Goal: Task Accomplishment & Management: Manage account settings

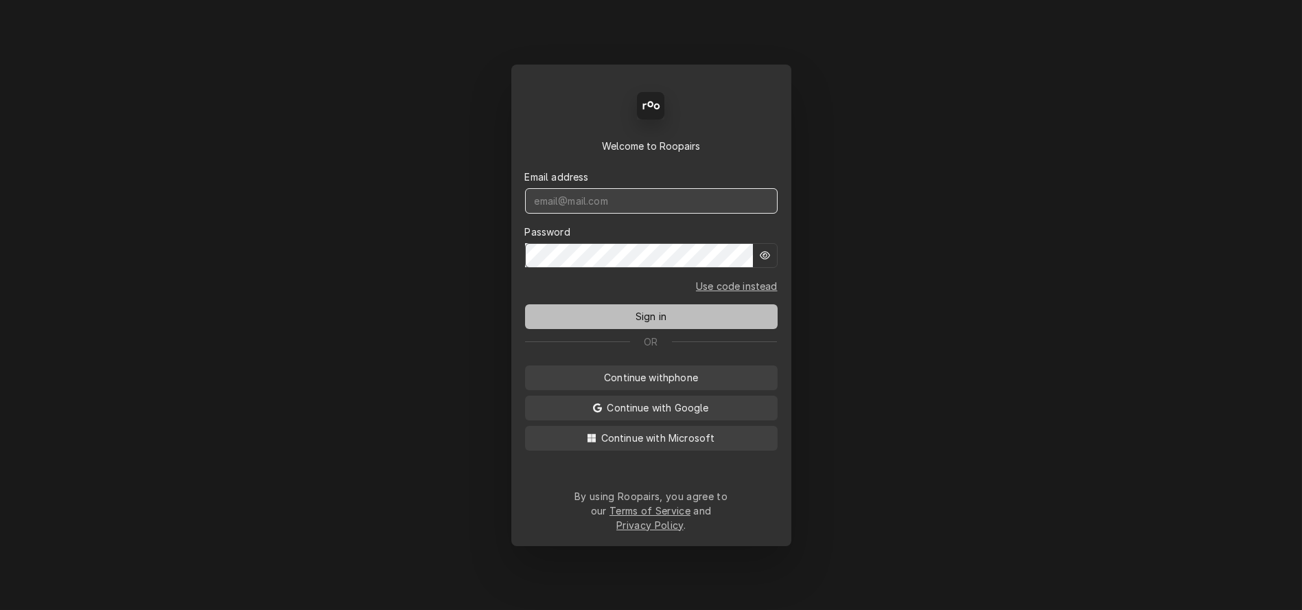
type input "mel@rinobeverage.com"
click at [649, 323] on span "Sign in" at bounding box center [651, 316] width 36 height 14
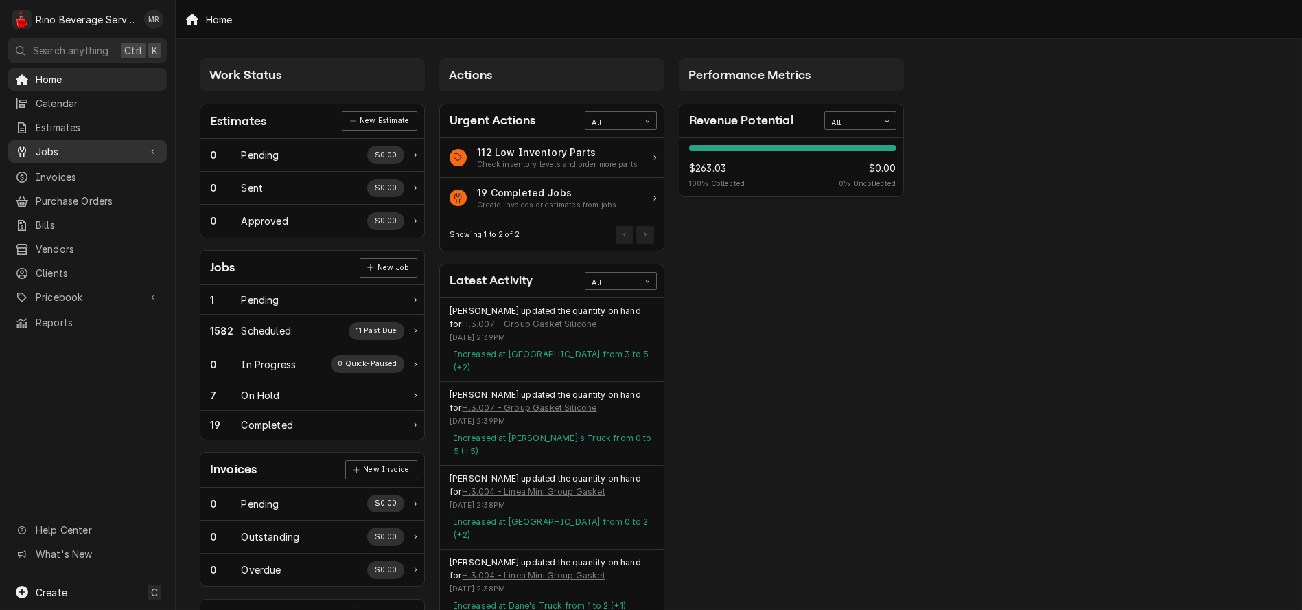
click at [56, 146] on span "Jobs" at bounding box center [88, 151] width 104 height 14
click at [69, 168] on span "Jobs" at bounding box center [98, 175] width 124 height 14
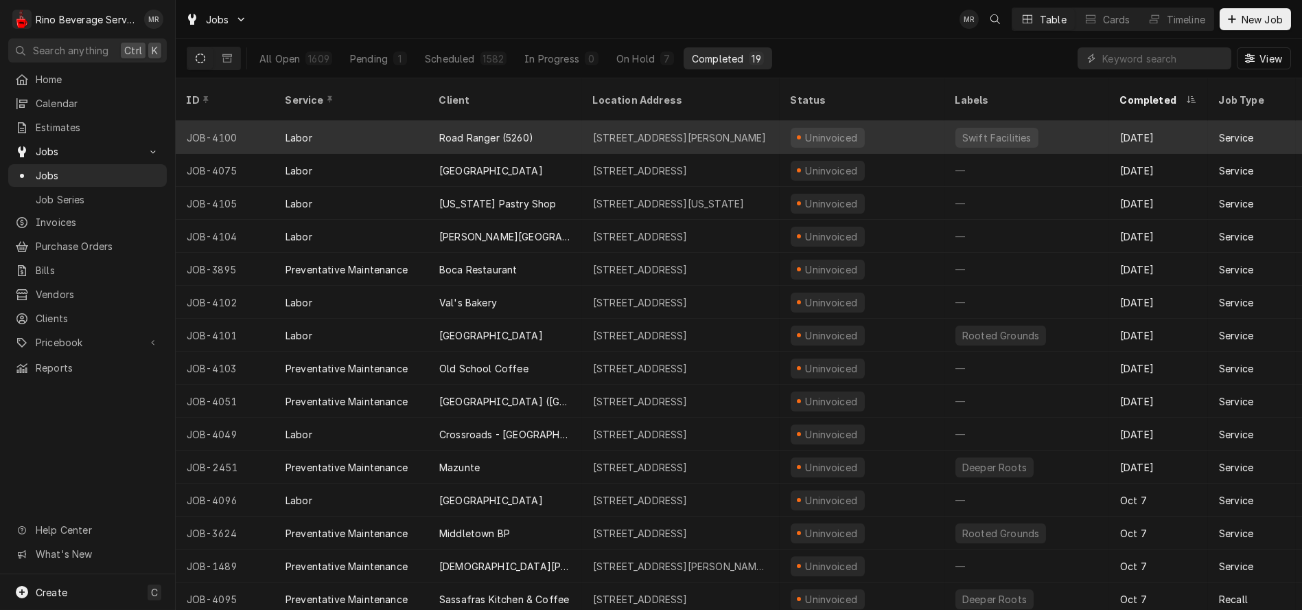
click at [558, 121] on div "Road Ranger (5260)" at bounding box center [505, 137] width 154 height 33
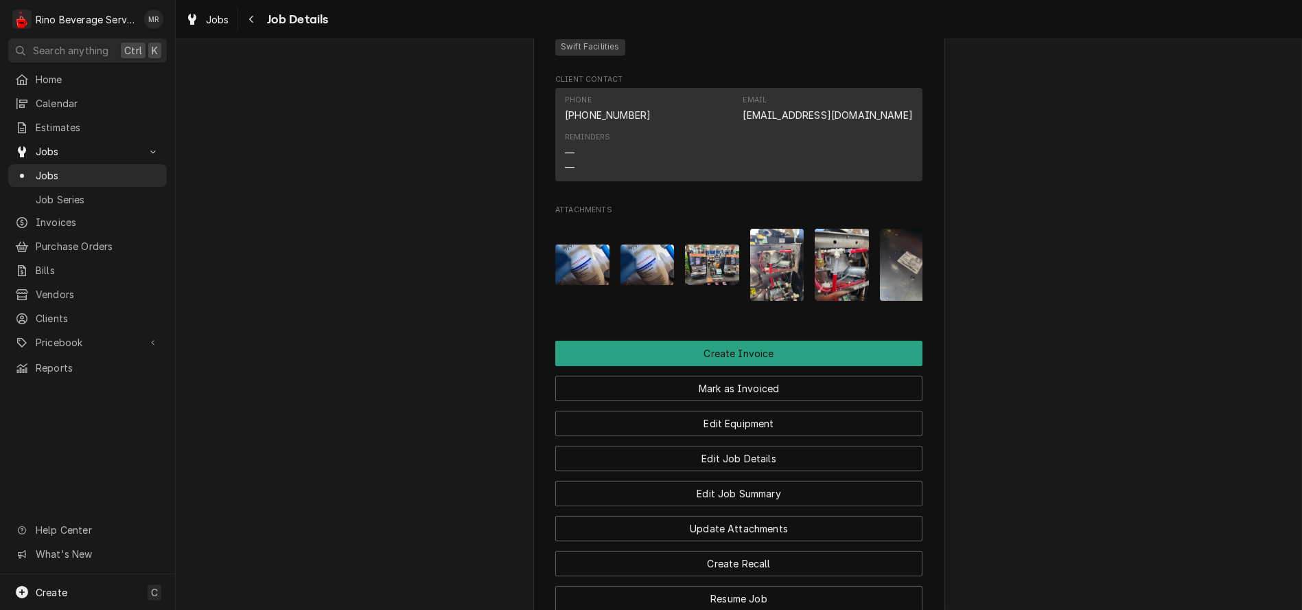
scroll to position [992, 0]
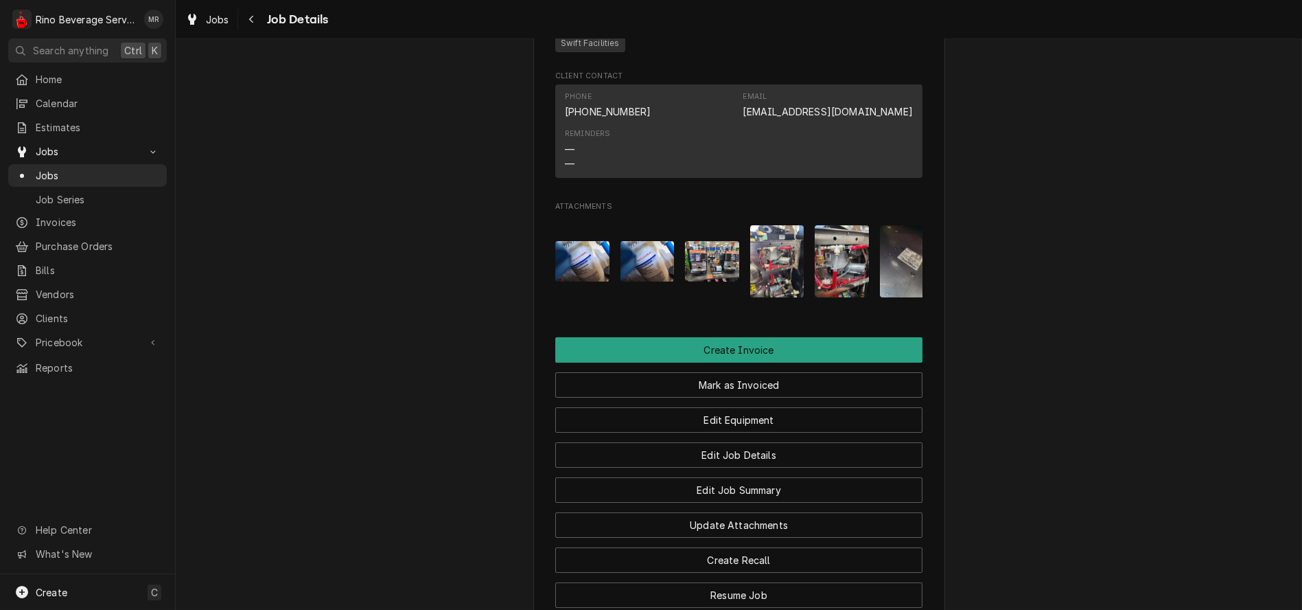
click at [637, 281] on img "Attachments" at bounding box center [648, 261] width 54 height 41
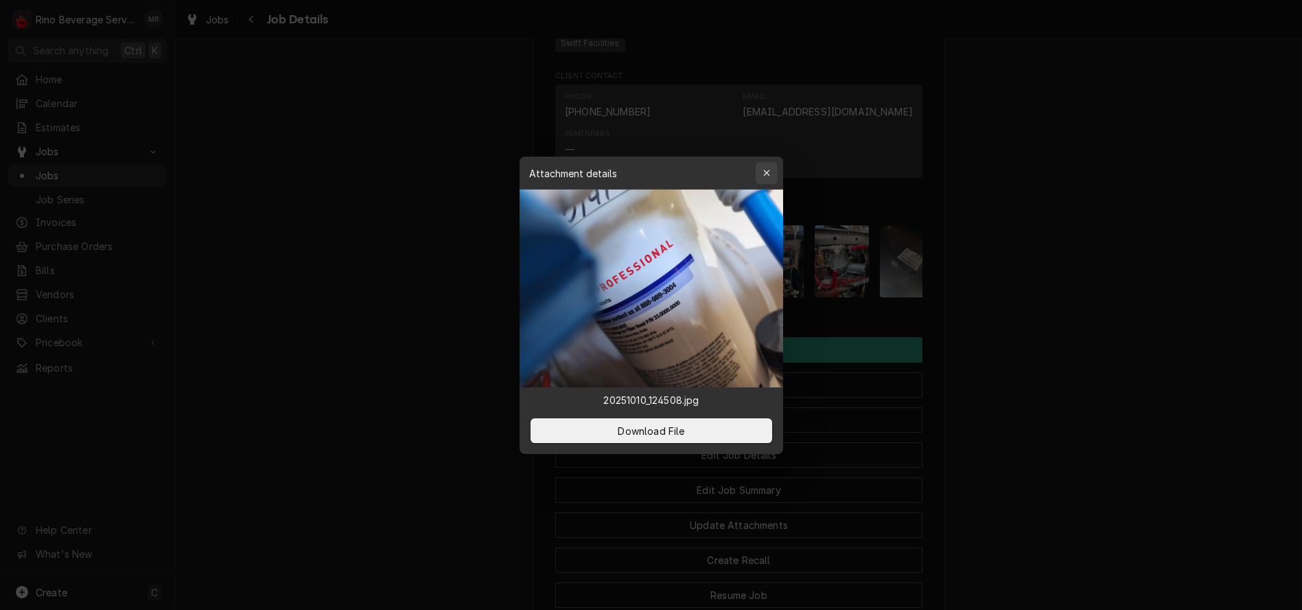
click at [761, 175] on div "button" at bounding box center [767, 173] width 14 height 14
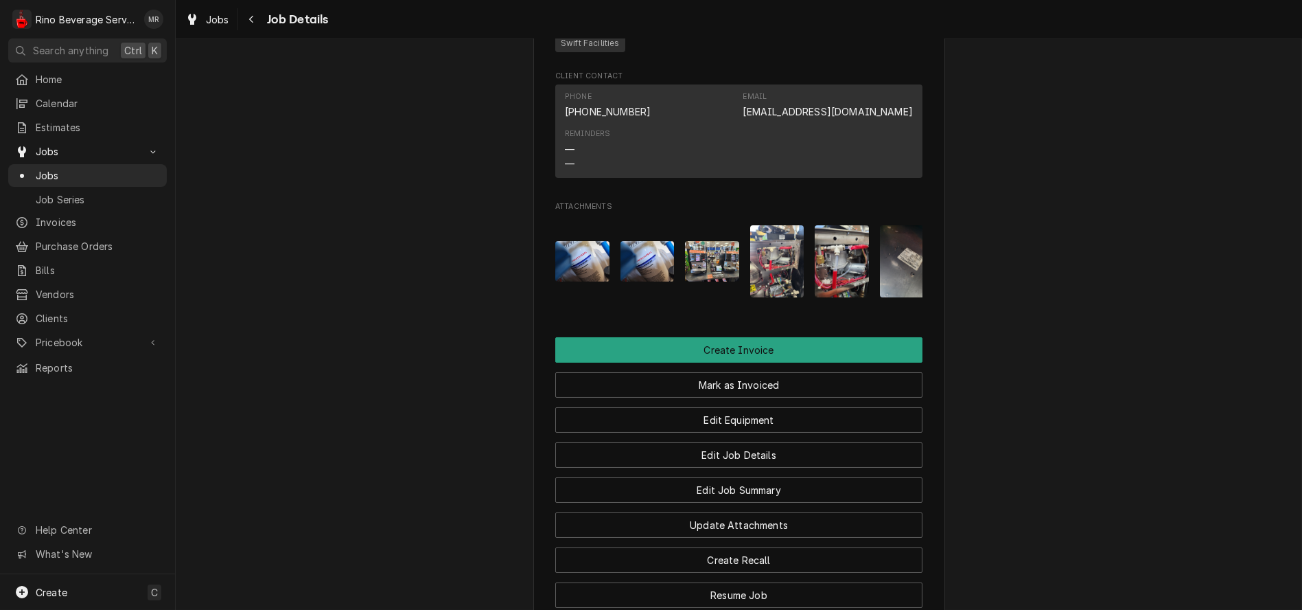
click at [691, 281] on img "Attachments" at bounding box center [712, 261] width 54 height 41
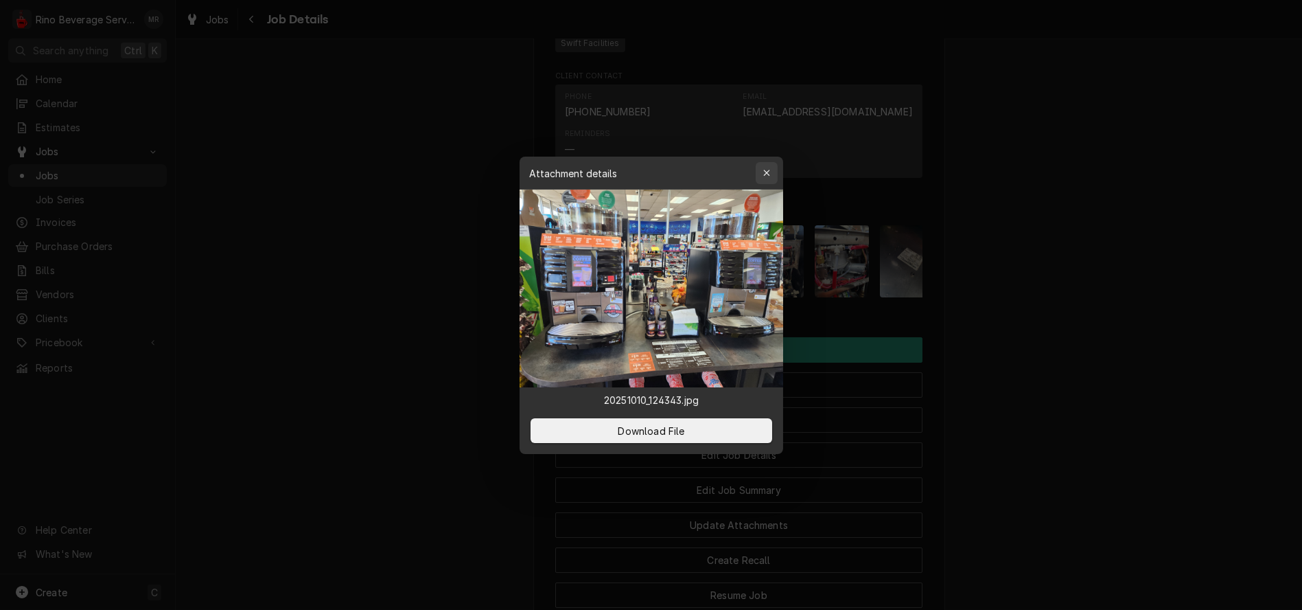
click at [761, 171] on div "button" at bounding box center [767, 173] width 14 height 14
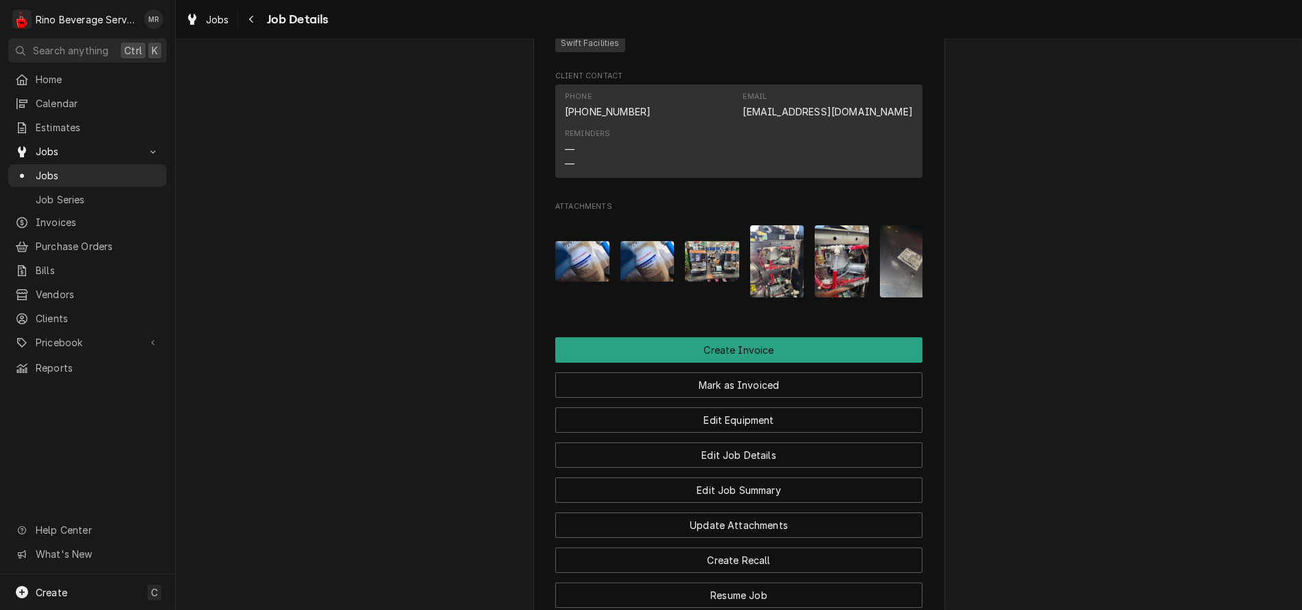
click at [765, 291] on img "Attachments" at bounding box center [777, 261] width 54 height 72
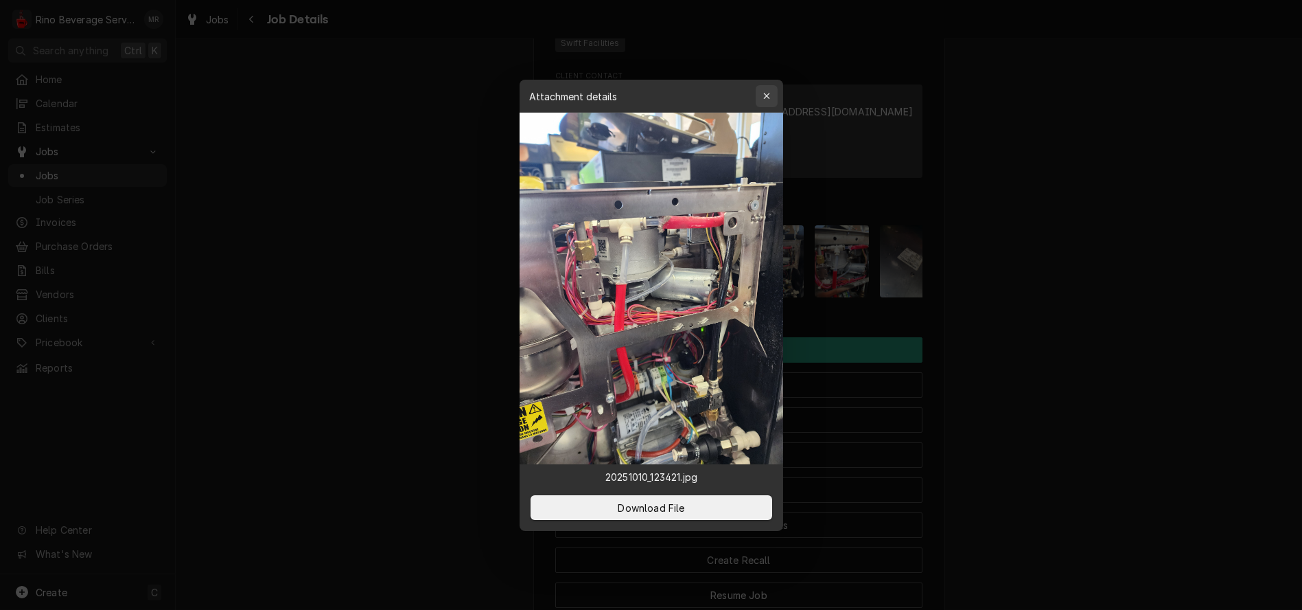
click at [766, 93] on icon "button" at bounding box center [767, 96] width 8 height 10
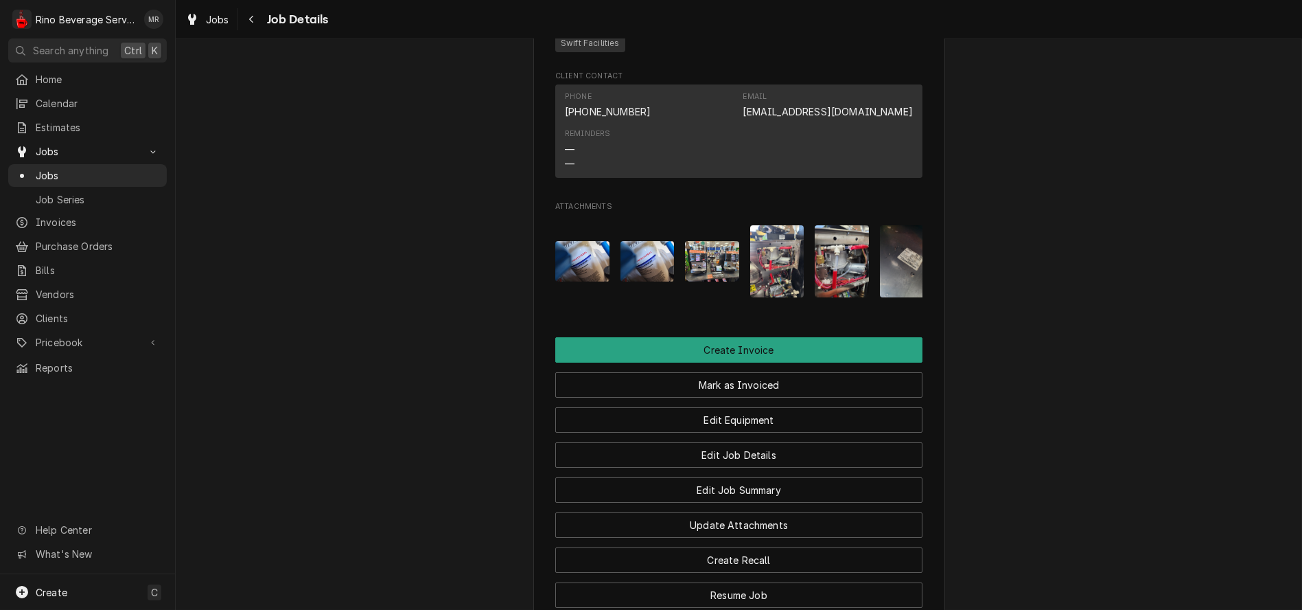
click at [831, 296] on img "Attachments" at bounding box center [842, 261] width 54 height 72
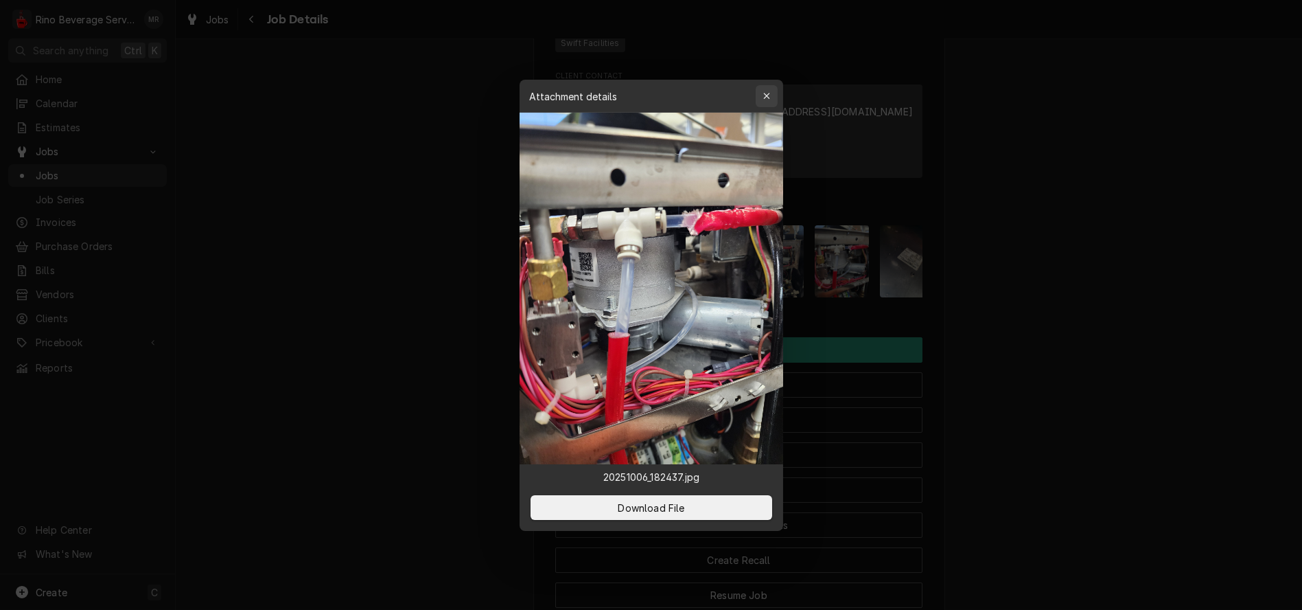
click at [763, 98] on icon "button" at bounding box center [766, 96] width 6 height 6
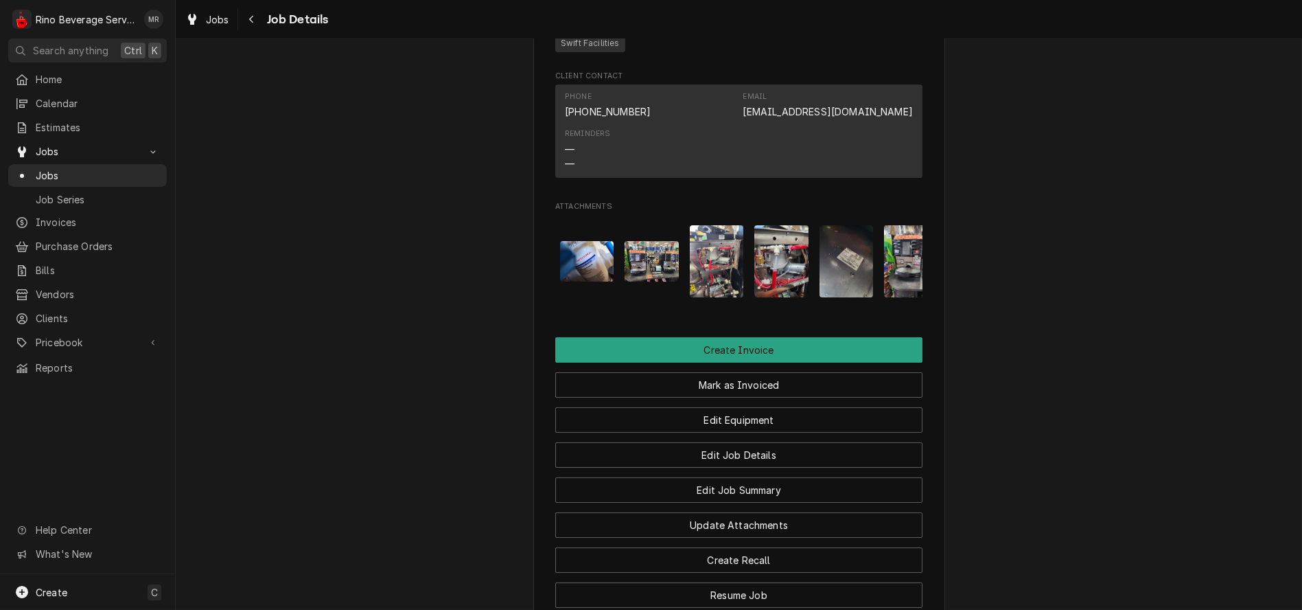
scroll to position [0, 86]
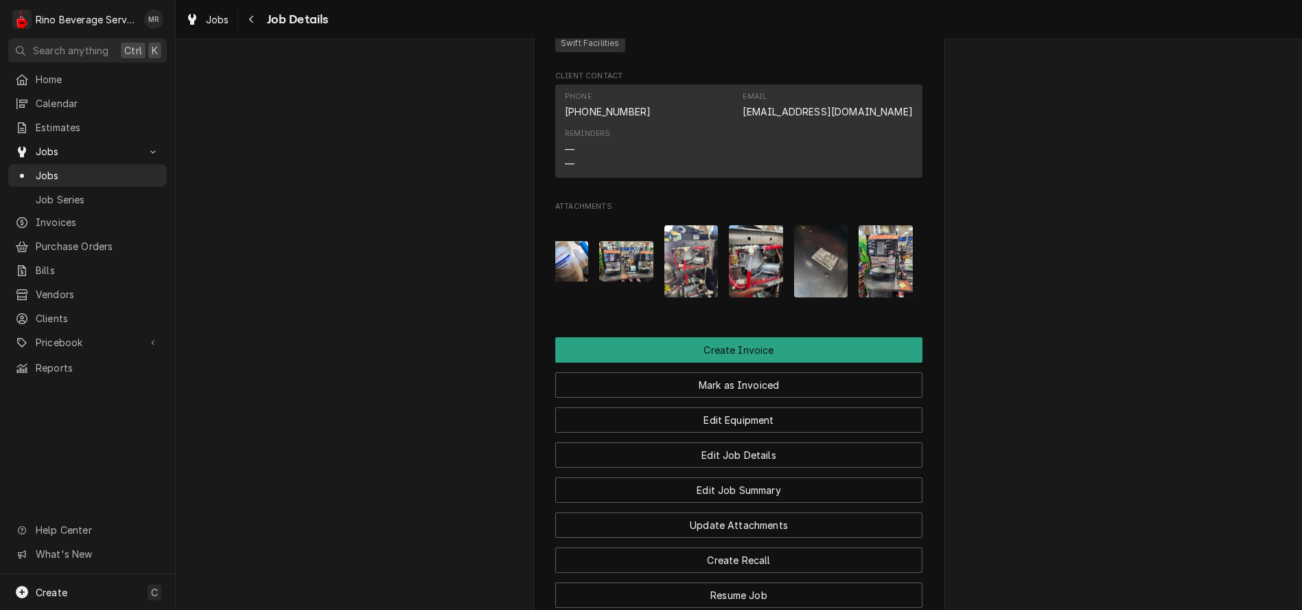
click at [883, 297] on img "Attachments" at bounding box center [886, 261] width 54 height 72
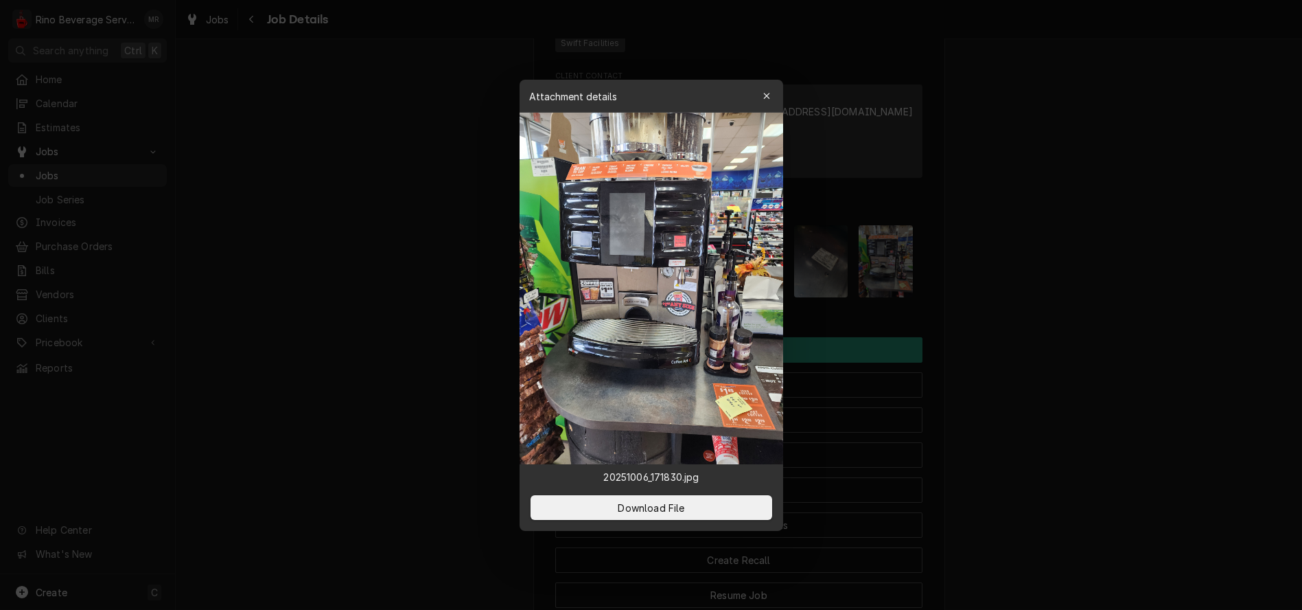
click at [764, 97] on icon "button" at bounding box center [767, 96] width 8 height 10
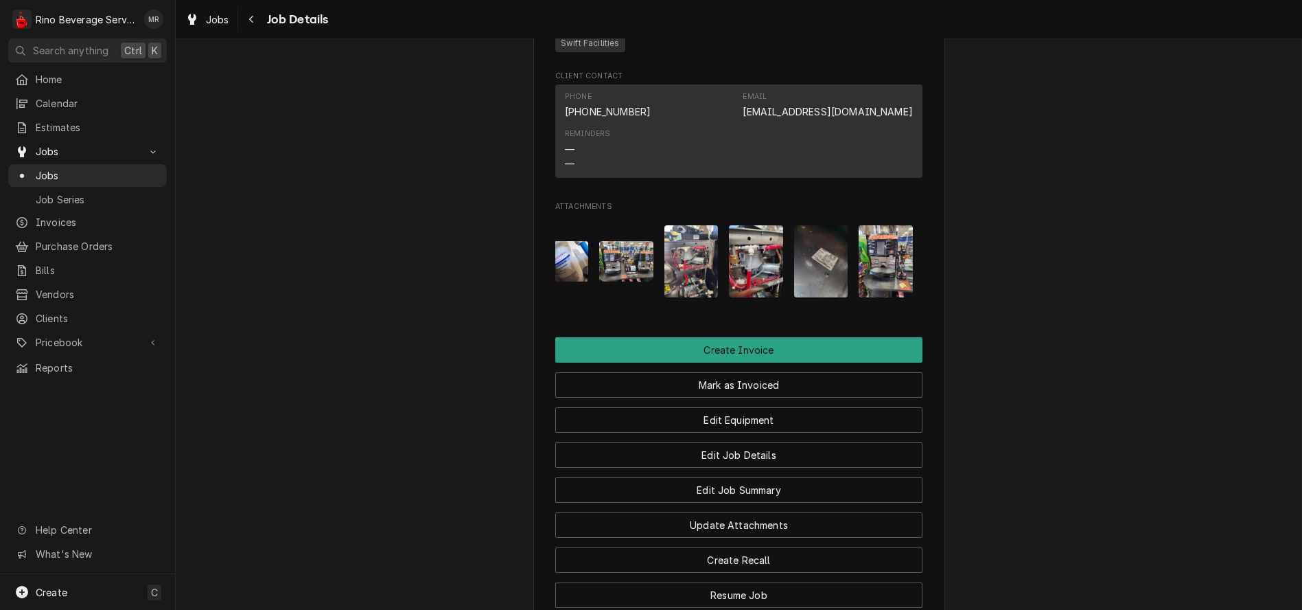
click at [820, 297] on img "Attachments" at bounding box center [821, 261] width 54 height 72
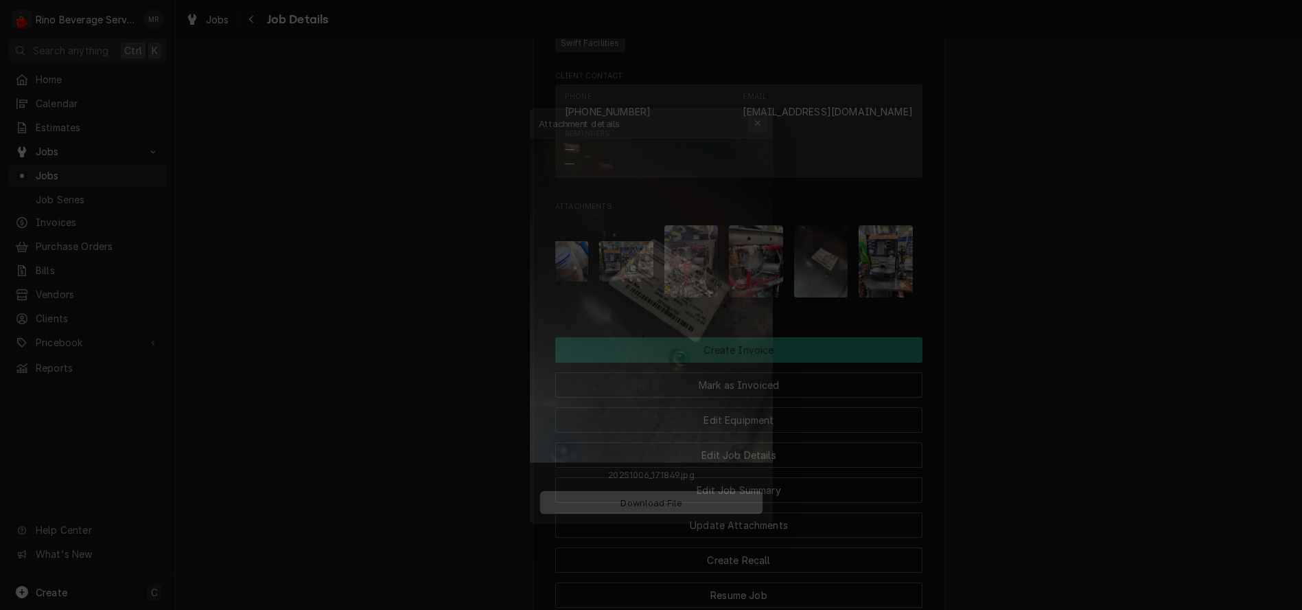
click at [764, 93] on icon "button" at bounding box center [767, 96] width 8 height 10
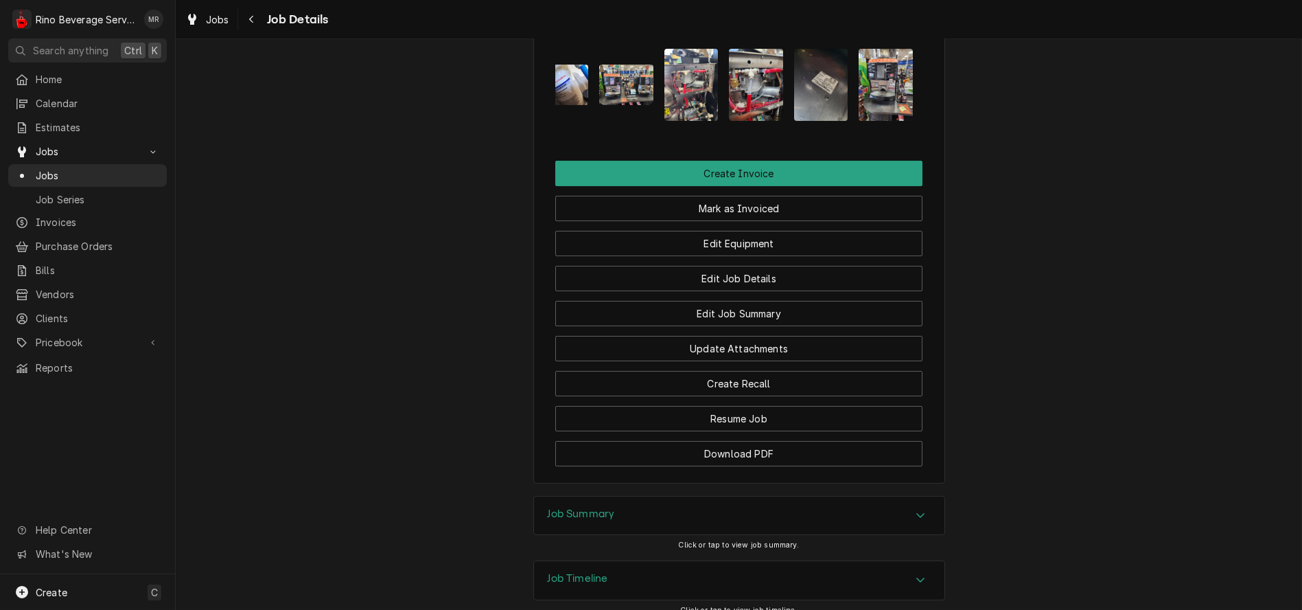
scroll to position [1221, 0]
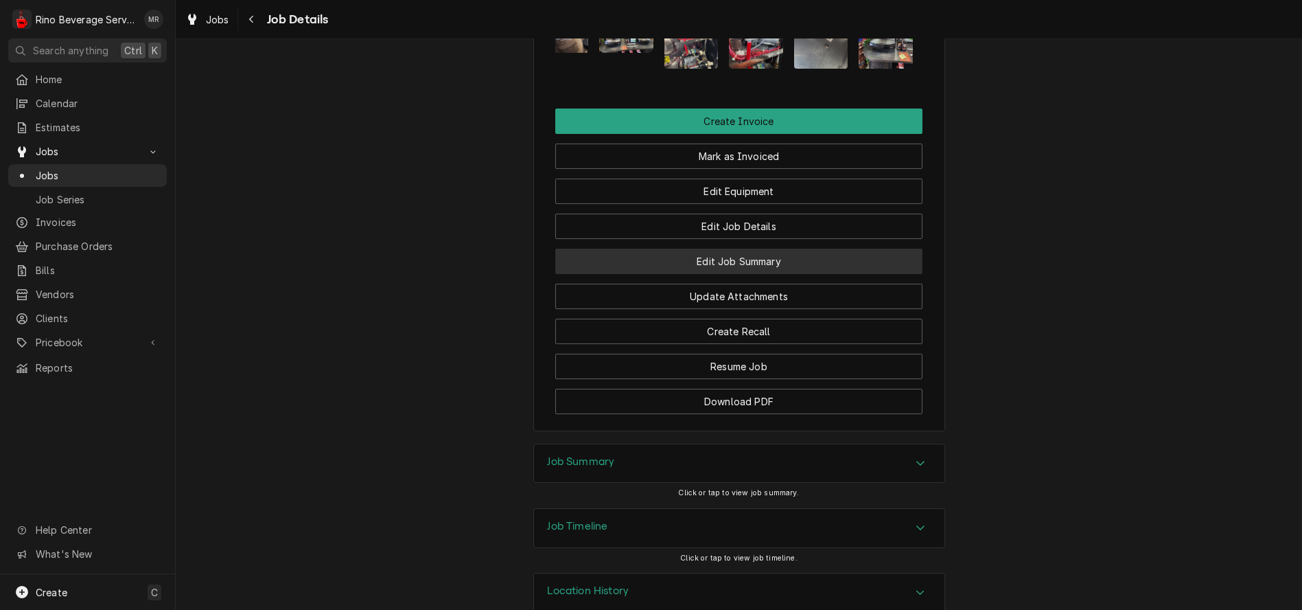
click at [687, 274] on button "Edit Job Summary" at bounding box center [738, 261] width 367 height 25
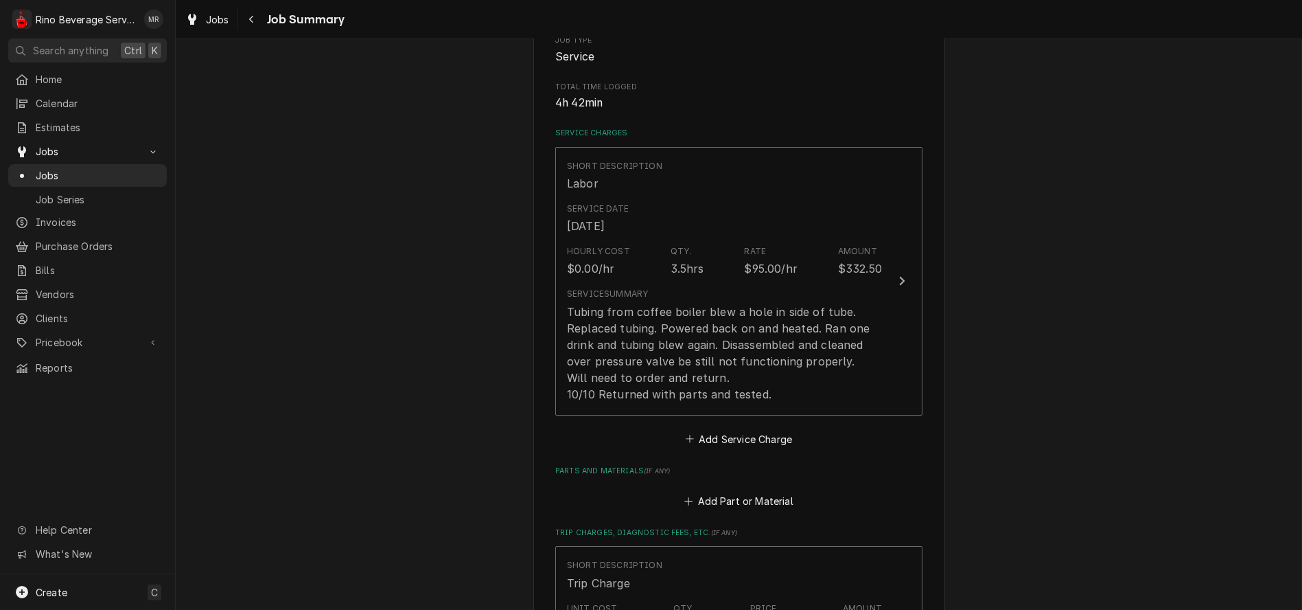
scroll to position [305, 0]
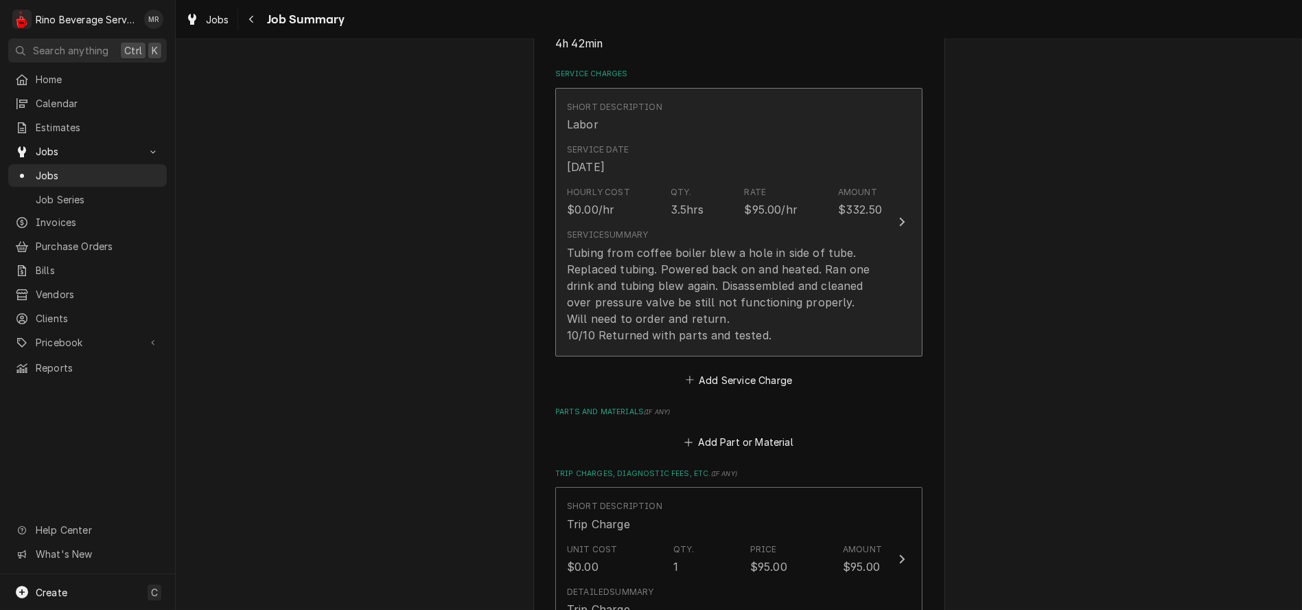
click at [687, 305] on div "Tubing from coffee boiler blew a hole in side of tube. Replaced tubing. Powered…" at bounding box center [724, 293] width 315 height 99
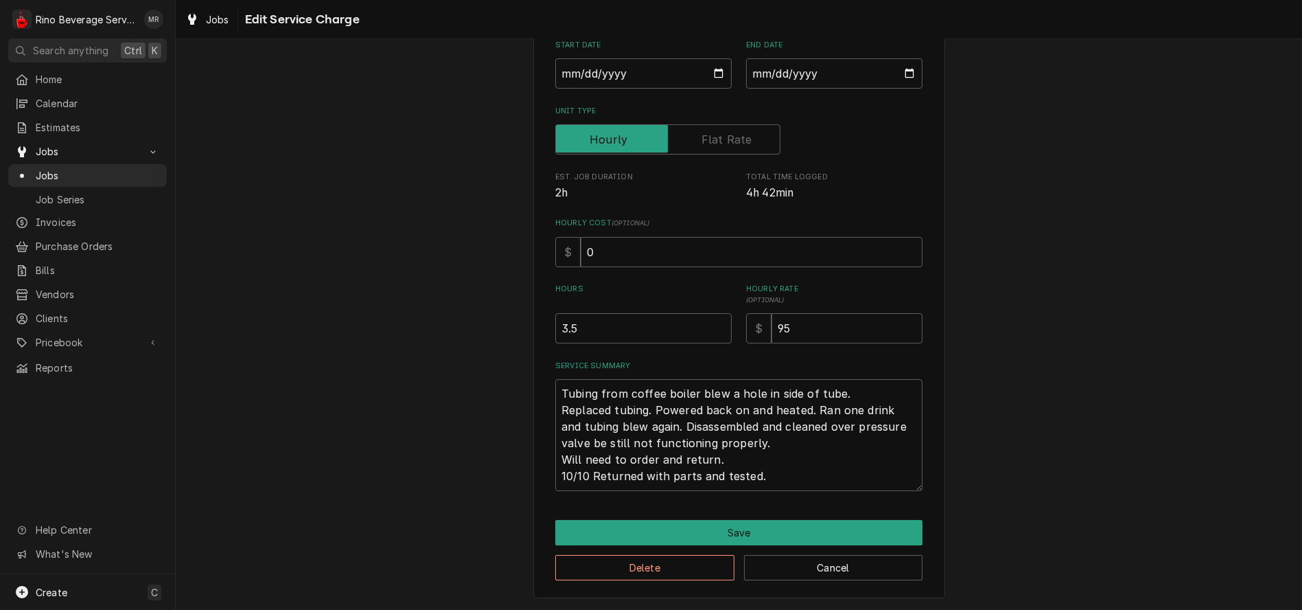
type textarea "x"
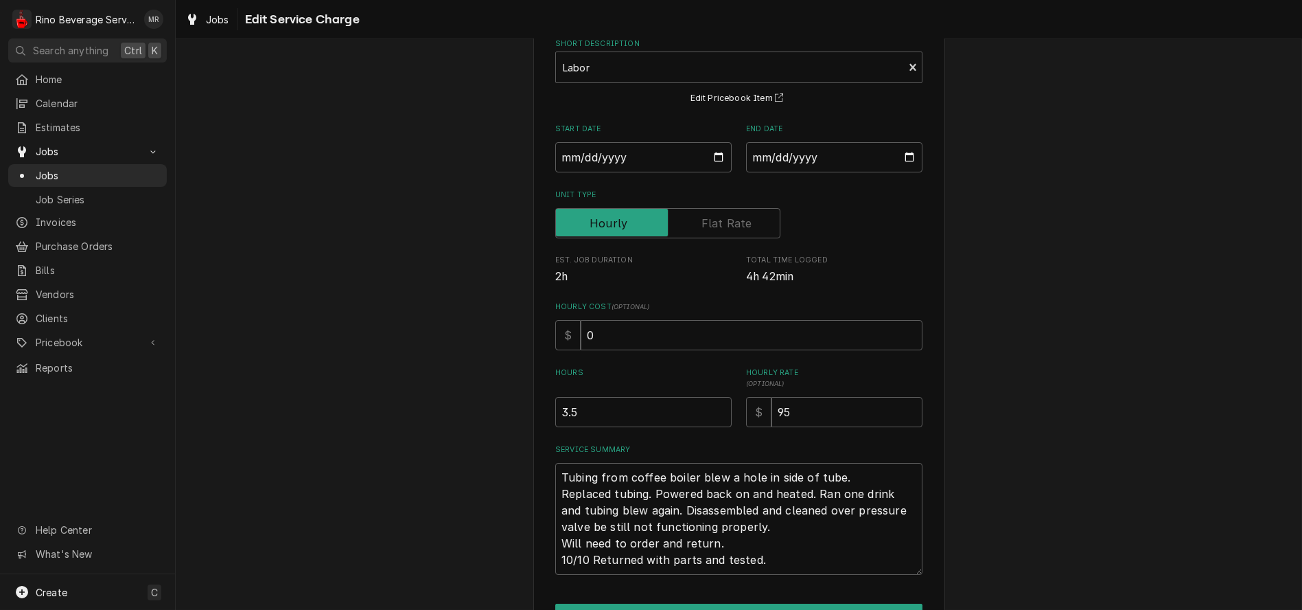
scroll to position [163, 0]
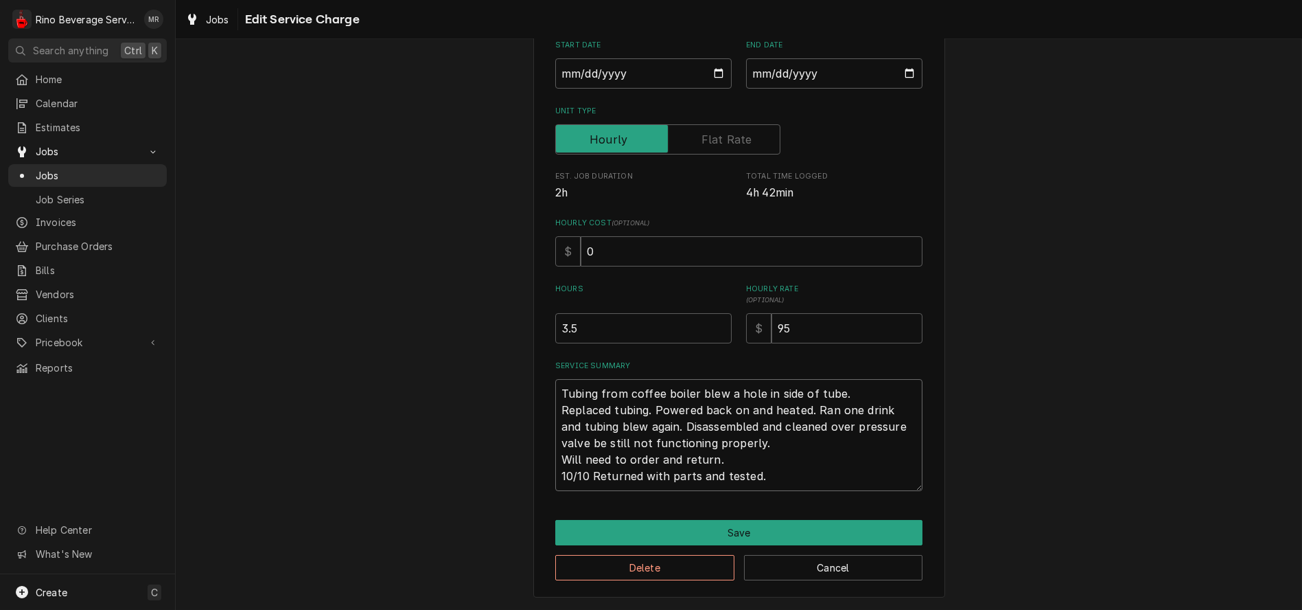
click at [568, 444] on textarea "Tubing from coffee boiler blew a hole in side of tube. Replaced tubing. Powered…" at bounding box center [738, 435] width 367 height 112
type textarea "Tubing from coffee boiler blew a hole in side of tube. Replaced tubing. Powered…"
type textarea "x"
type textarea "Tubing from coffee boiler blew a hole in side of tube. Replaced tubing. Powered…"
type textarea "x"
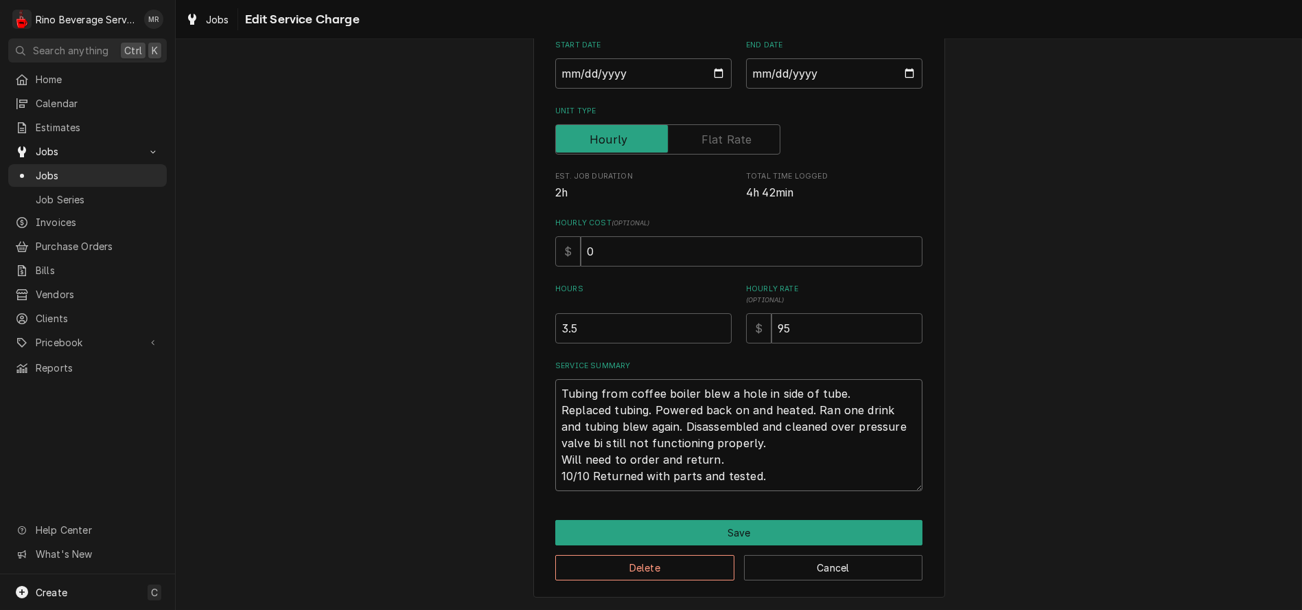
type textarea "Tubing from coffee boiler blew a hole in side of tube. Replaced tubing. Powered…"
click at [649, 460] on textarea "Tubing from coffee boiler blew a hole in side of tube. Replaced tubing. Powered…" at bounding box center [738, 435] width 367 height 112
type textarea "x"
type textarea "Tubing from coffee boiler blew a hole in side of tube. Replaced tubing. Powered…"
type textarea "x"
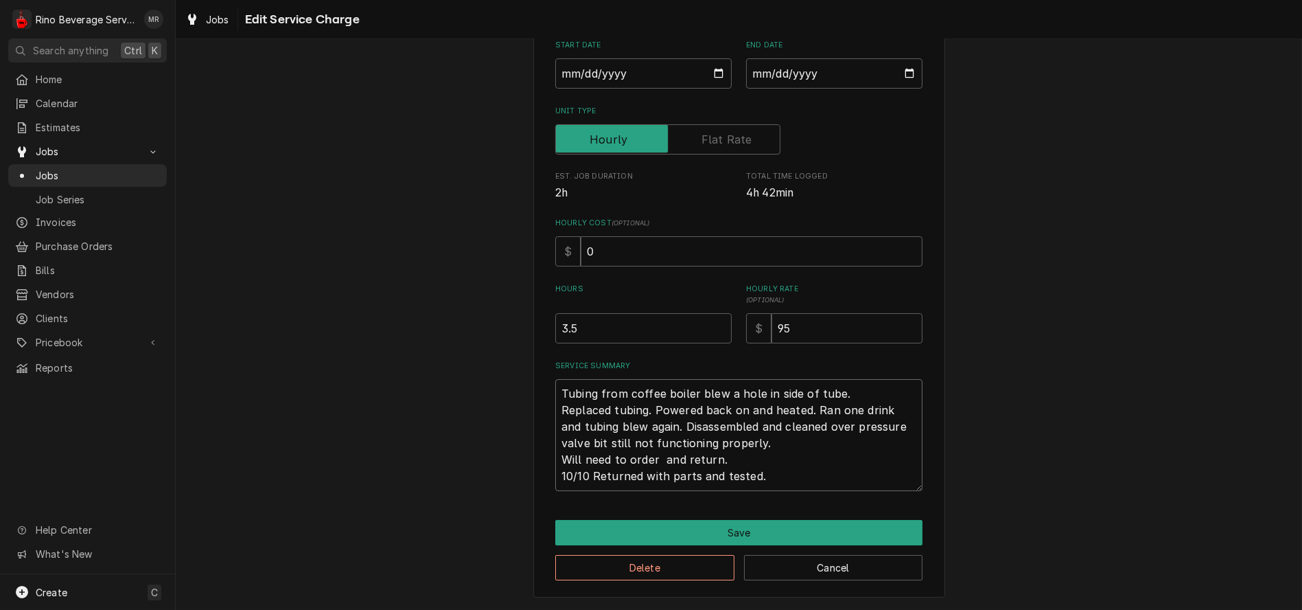
type textarea "Tubing from coffee boiler blew a hole in side of tube. Replaced tubing. Powered…"
type textarea "x"
type textarea "Tubing from coffee boiler blew a hole in side of tube. Replaced tubing. Powered…"
type textarea "x"
type textarea "Tubing from coffee boiler blew a hole in side of tube. Replaced tubing. Powered…"
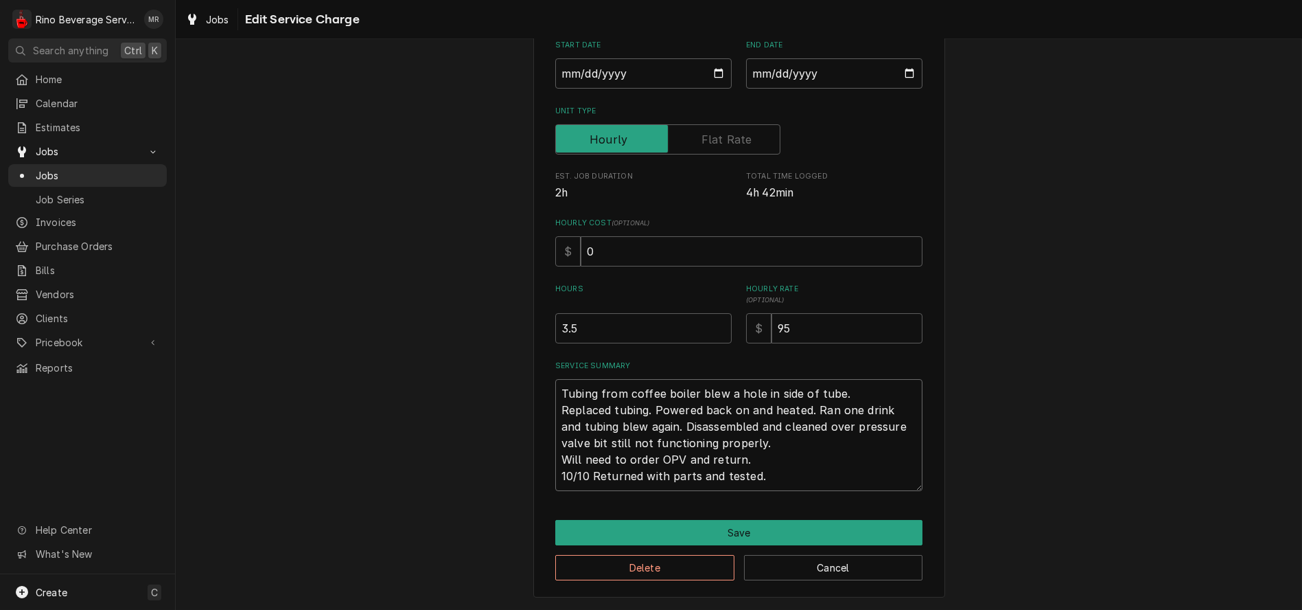
type textarea "x"
type textarea "Tubing from coffee boiler blew a hole in side of tube. Replaced tubing. Powered…"
type textarea "x"
type textarea "Tubing from coffee boiler blew a hole in side of tube. Replaced tubing. Powered…"
type textarea "x"
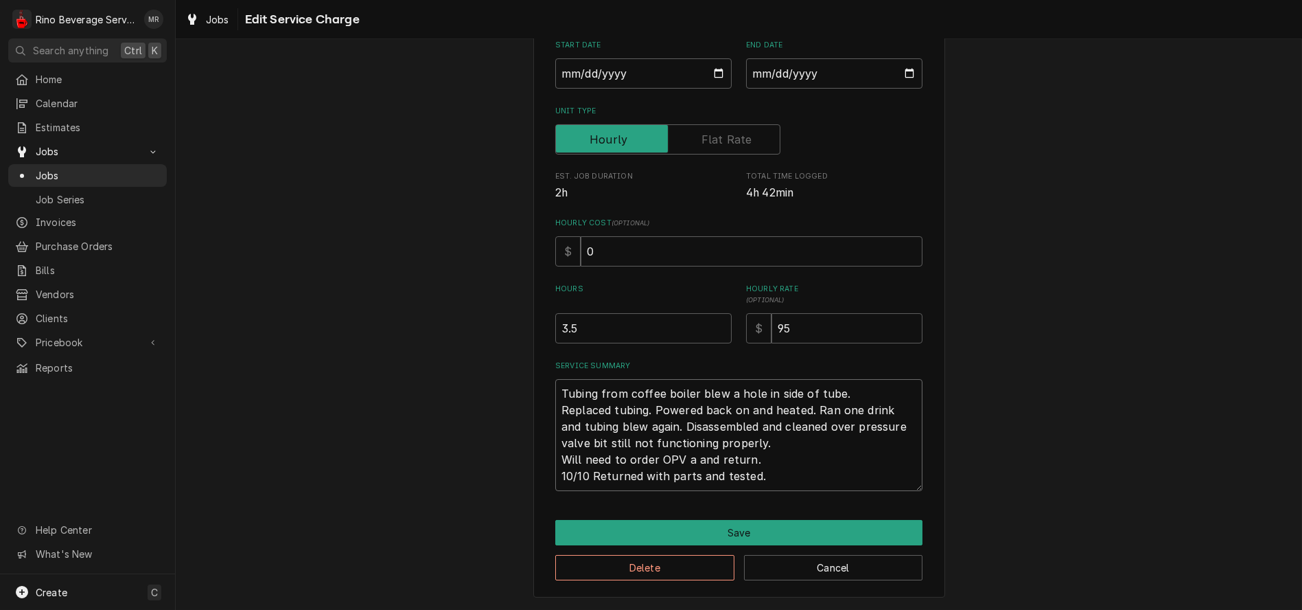
type textarea "Tubing from coffee boiler blew a hole in side of tube. Replaced tubing. Powered…"
type textarea "x"
type textarea "Tubing from coffee boiler blew a hole in side of tube. Replaced tubing. Powered…"
type textarea "x"
type textarea "Tubing from coffee boiler blew a hole in side of tube. Replaced tubing. Powered…"
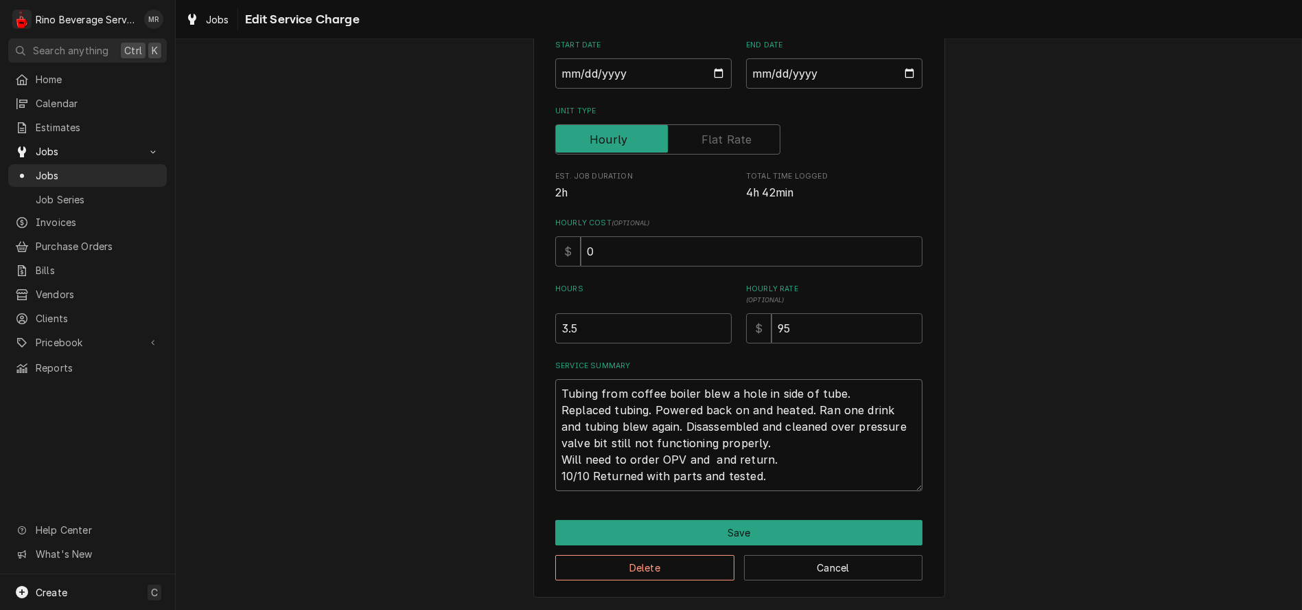
type textarea "x"
type textarea "Tubing from coffee boiler blew a hole in side of tube. Replaced tubing. Powered…"
type textarea "x"
type textarea "Tubing from coffee boiler blew a hole in side of tube. Replaced tubing. Powered…"
type textarea "x"
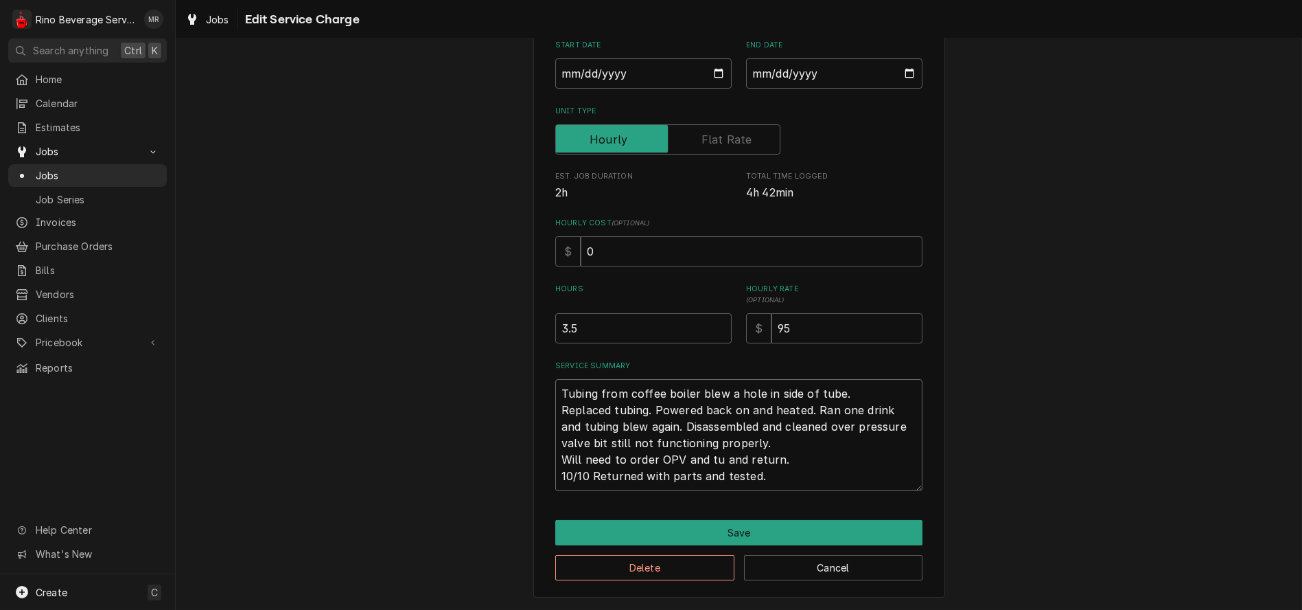
type textarea "Tubing from coffee boiler blew a hole in side of tube. Replaced tubing. Powered…"
type textarea "x"
type textarea "Tubing from coffee boiler blew a hole in side of tube. Replaced tubing. Powered…"
type textarea "x"
type textarea "Tubing from coffee boiler blew a hole in side of tube. Replaced tubing. Powered…"
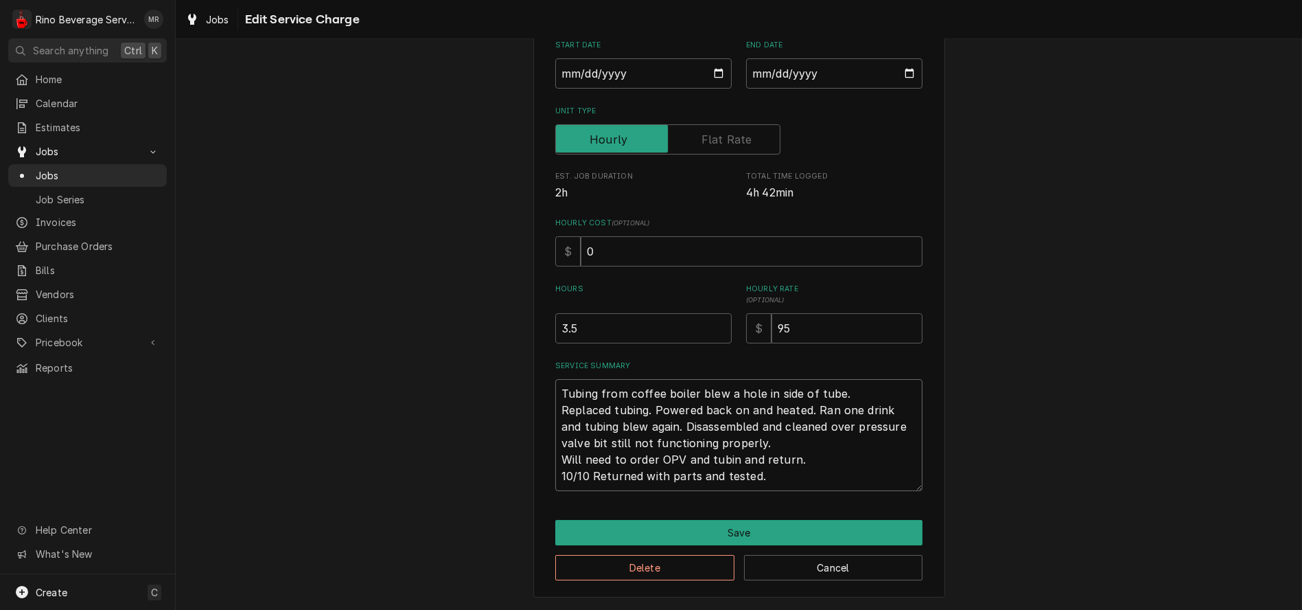
type textarea "x"
type textarea "Tubing from coffee boiler blew a hole in side of tube. Replaced tubing. Powered…"
click at [819, 459] on textarea "Tubing from coffee boiler blew a hole in side of tube. Replaced tubing. Powered…" at bounding box center [738, 435] width 367 height 112
type textarea "x"
type textarea "Tubing from coffee boiler blew a hole in side of tube. Replaced tubing. Powered…"
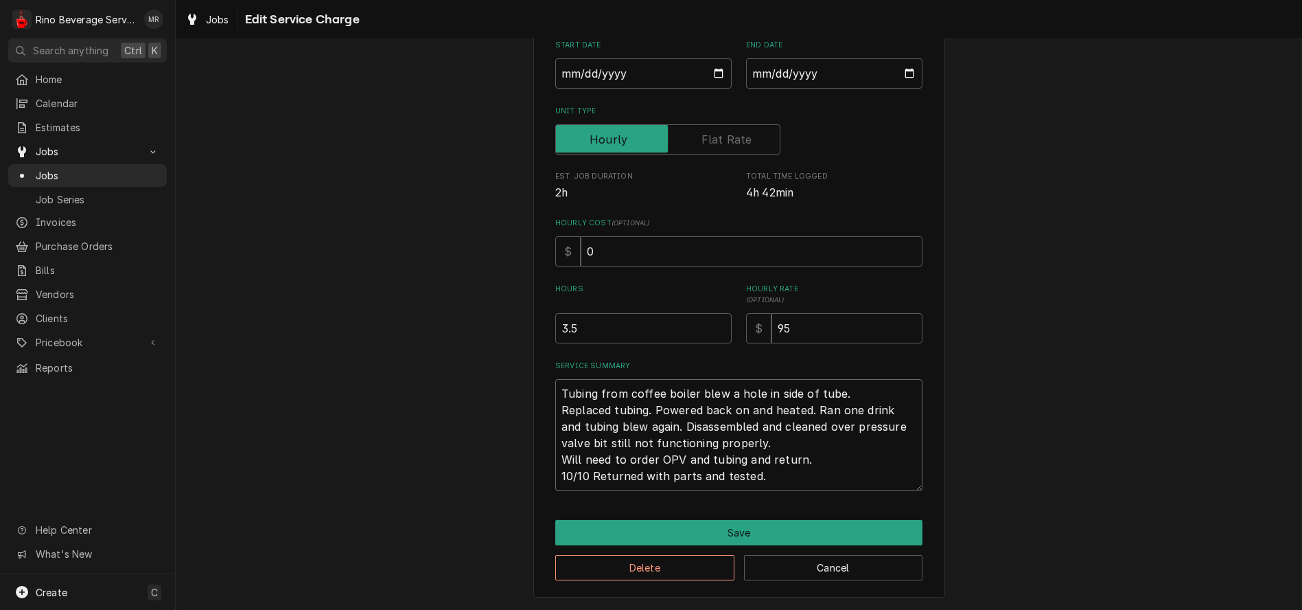
type textarea "x"
type textarea "Tubing from coffee boiler blew a hole in side of tube. Replaced tubing. Powered…"
type textarea "x"
type textarea "Tubing from coffee boiler blew a hole in side of tube. Replaced tubing. Powered…"
type textarea "x"
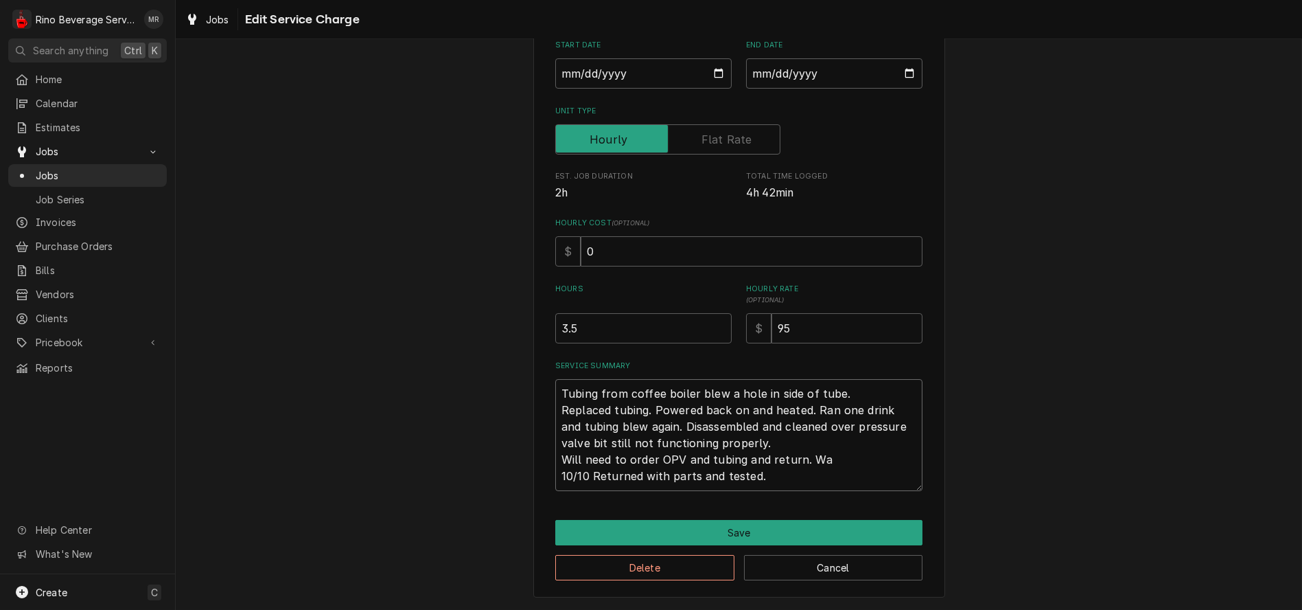
type textarea "Tubing from coffee boiler blew a hole in side of tube. Replaced tubing. Powered…"
type textarea "x"
type textarea "Tubing from coffee boiler blew a hole in side of tube. Replaced tubing. Powered…"
type textarea "x"
type textarea "Tubing from coffee boiler blew a hole in side of tube. Replaced tubing. Powered…"
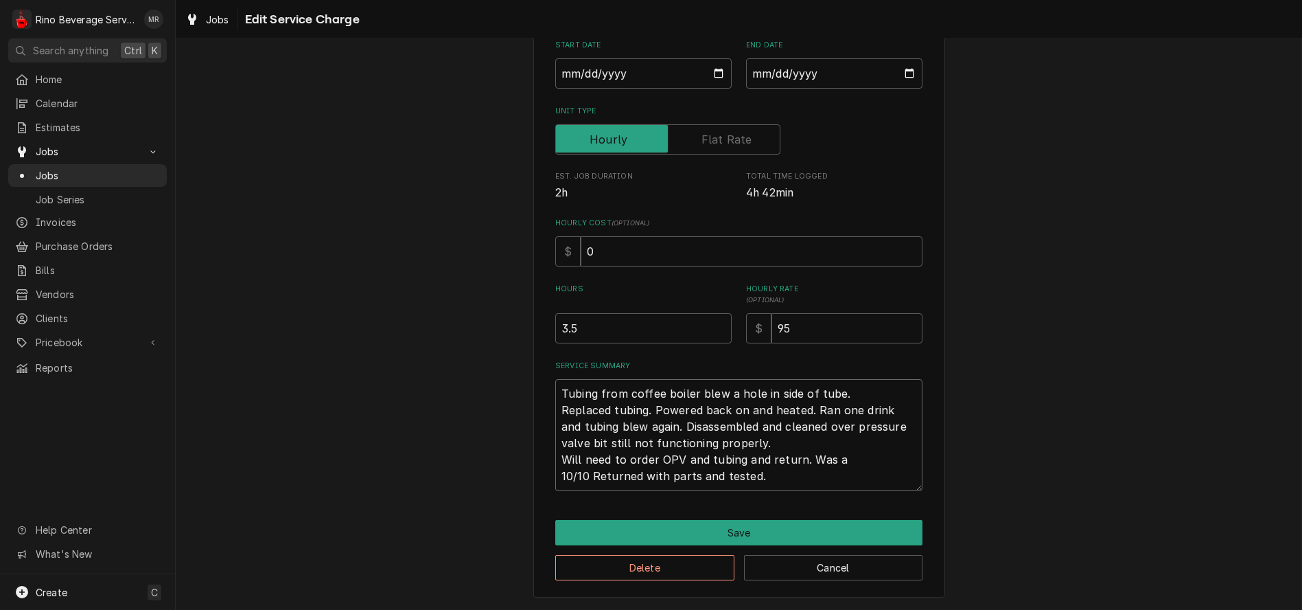
type textarea "x"
type textarea "Tubing from coffee boiler blew a hole in side of tube. Replaced tubing. Powered…"
type textarea "x"
type textarea "Tubing from coffee boiler blew a hole in side of tube. Replaced tubing. Powered…"
type textarea "x"
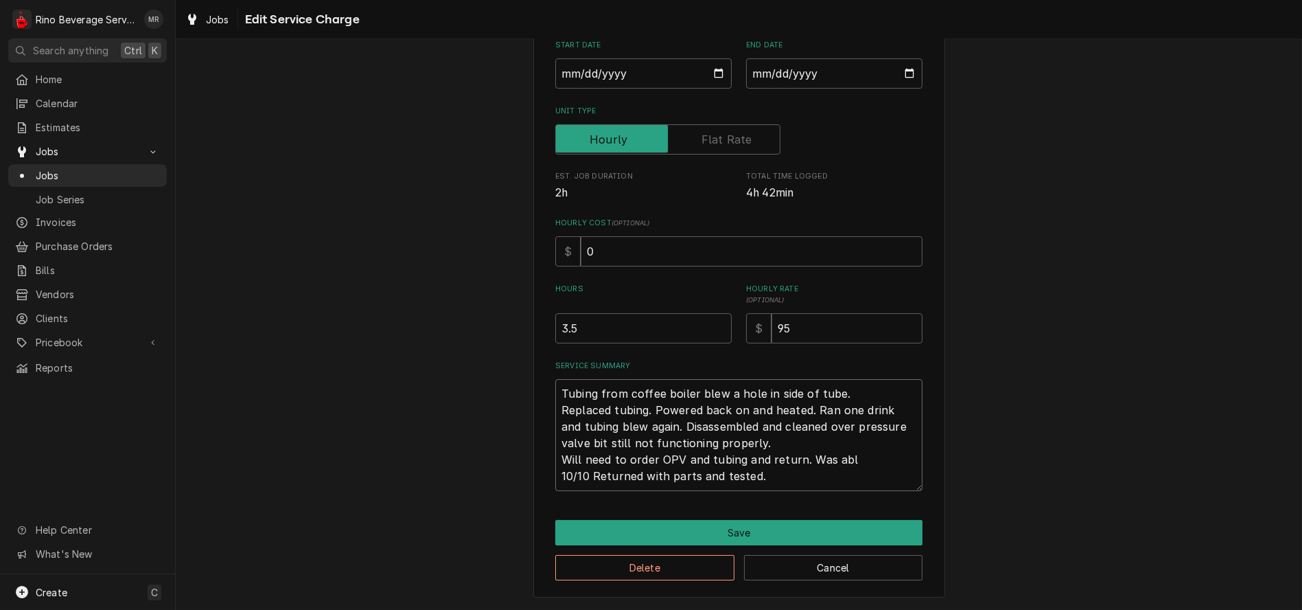
type textarea "Tubing from coffee boiler blew a hole in side of tube. Replaced tubing. Powered…"
type textarea "x"
type textarea "Tubing from coffee boiler blew a hole in side of tube. Replaced tubing. Powered…"
type textarea "x"
type textarea "Tubing from coffee boiler blew a hole in side of tube. Replaced tubing. Powered…"
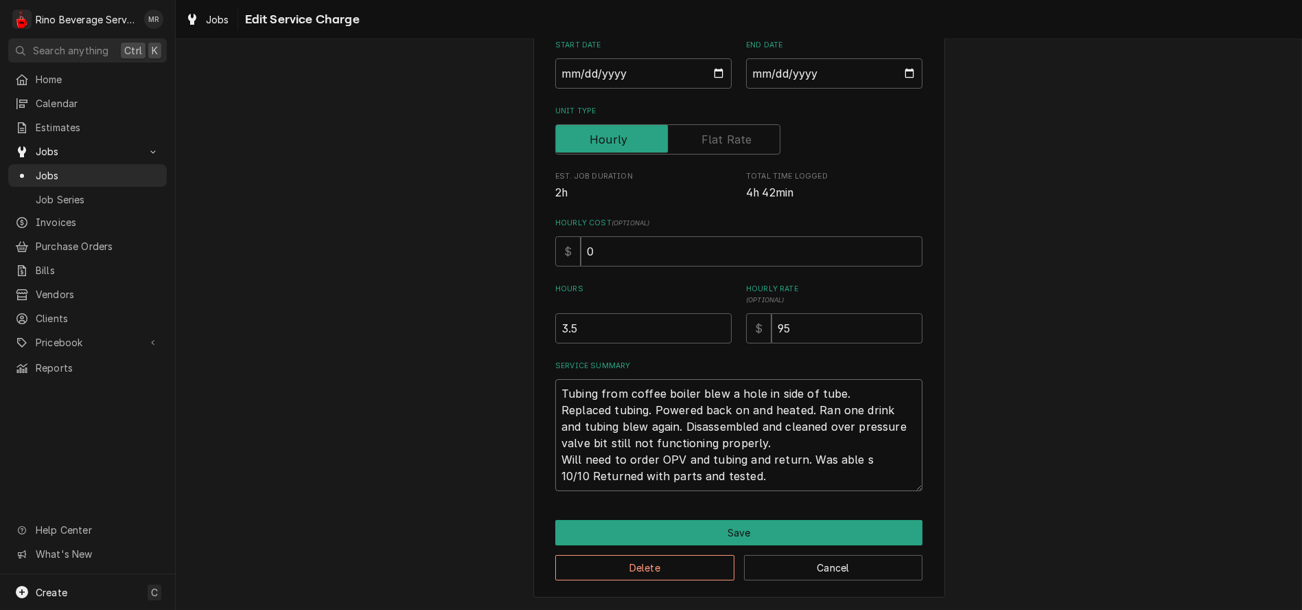
type textarea "x"
type textarea "Tubing from coffee boiler blew a hole in side of tube. Replaced tubing. Powered…"
type textarea "x"
type textarea "Tubing from coffee boiler blew a hole in side of tube. Replaced tubing. Powered…"
type textarea "x"
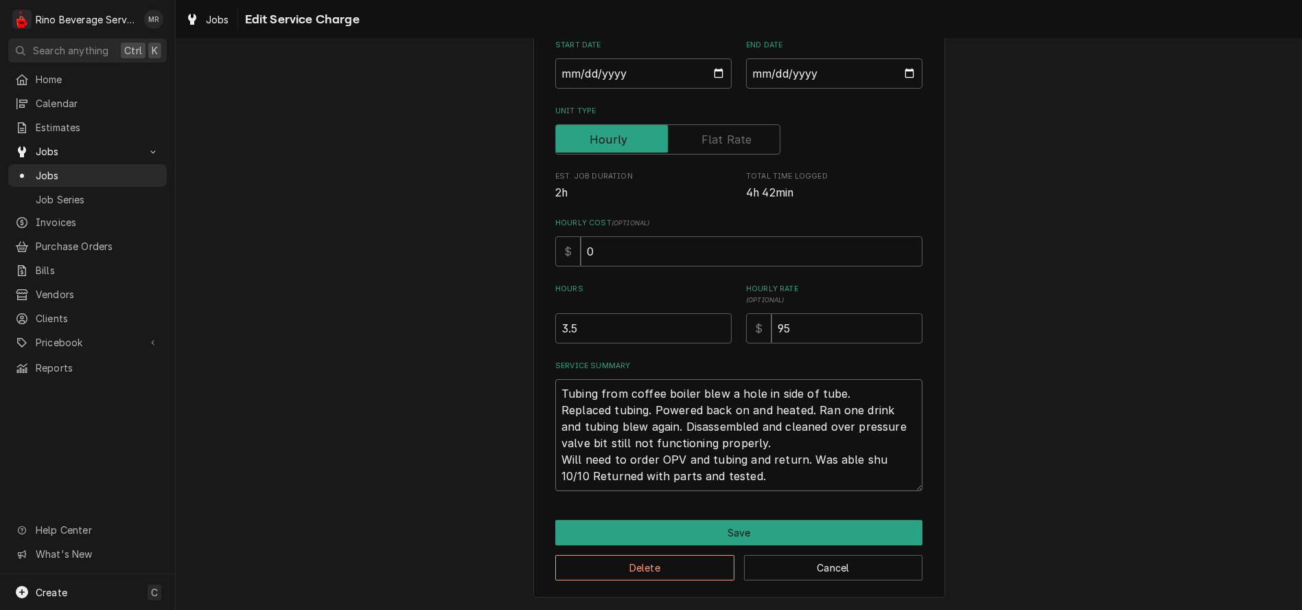
type textarea "Tubing from coffee boiler blew a hole in side of tube. Replaced tubing. Powered…"
type textarea "x"
type textarea "Tubing from coffee boiler blew a hole in side of tube. Replaced tubing. Powered…"
type textarea "x"
type textarea "Tubing from coffee boiler blew a hole in side of tube. Replaced tubing. Powered…"
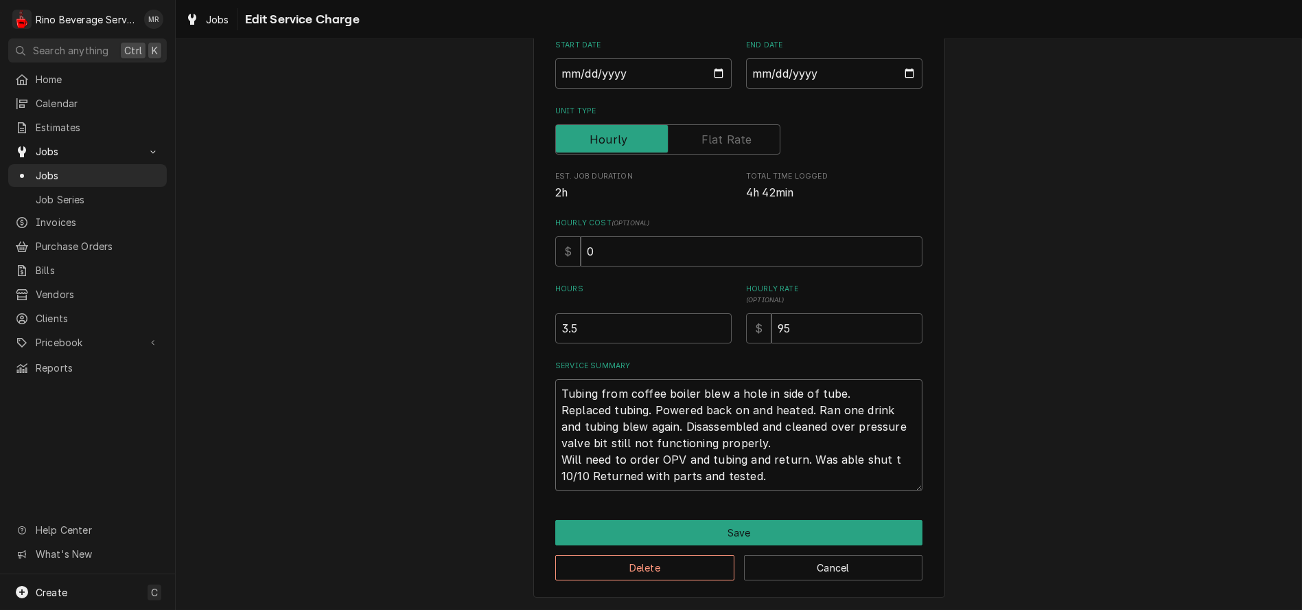
type textarea "x"
type textarea "Tubing from coffee boiler blew a hole in side of tube. Replaced tubing. Powered…"
type textarea "x"
type textarea "Tubing from coffee boiler blew a hole in side of tube. Replaced tubing. Powered…"
type textarea "x"
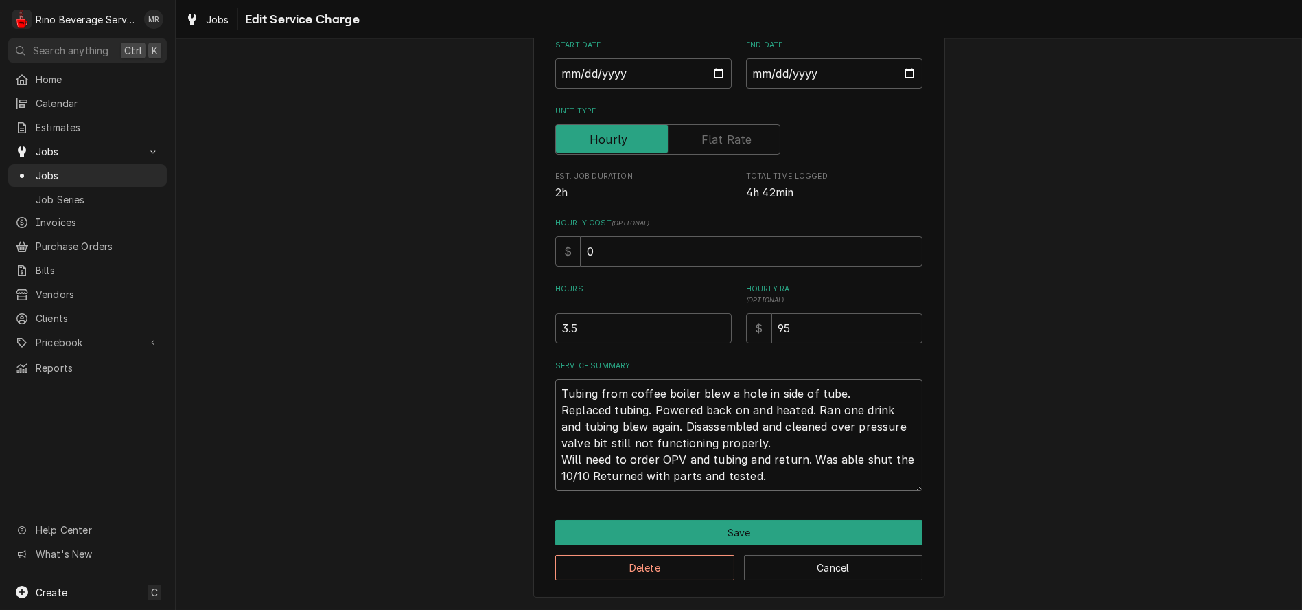
type textarea "Tubing from coffee boiler blew a hole in side of tube. Replaced tubing. Powered…"
type textarea "x"
type textarea "Tubing from coffee boiler blew a hole in side of tube. Replaced tubing. Powered…"
type textarea "x"
type textarea "Tubing from coffee boiler blew a hole in side of tube. Replaced tubing. Powered…"
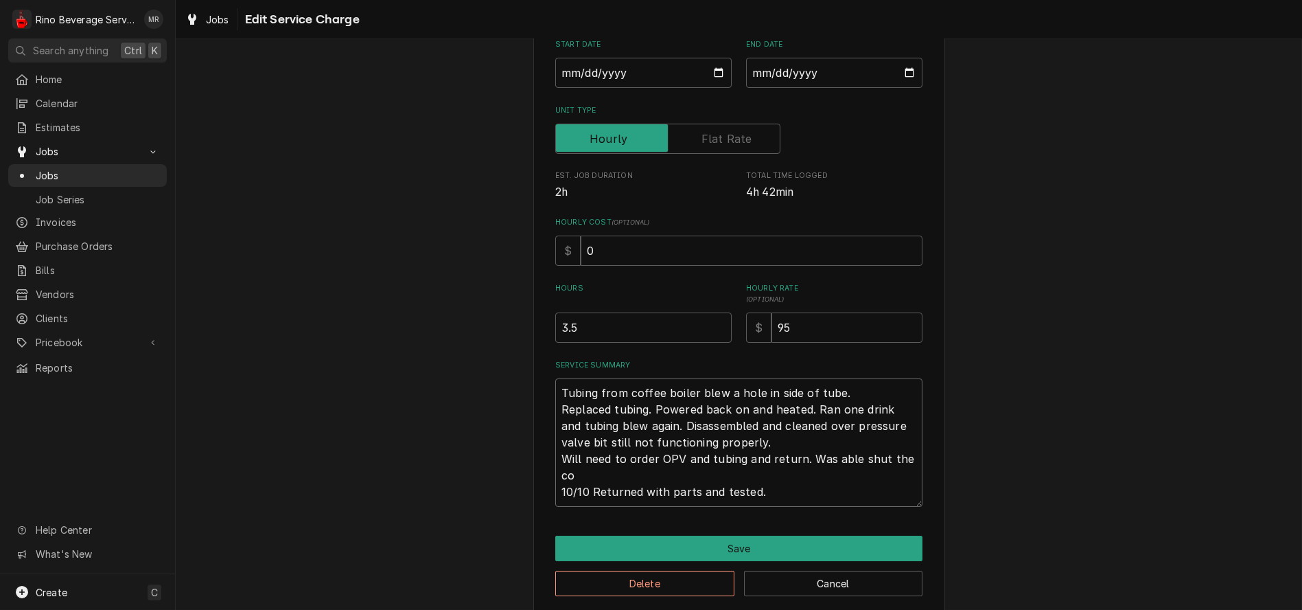
type textarea "x"
type textarea "Tubing from coffee boiler blew a hole in side of tube. Replaced tubing. Powered…"
type textarea "x"
type textarea "Tubing from coffee boiler blew a hole in side of tube. Replaced tubing. Powered…"
type textarea "x"
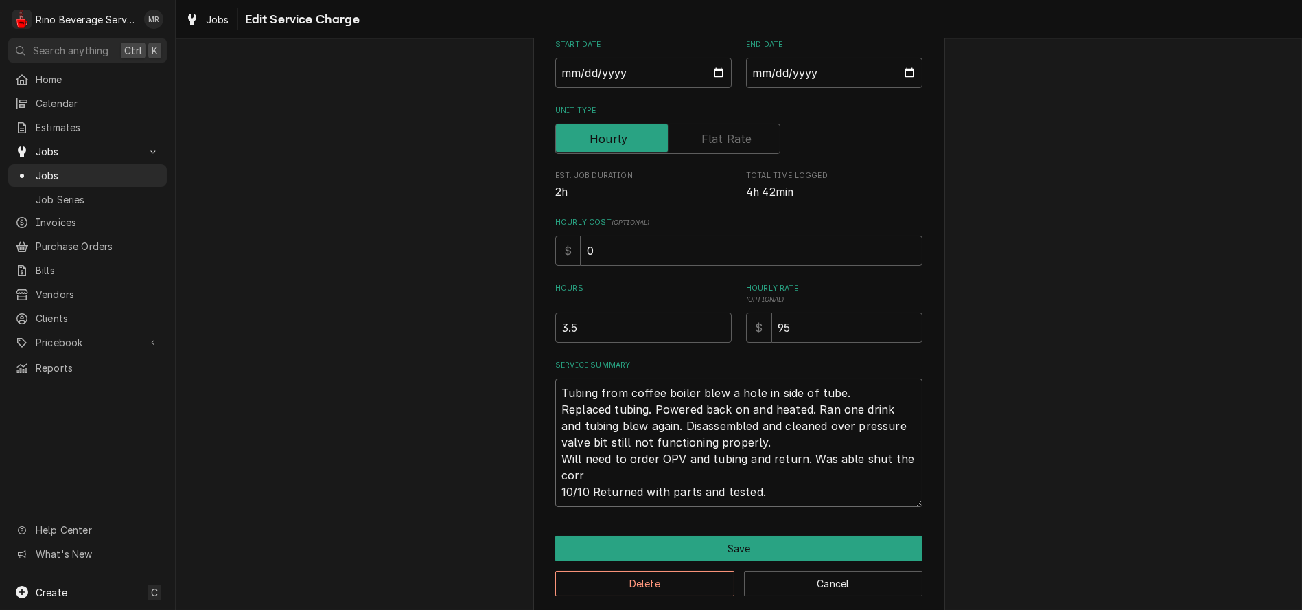
type textarea "Tubing from coffee boiler blew a hole in side of tube. Replaced tubing. Powered…"
type textarea "x"
type textarea "Tubing from coffee boiler blew a hole in side of tube. Replaced tubing. Powered…"
type textarea "x"
type textarea "Tubing from coffee boiler blew a hole in side of tube. Replaced tubing. Powered…"
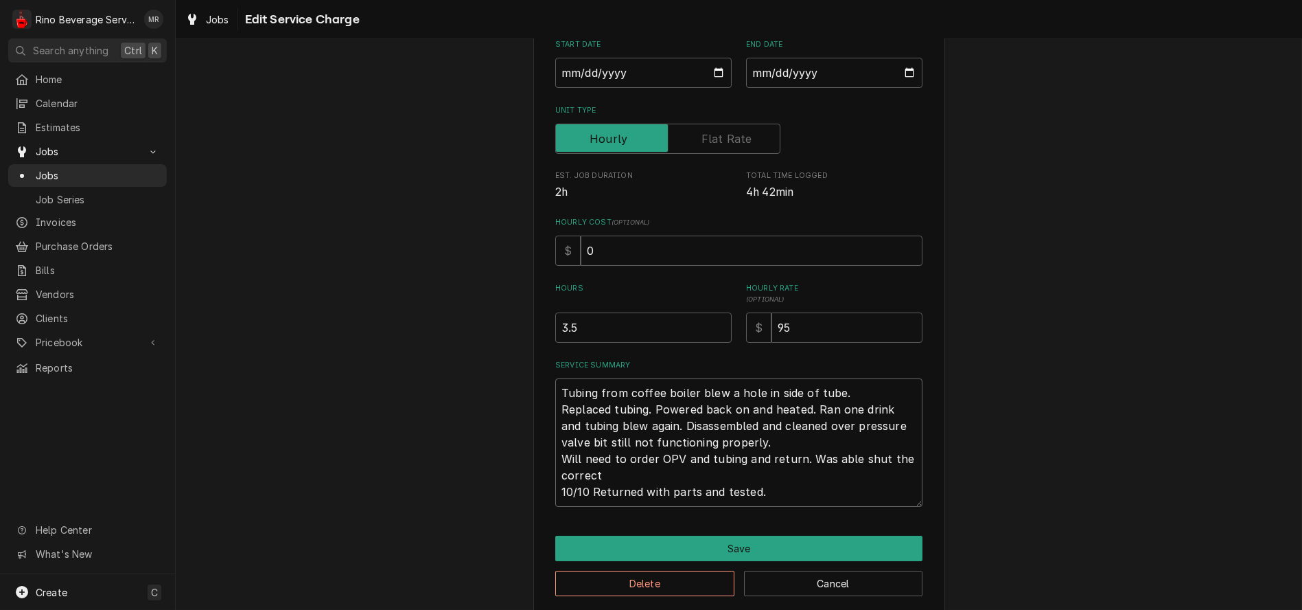
type textarea "x"
type textarea "Tubing from coffee boiler blew a hole in side of tube. Replaced tubing. Powered…"
type textarea "x"
type textarea "Tubing from coffee boiler blew a hole in side of tube. Replaced tubing. Powered…"
type textarea "x"
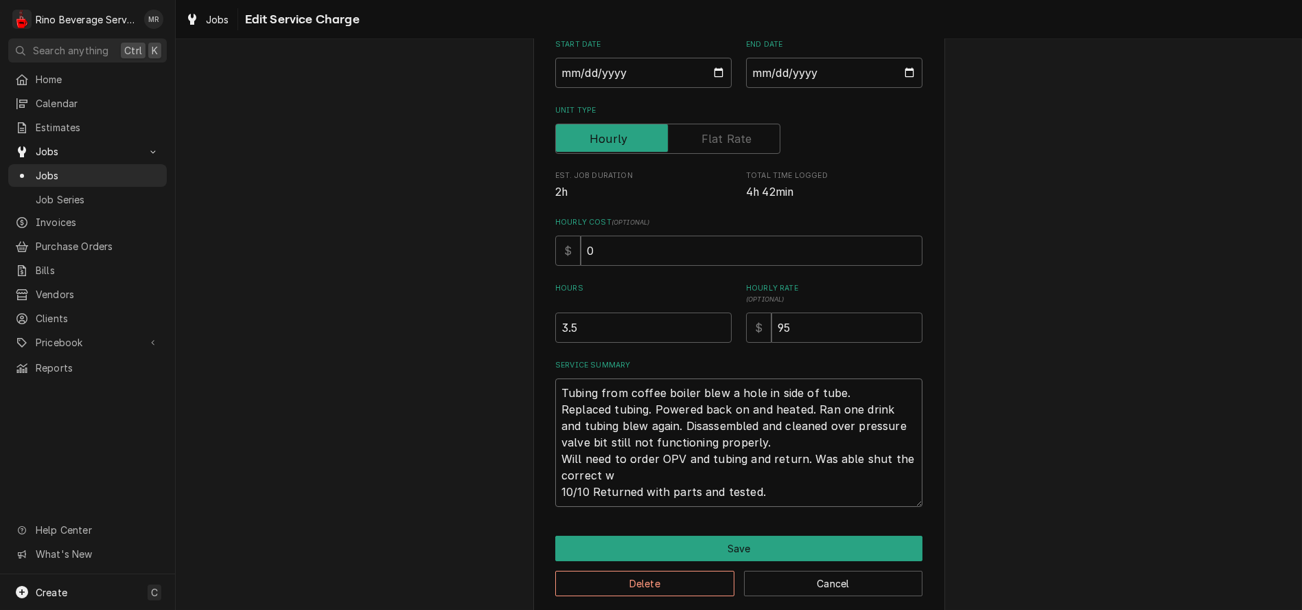
type textarea "Tubing from coffee boiler blew a hole in side of tube. Replaced tubing. Powered…"
click at [847, 460] on textarea "Tubing from coffee boiler blew a hole in side of tube. Replaced tubing. Powered…" at bounding box center [738, 442] width 367 height 128
type textarea "x"
type textarea "Tubing from coffee boiler blew a hole in side of tube. Replaced tubing. Powered…"
type textarea "x"
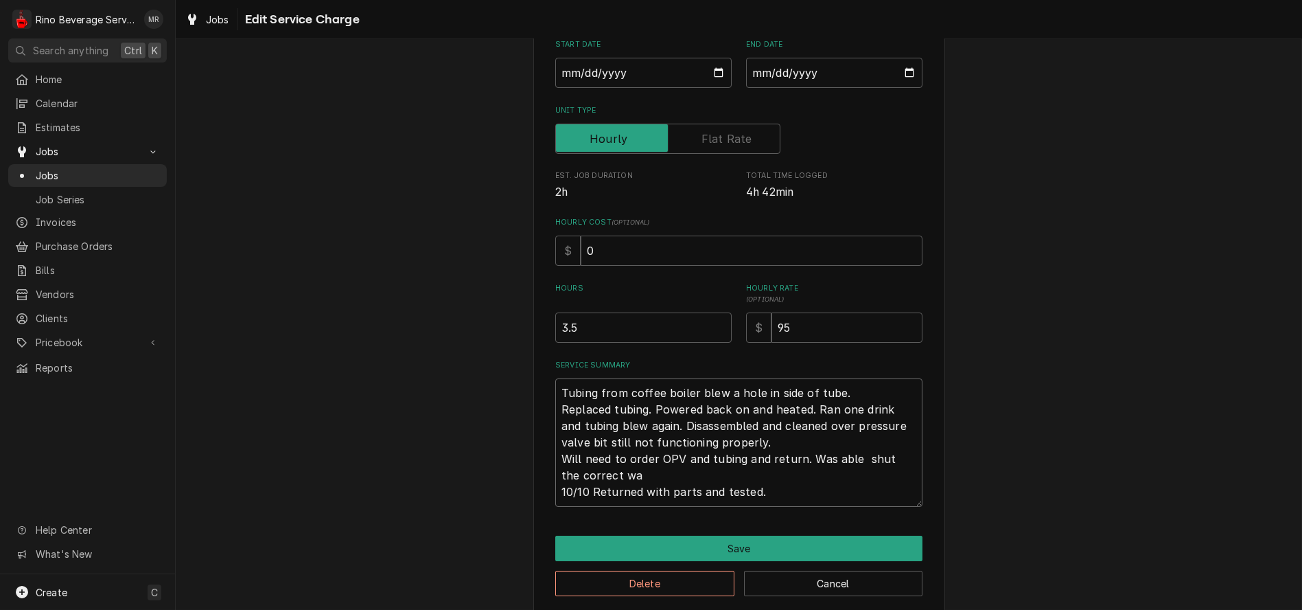
type textarea "Tubing from coffee boiler blew a hole in side of tube. Replaced tubing. Powered…"
type textarea "x"
type textarea "Tubing from coffee boiler blew a hole in side of tube. Replaced tubing. Powered…"
click at [617, 477] on textarea "Tubing from coffee boiler blew a hole in side of tube. Replaced tubing. Powered…" at bounding box center [738, 442] width 367 height 128
type textarea "x"
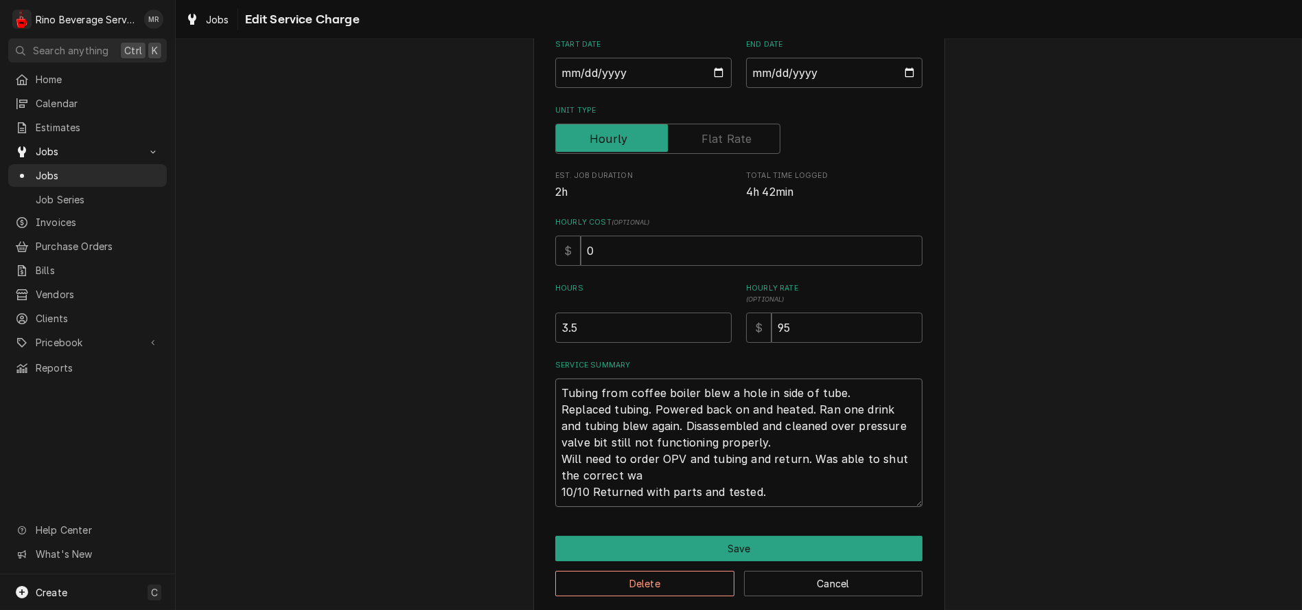
type textarea "Tubing from coffee boiler blew a hole in side of tube. Replaced tubing. Powered…"
type textarea "x"
type textarea "Tubing from coffee boiler blew a hole in side of tube. Replaced tubing. Powered…"
type textarea "x"
type textarea "Tubing from coffee boiler blew a hole in side of tube. Replaced tubing. Powered…"
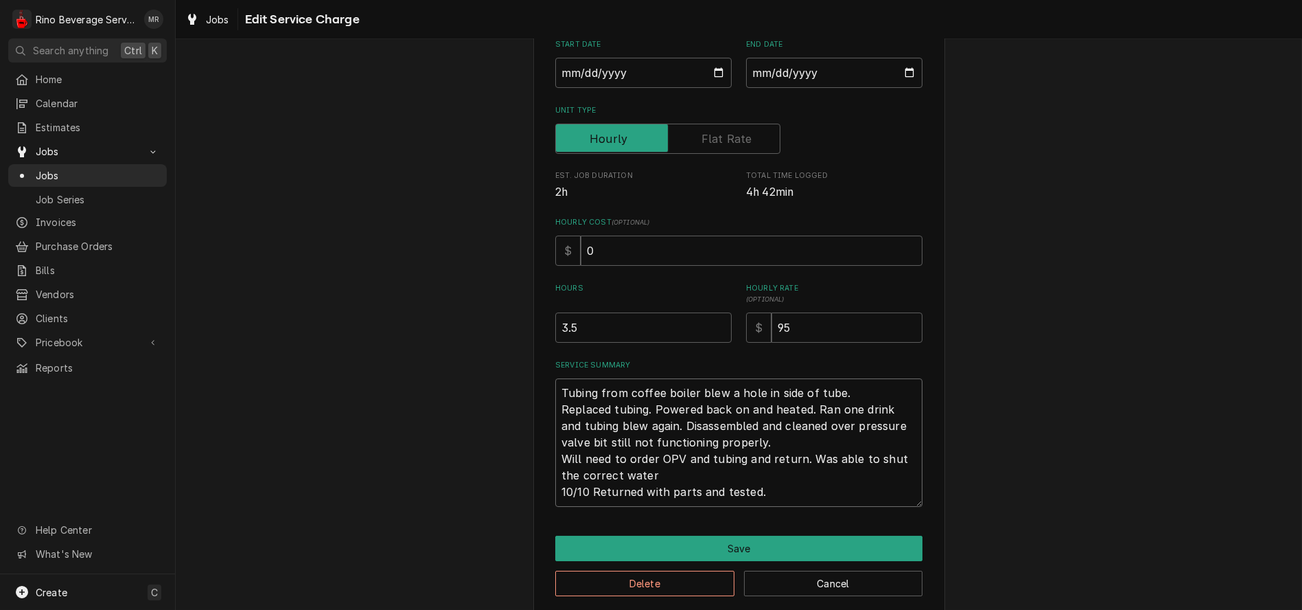
type textarea "x"
type textarea "Tubing from coffee boiler blew a hole in side of tube. Replaced tubing. Powered…"
type textarea "x"
type textarea "Tubing from coffee boiler blew a hole in side of tube. Replaced tubing. Powered…"
type textarea "x"
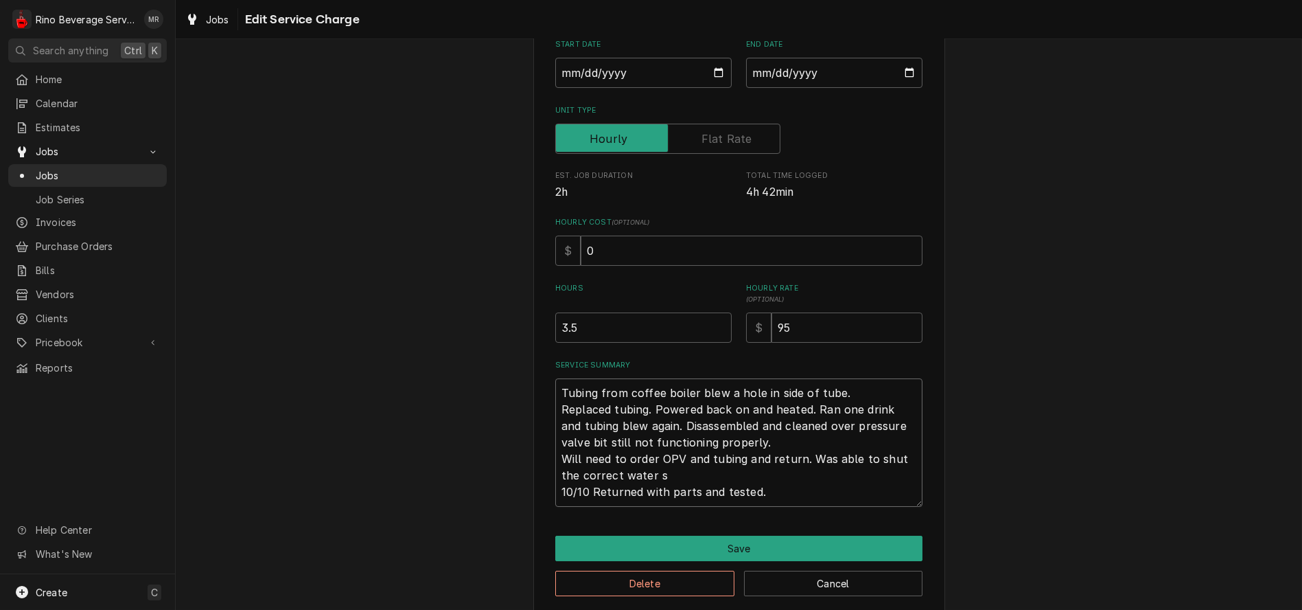
type textarea "Tubing from coffee boiler blew a hole in side of tube. Replaced tubing. Powered…"
type textarea "x"
type textarea "Tubing from coffee boiler blew a hole in side of tube. Replaced tubing. Powered…"
type textarea "x"
type textarea "Tubing from coffee boiler blew a hole in side of tube. Replaced tubing. Powered…"
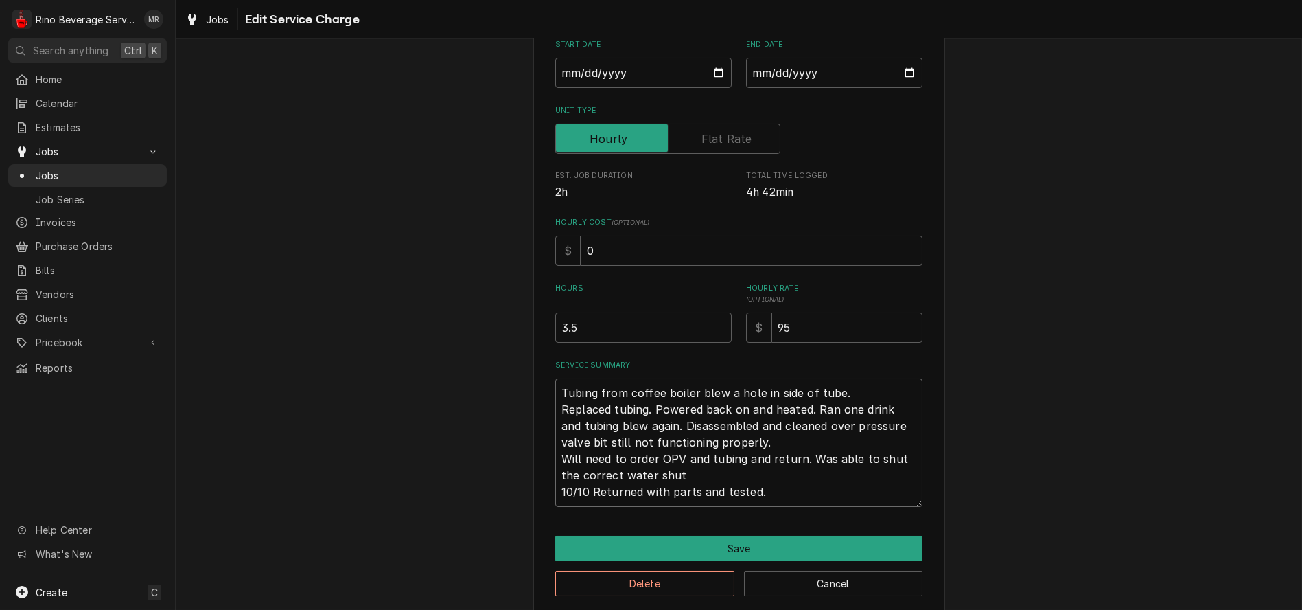
type textarea "x"
type textarea "Tubing from coffee boiler blew a hole in side of tube. Replaced tubing. Powered…"
type textarea "x"
type textarea "Tubing from coffee boiler blew a hole in side of tube. Replaced tubing. Powered…"
type textarea "x"
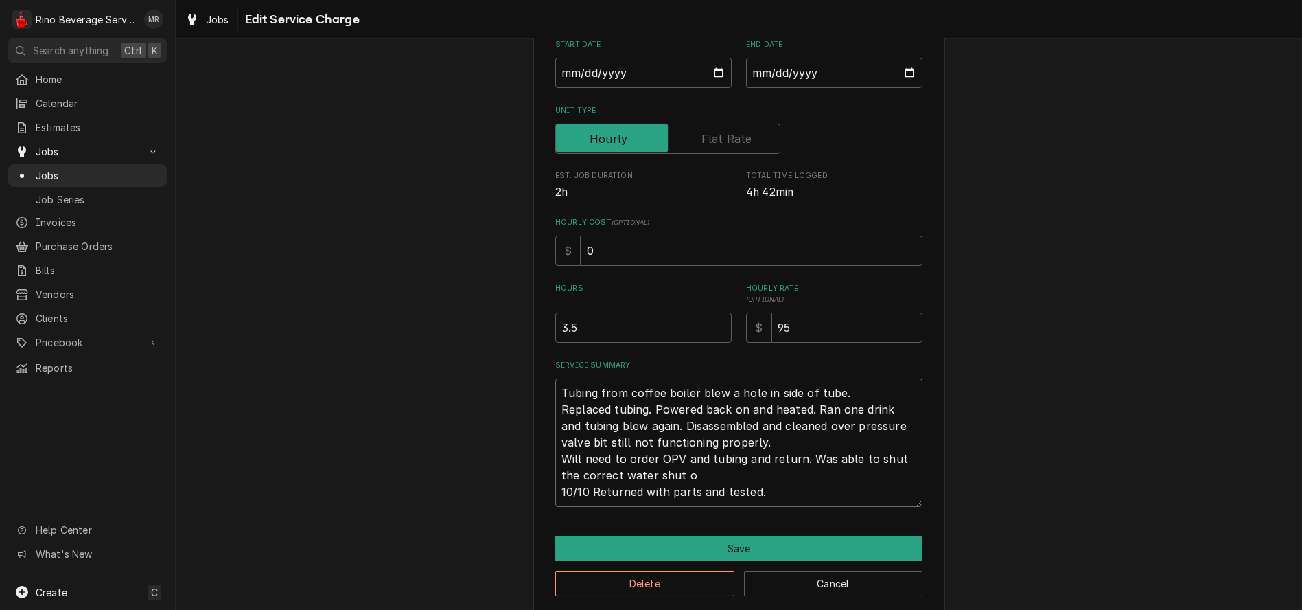
type textarea "Tubing from coffee boiler blew a hole in side of tube. Replaced tubing. Powered…"
type textarea "x"
type textarea "Tubing from coffee boiler blew a hole in side of tube. Replaced tubing. Powered…"
type textarea "x"
type textarea "Tubing from coffee boiler blew a hole in side of tube. Replaced tubing. Powered…"
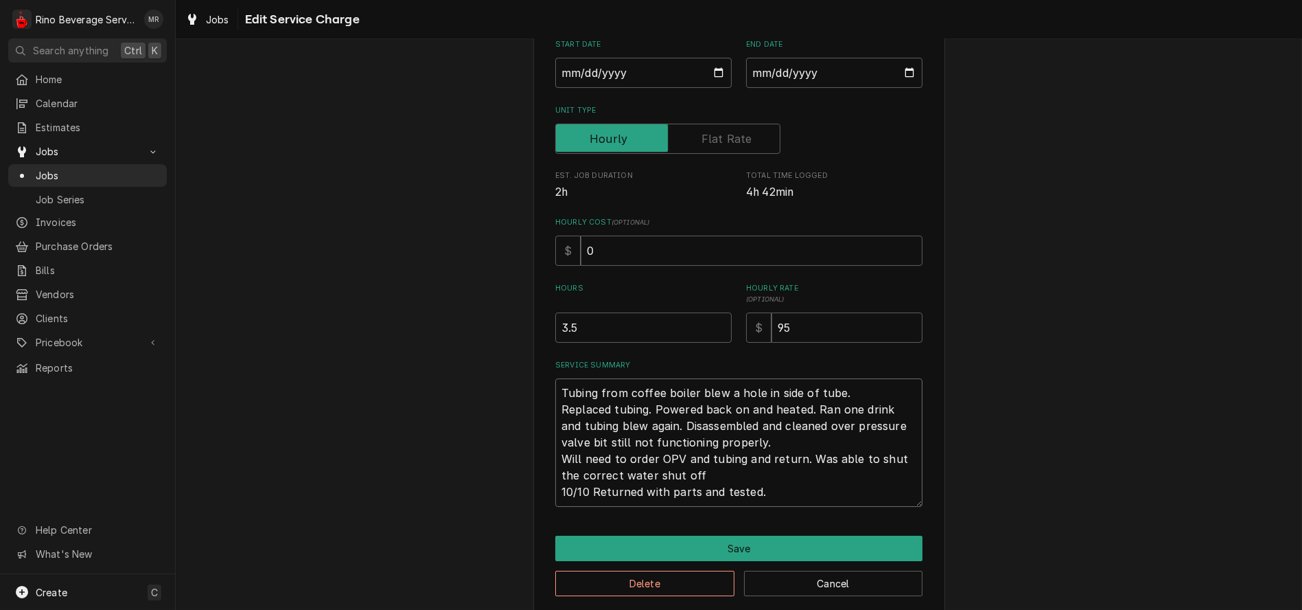
type textarea "x"
type textarea "Tubing from coffee boiler blew a hole in side of tube. Replaced tubing. Powered…"
type textarea "x"
type textarea "Tubing from coffee boiler blew a hole in side of tube. Replaced tubing. Powered…"
type textarea "x"
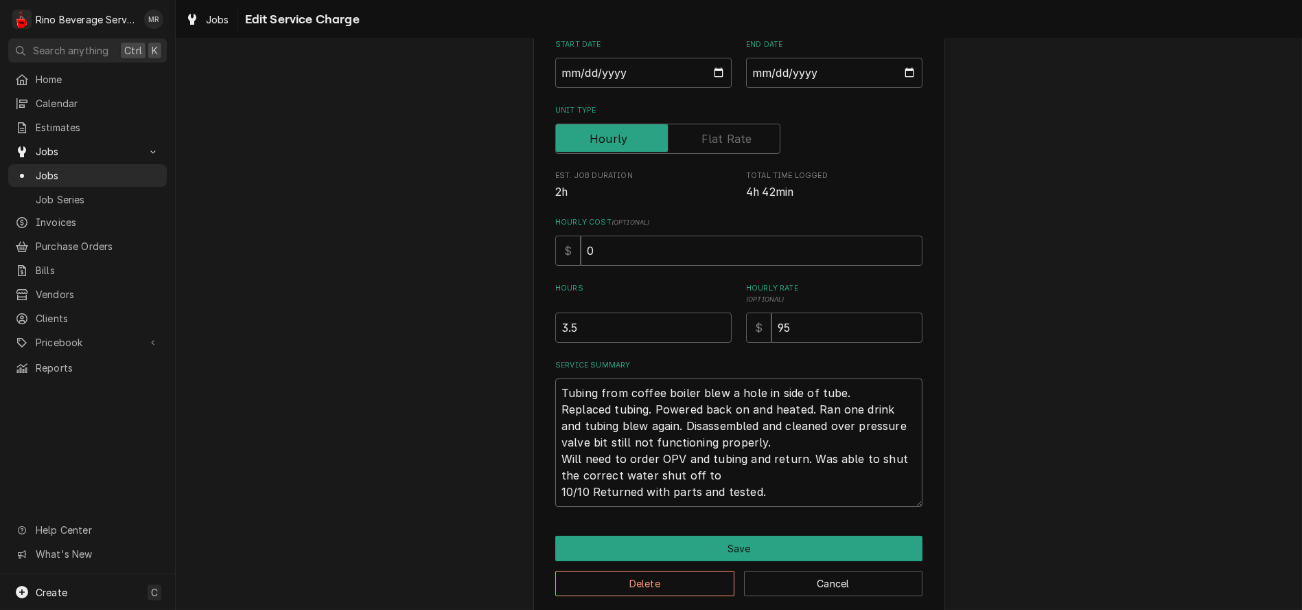
type textarea "Tubing from coffee boiler blew a hole in side of tube. Replaced tubing. Powered…"
type textarea "x"
type textarea "Tubing from coffee boiler blew a hole in side of tube. Replaced tubing. Powered…"
type textarea "x"
type textarea "Tubing from coffee boiler blew a hole in side of tube. Replaced tubing. Powered…"
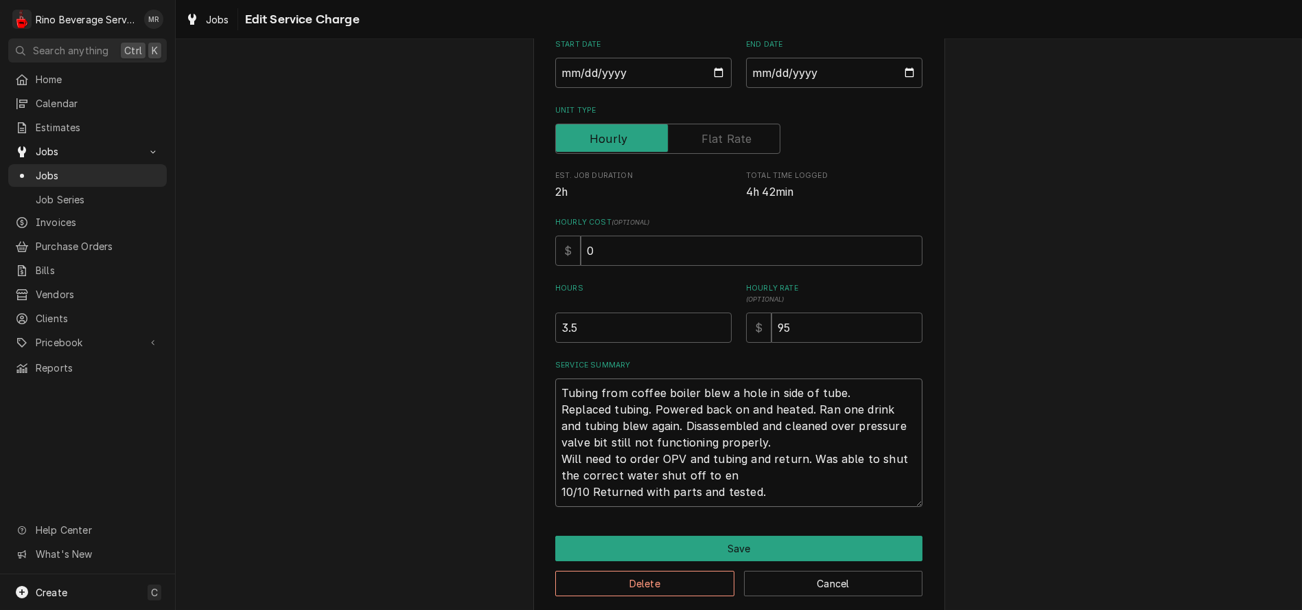
type textarea "x"
type textarea "Tubing from coffee boiler blew a hole in side of tube. Replaced tubing. Powered…"
type textarea "x"
type textarea "Tubing from coffee boiler blew a hole in side of tube. Replaced tubing. Powered…"
type textarea "x"
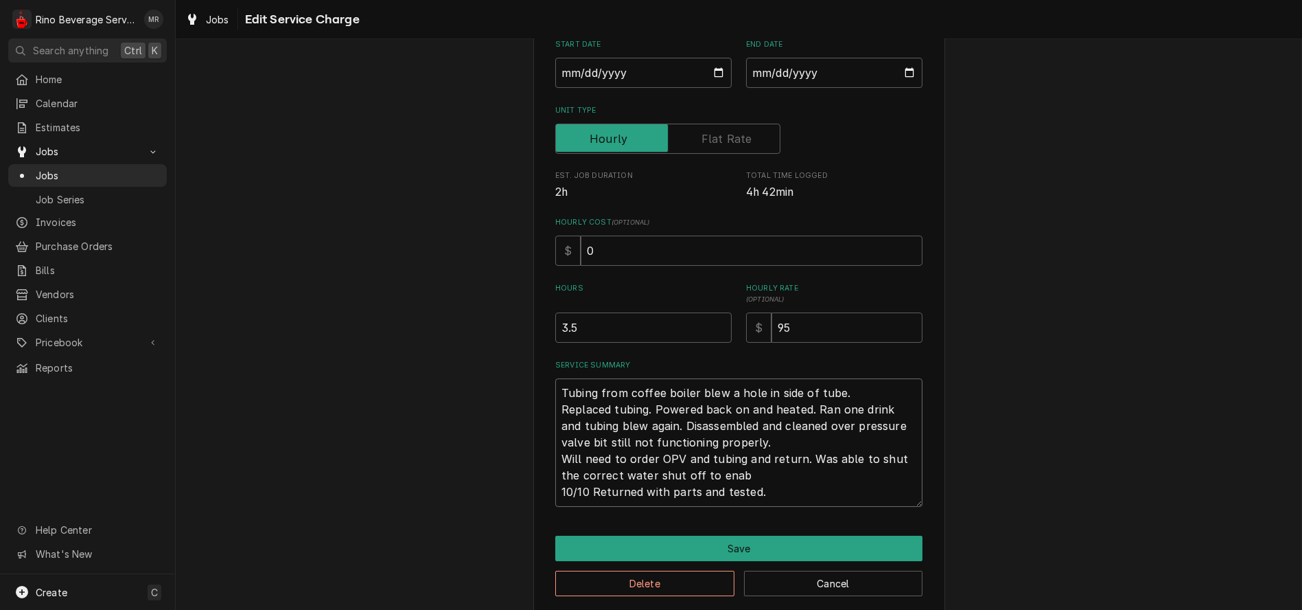
type textarea "Tubing from coffee boiler blew a hole in side of tube. Replaced tubing. Powered…"
type textarea "x"
type textarea "Tubing from coffee boiler blew a hole in side of tube. Replaced tubing. Powered…"
type textarea "x"
type textarea "Tubing from coffee boiler blew a hole in side of tube. Replaced tubing. Powered…"
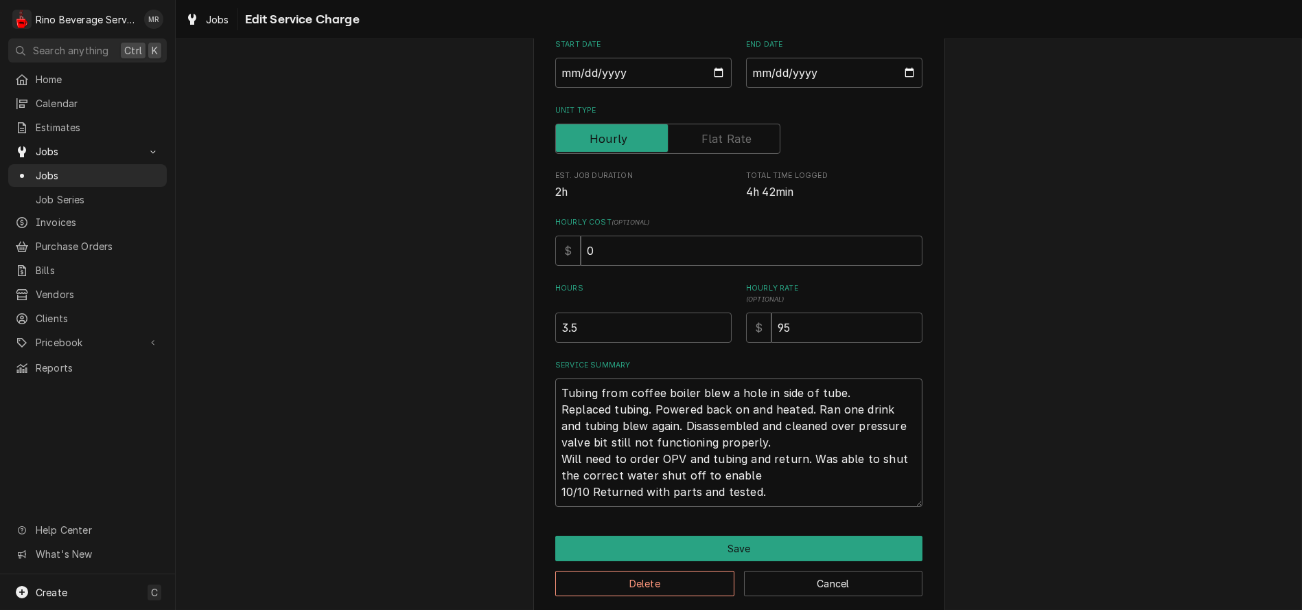
type textarea "x"
type textarea "Tubing from coffee boiler blew a hole in side of tube. Replaced tubing. Powered…"
type textarea "x"
type textarea "Tubing from coffee boiler blew a hole in side of tube. Replaced tubing. Powered…"
type textarea "x"
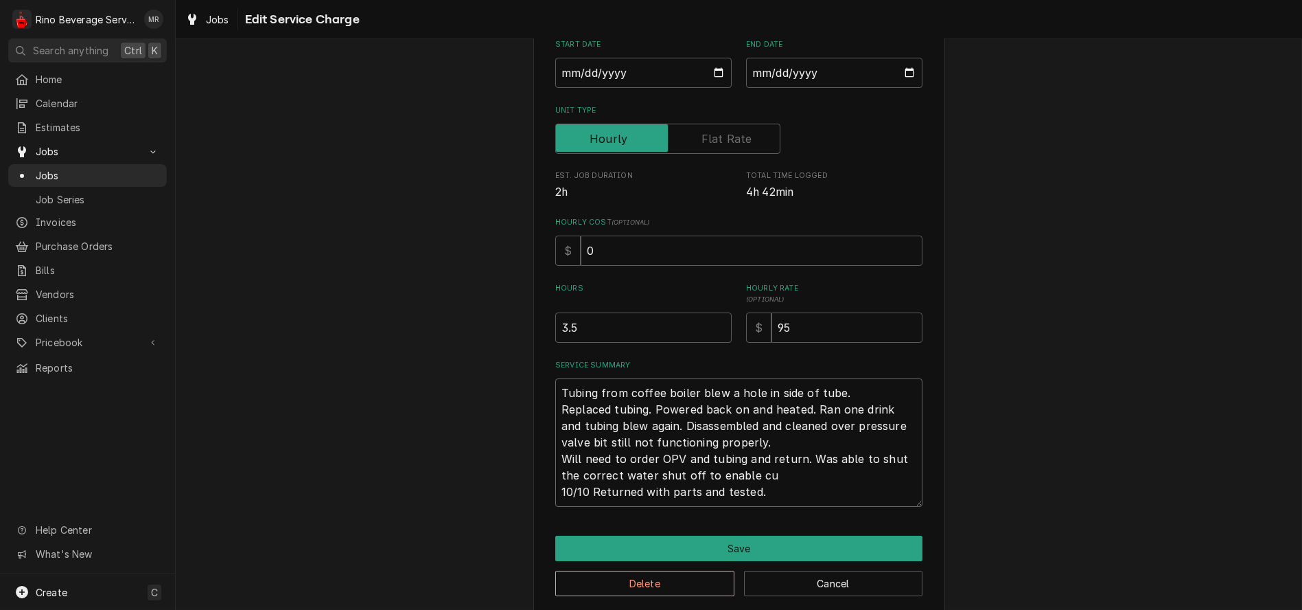
type textarea "Tubing from coffee boiler blew a hole in side of tube. Replaced tubing. Powered…"
type textarea "x"
type textarea "Tubing from coffee boiler blew a hole in side of tube. Replaced tubing. Powered…"
type textarea "x"
type textarea "Tubing from coffee boiler blew a hole in side of tube. Replaced tubing. Powered…"
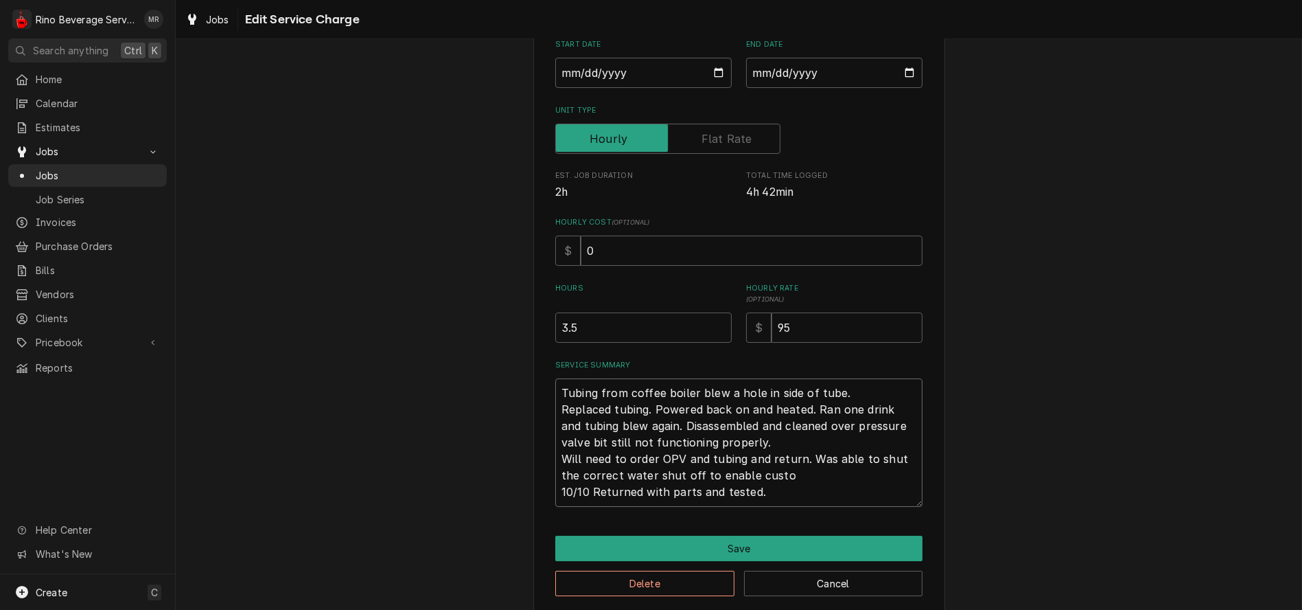
type textarea "x"
type textarea "Tubing from coffee boiler blew a hole in side of tube. Replaced tubing. Powered…"
type textarea "x"
type textarea "Tubing from coffee boiler blew a hole in side of tube. Replaced tubing. Powered…"
type textarea "x"
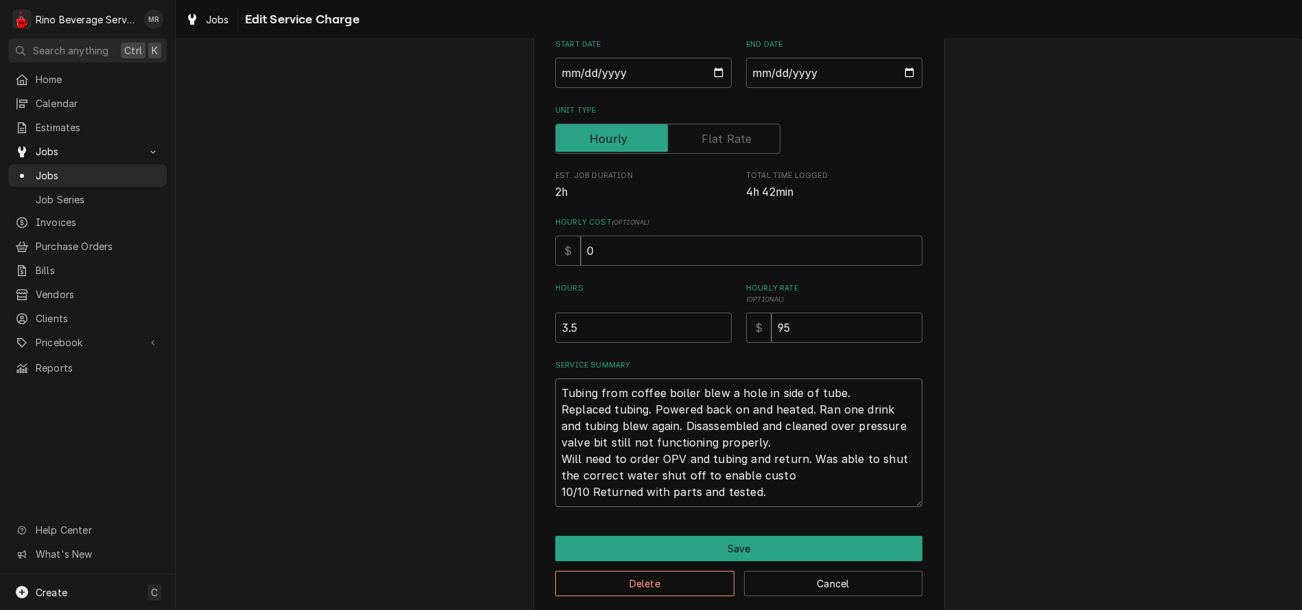
type textarea "Tubing from coffee boiler blew a hole in side of tube. Replaced tubing. Powered…"
type textarea "x"
type textarea "Tubing from coffee boiler blew a hole in side of tube. Replaced tubing. Powered…"
type textarea "x"
type textarea "Tubing from coffee boiler blew a hole in side of tube. Replaced tubing. Powered…"
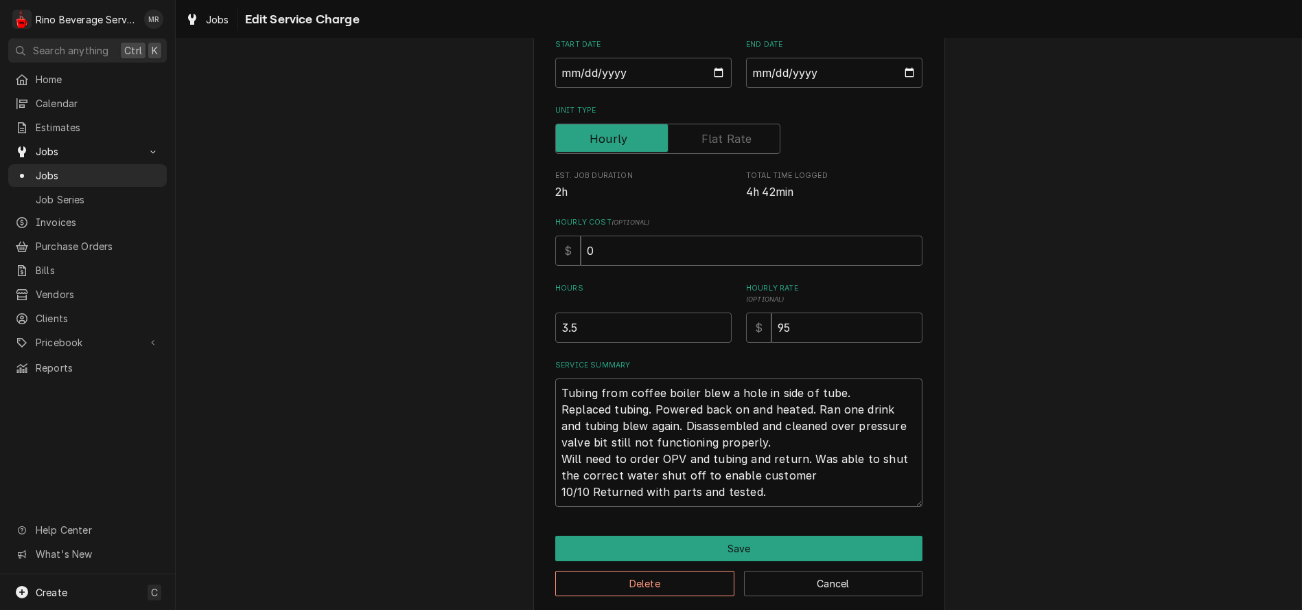
type textarea "x"
type textarea "Tubing from coffee boiler blew a hole in side of tube. Replaced tubing. Powered…"
type textarea "x"
type textarea "Tubing from coffee boiler blew a hole in side of tube. Replaced tubing. Powered…"
type textarea "x"
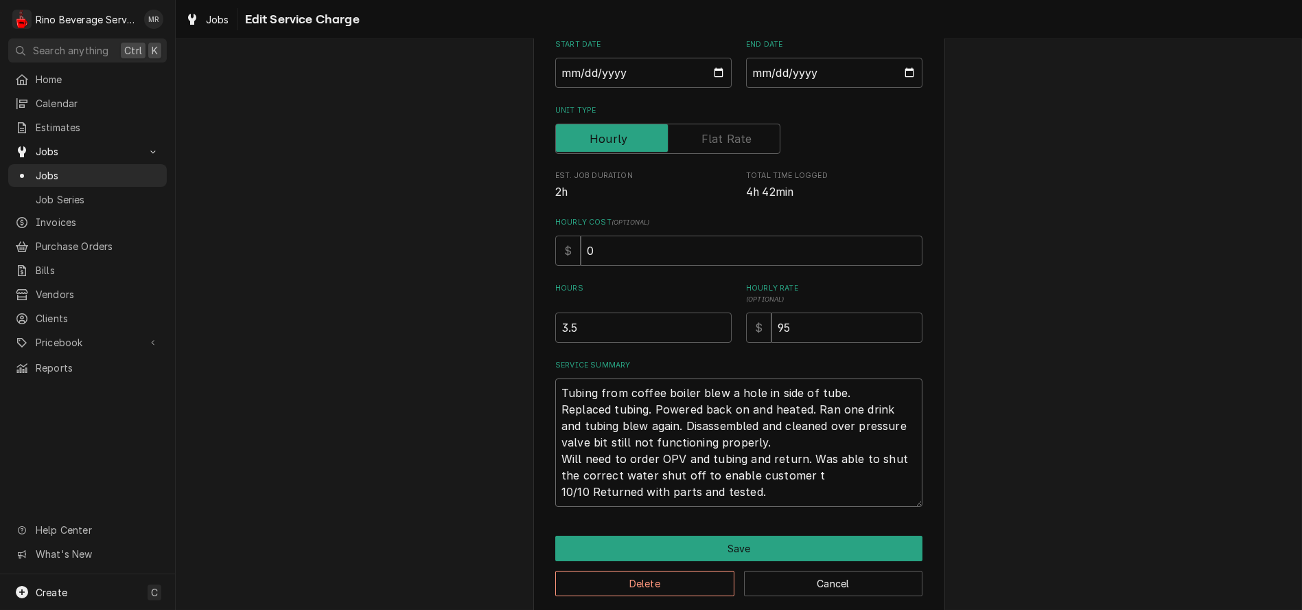
type textarea "Tubing from coffee boiler blew a hole in side of tube. Replaced tubing. Powered…"
type textarea "x"
type textarea "Tubing from coffee boiler blew a hole in side of tube. Replaced tubing. Powered…"
type textarea "x"
type textarea "Tubing from coffee boiler blew a hole in side of tube. Replaced tubing. Powered…"
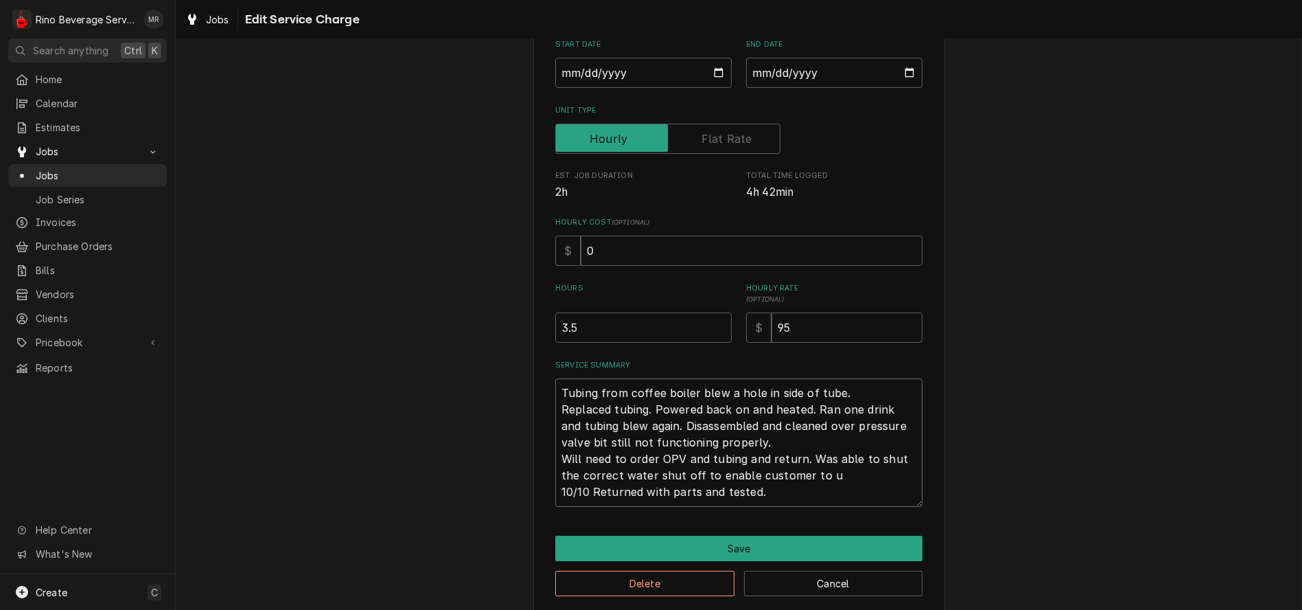
type textarea "x"
type textarea "Tubing from coffee boiler blew a hole in side of tube. Replaced tubing. Powered…"
type textarea "x"
type textarea "Tubing from coffee boiler blew a hole in side of tube. Replaced tubing. Powered…"
type textarea "x"
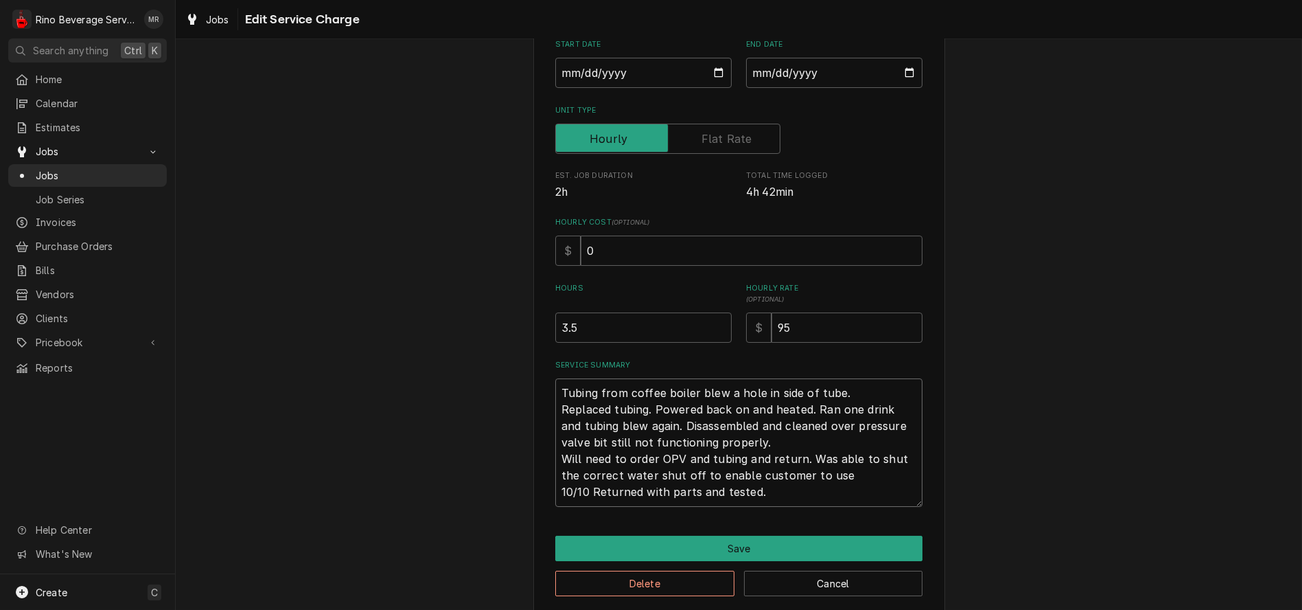
type textarea "Tubing from coffee boiler blew a hole in side of tube. Replaced tubing. Powered…"
type textarea "x"
type textarea "Tubing from coffee boiler blew a hole in side of tube. Replaced tubing. Powered…"
type textarea "x"
type textarea "Tubing from coffee boiler blew a hole in side of tube. Replaced tubing. Powered…"
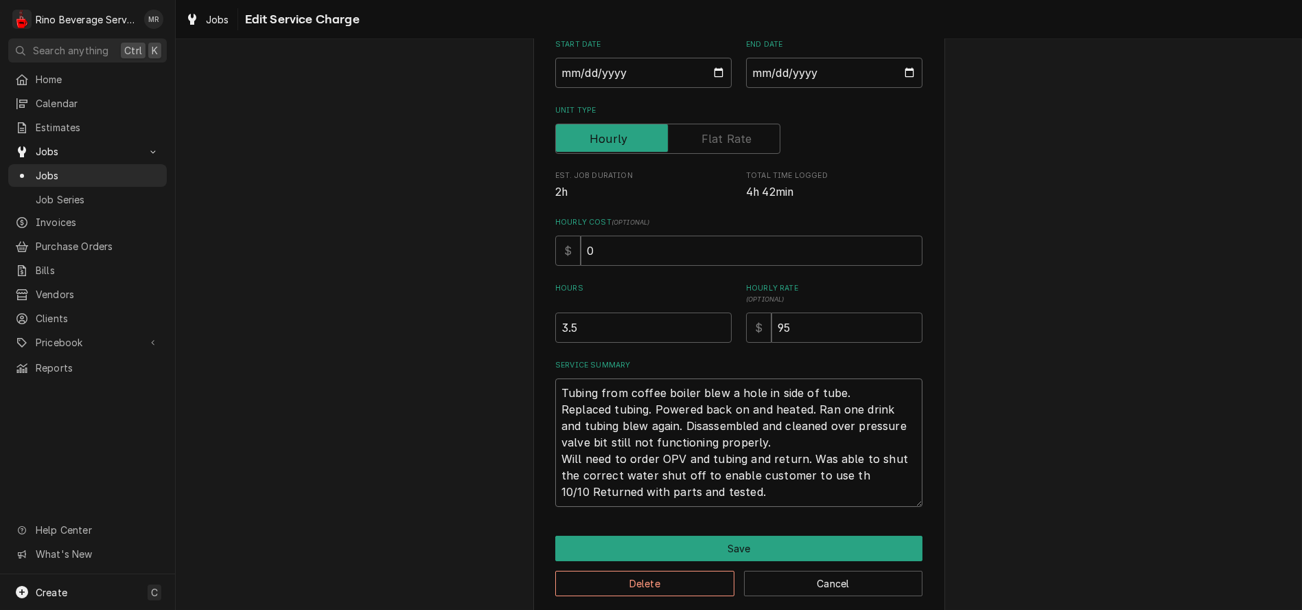
type textarea "x"
type textarea "Tubing from coffee boiler blew a hole in side of tube. Replaced tubing. Powered…"
type textarea "x"
type textarea "Tubing from coffee boiler blew a hole in side of tube. Replaced tubing. Powered…"
type textarea "x"
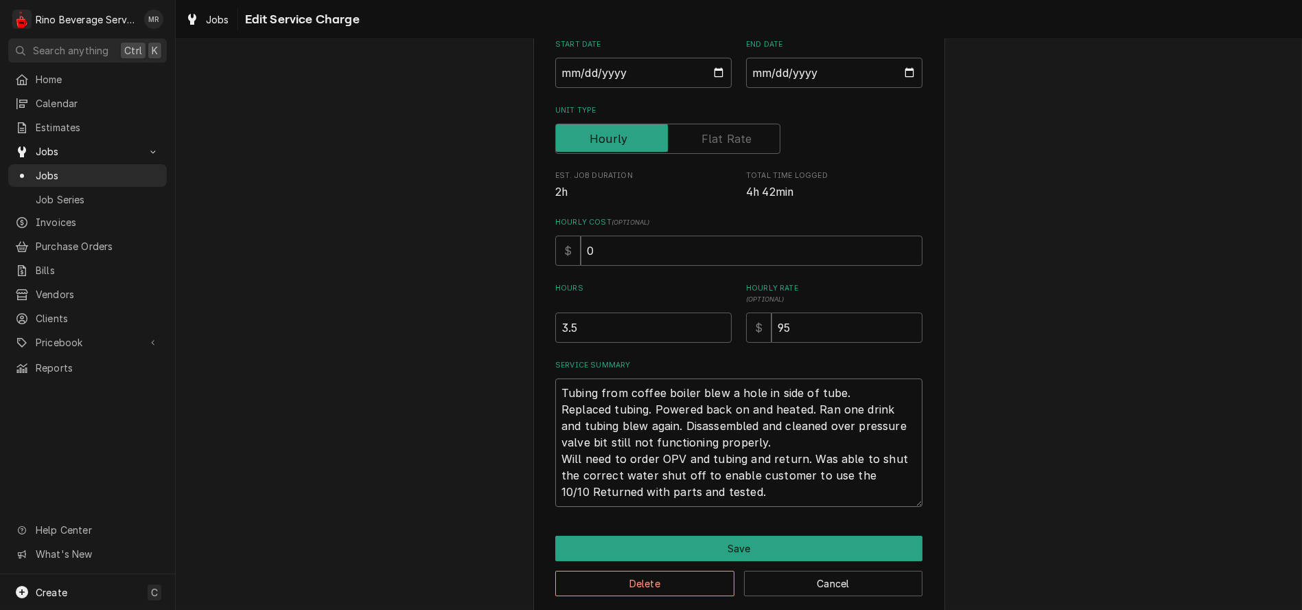
type textarea "Tubing from coffee boiler blew a hole in side of tube. Replaced tubing. Powered…"
type textarea "x"
type textarea "Tubing from coffee boiler blew a hole in side of tube. Replaced tubing. Powered…"
type textarea "x"
type textarea "Tubing from coffee boiler blew a hole in side of tube. Replaced tubing. Powered…"
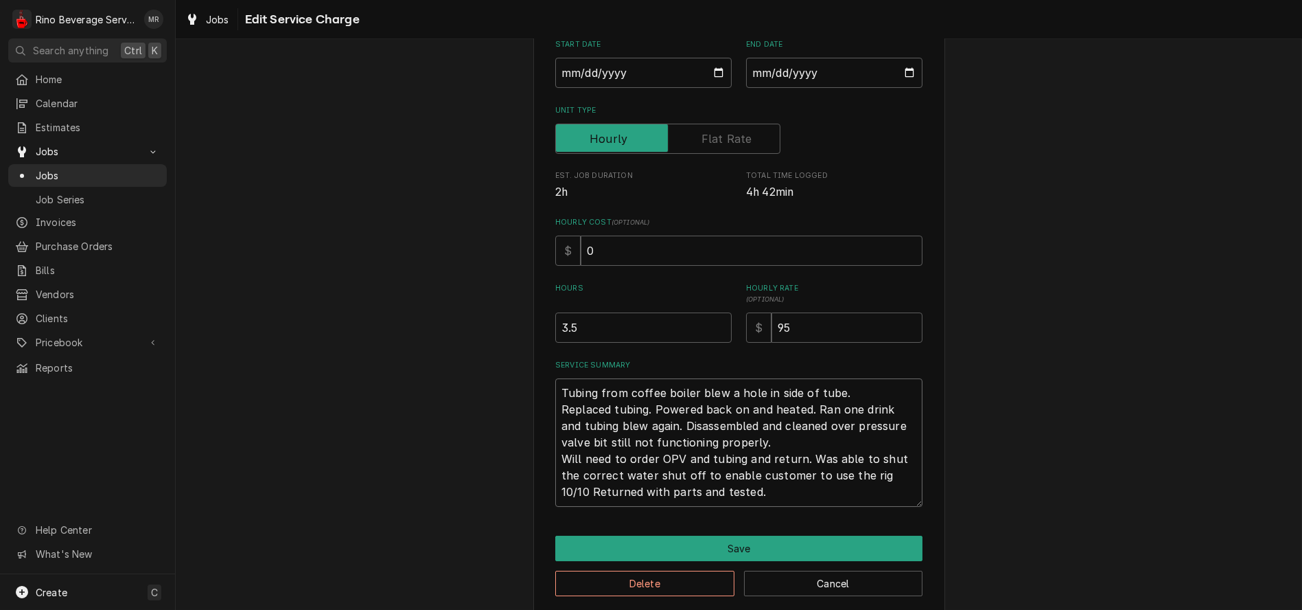
type textarea "x"
type textarea "Tubing from coffee boiler blew a hole in side of tube. Replaced tubing. Powered…"
type textarea "x"
type textarea "Tubing from coffee boiler blew a hole in side of tube. Replaced tubing. Powered…"
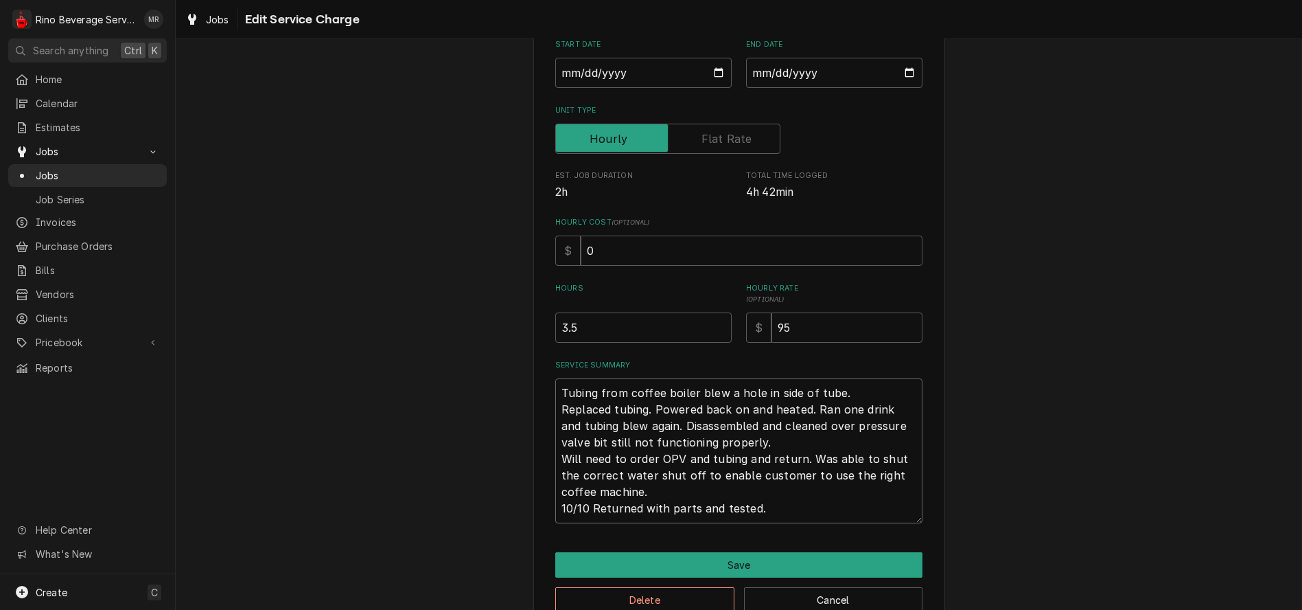
click at [688, 510] on textarea "Tubing from coffee boiler blew a hole in side of tube. Replaced tubing. Powered…" at bounding box center [738, 450] width 367 height 145
click at [866, 510] on textarea "Tubing from coffee boiler blew a hole in side of tube. Replaced tubing. Powered…" at bounding box center [738, 450] width 367 height 145
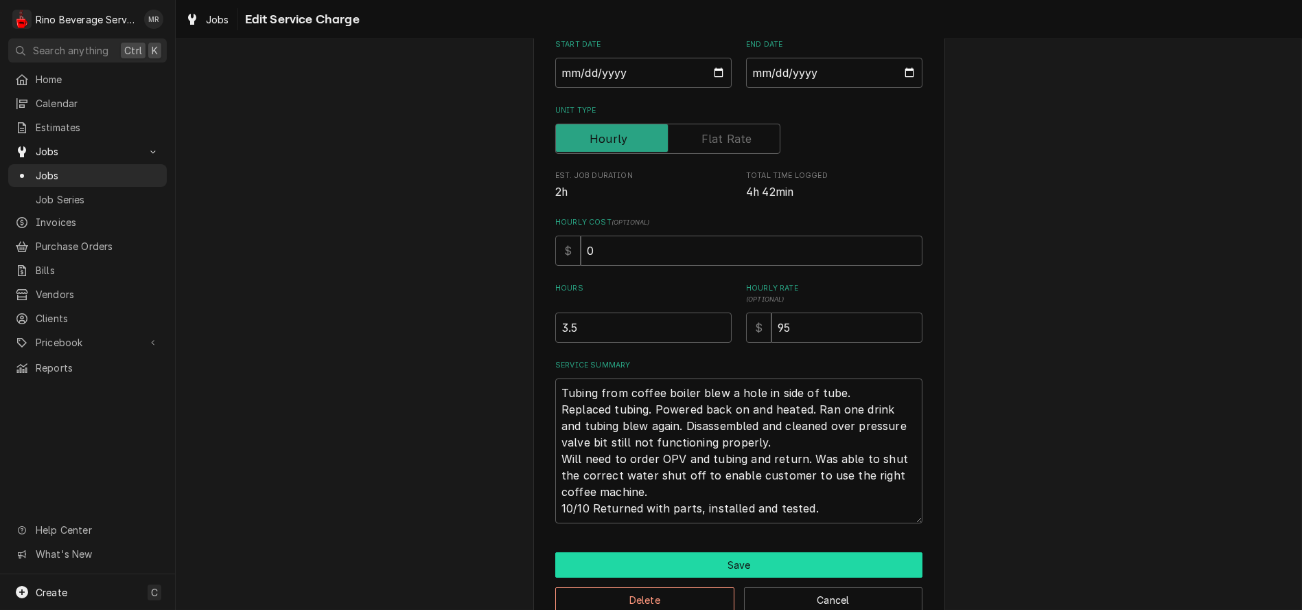
click at [752, 560] on button "Save" at bounding box center [738, 564] width 367 height 25
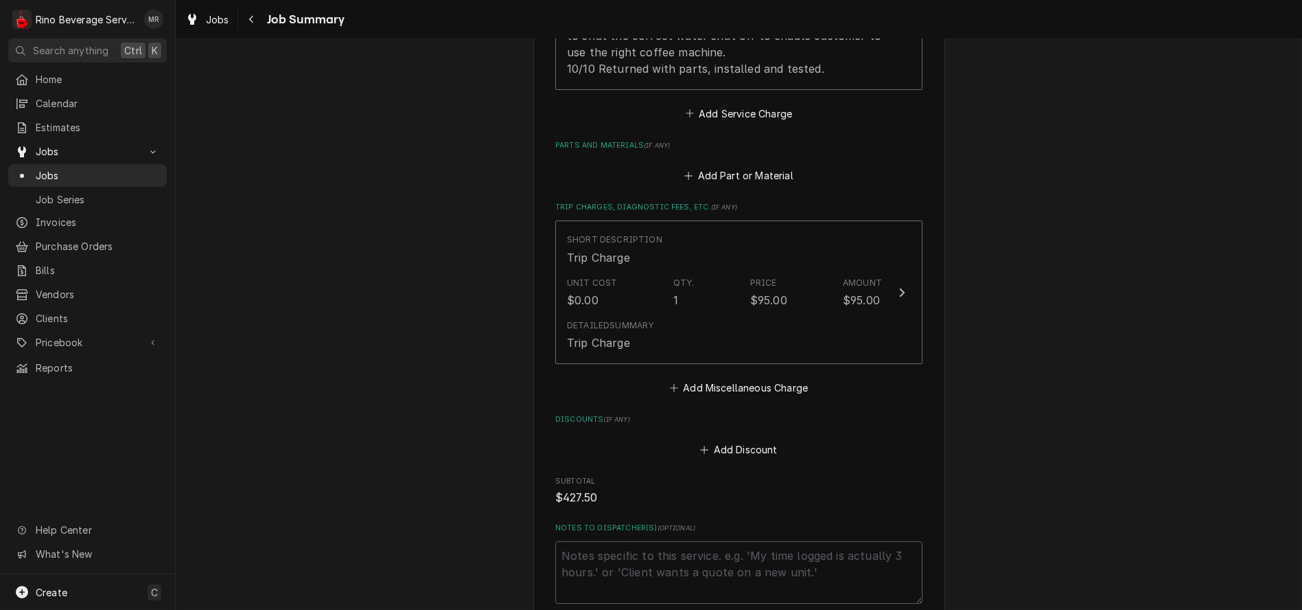
scroll to position [610, 0]
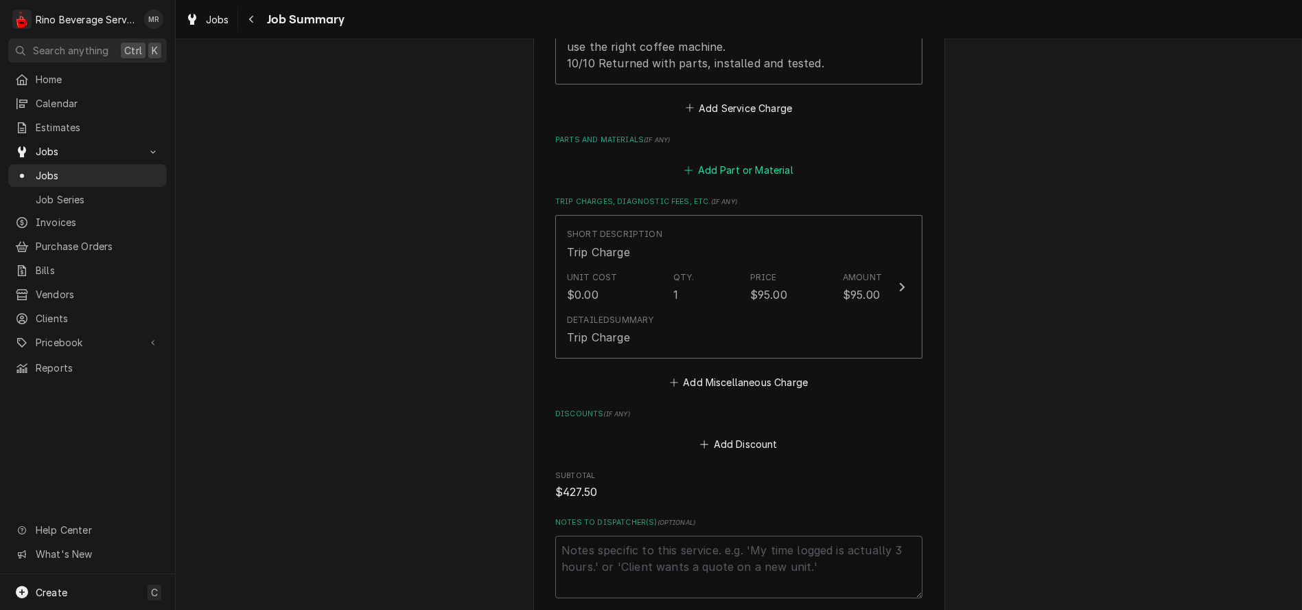
click at [734, 165] on button "Add Part or Material" at bounding box center [738, 170] width 113 height 19
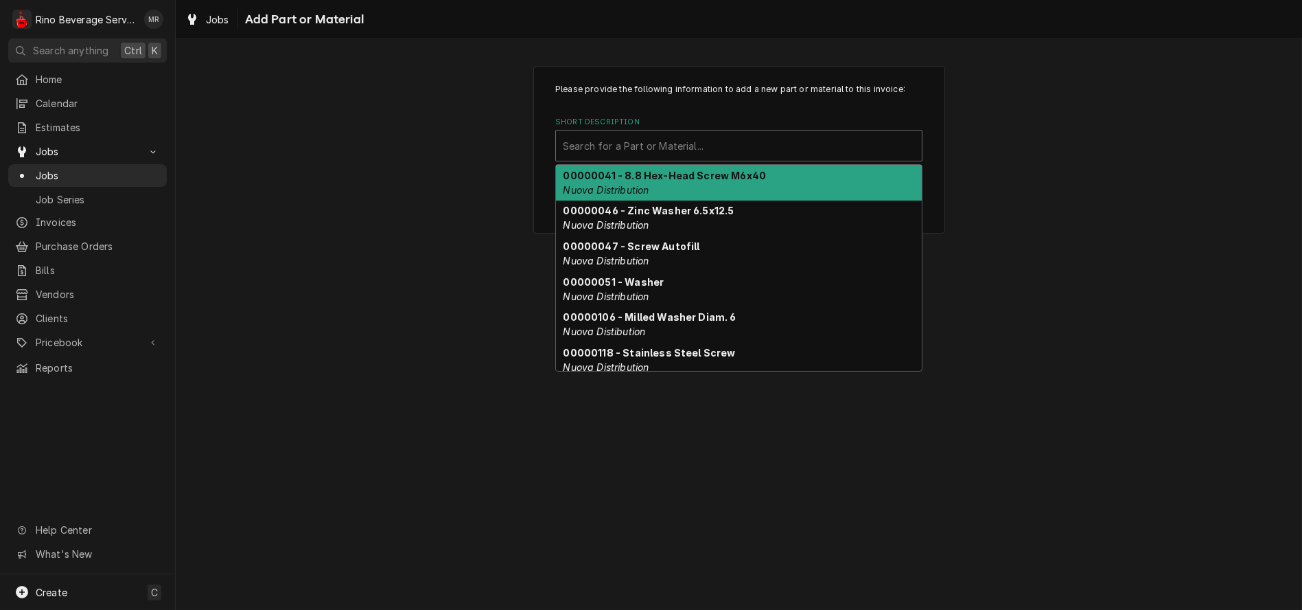
click at [676, 146] on div "Short Description" at bounding box center [739, 145] width 352 height 25
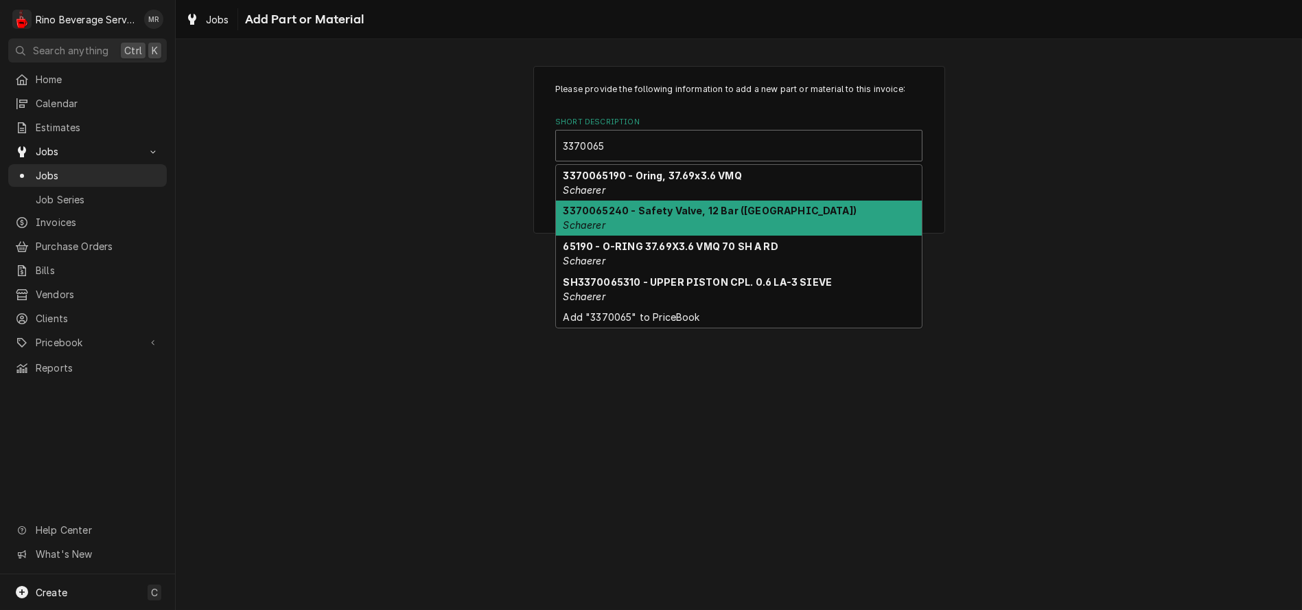
click at [672, 211] on strong "3370065240 - Safety Valve, 12 Bar (USA)" at bounding box center [710, 211] width 293 height 12
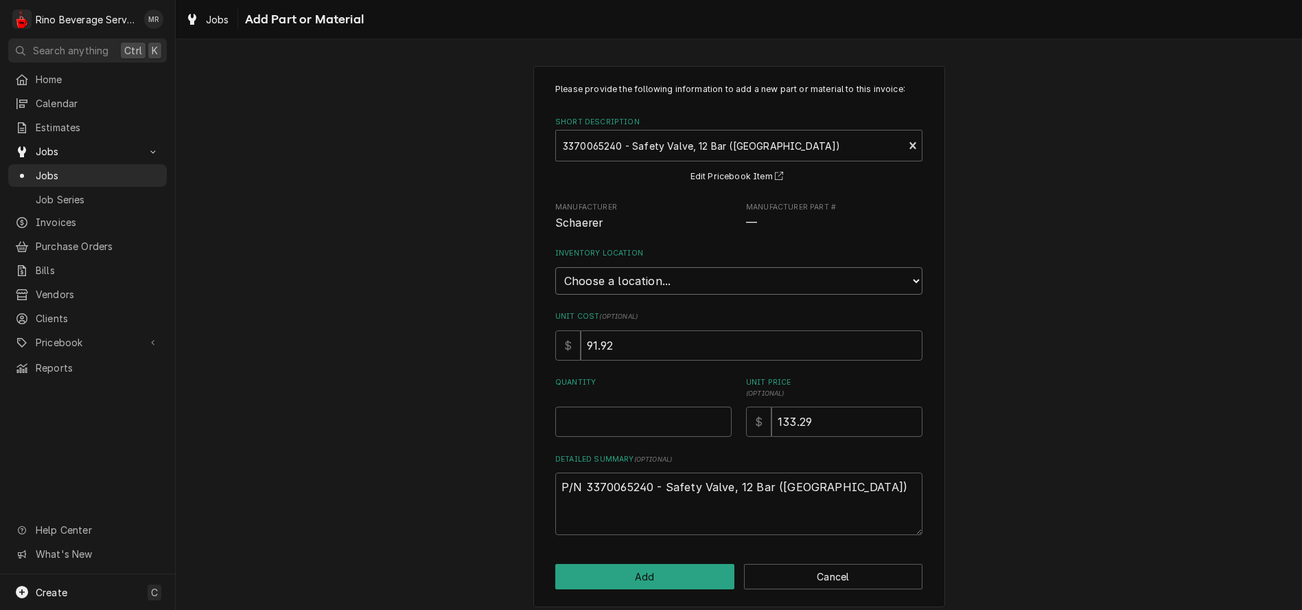
click at [721, 281] on select "Choose a location... Damon's Truck Dane's Truck Graham's Truck Main Warehouse" at bounding box center [738, 280] width 367 height 27
click at [555, 267] on select "Choose a location... Damon's Truck Dane's Truck Graham's Truck Main Warehouse" at bounding box center [738, 280] width 367 height 27
click at [650, 577] on button "Add" at bounding box center [644, 576] width 179 height 25
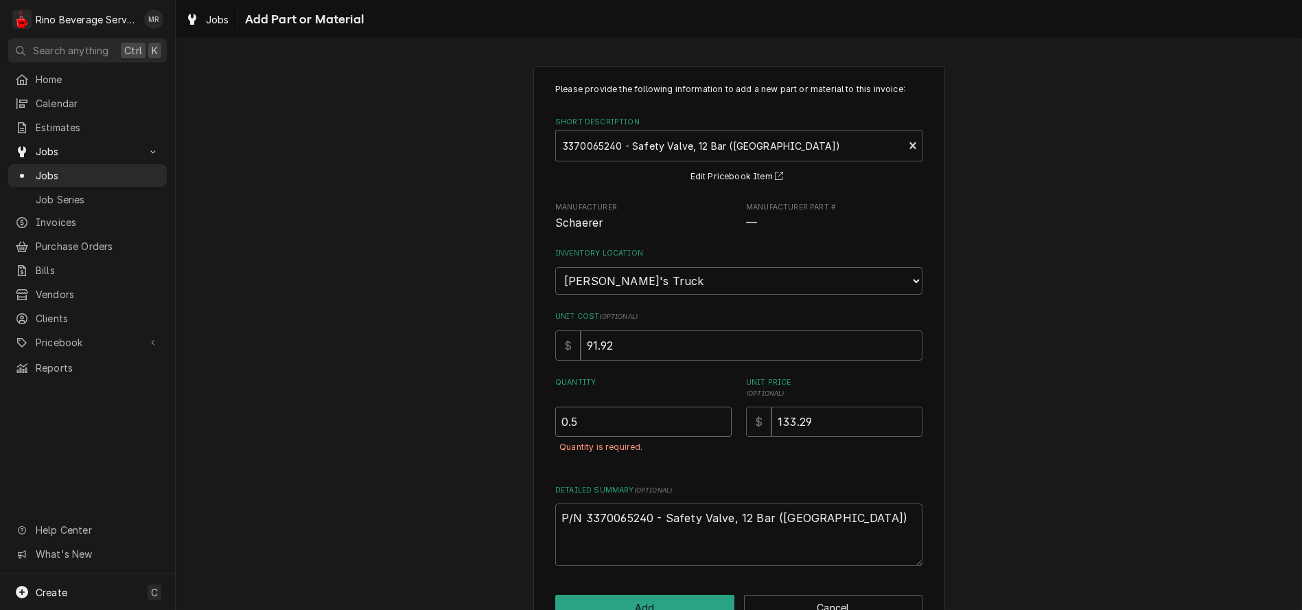
click at [715, 417] on input "0.5" at bounding box center [643, 421] width 176 height 30
click at [715, 417] on input "1" at bounding box center [643, 421] width 176 height 30
click at [657, 600] on button "Add" at bounding box center [644, 607] width 179 height 25
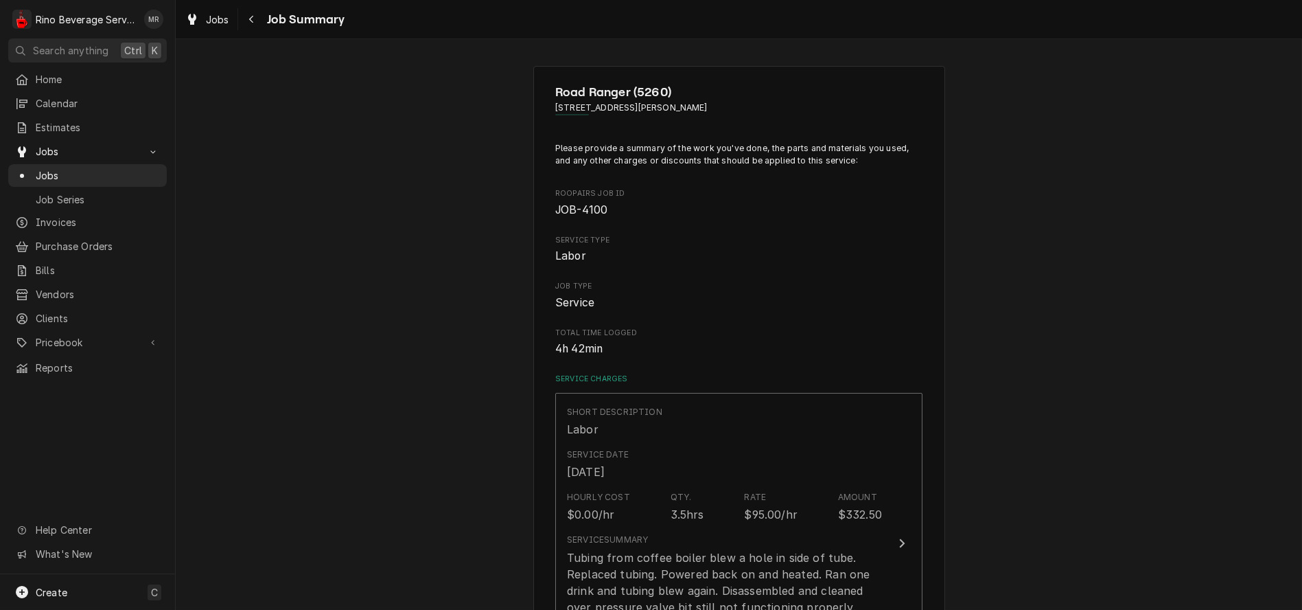
scroll to position [610, 0]
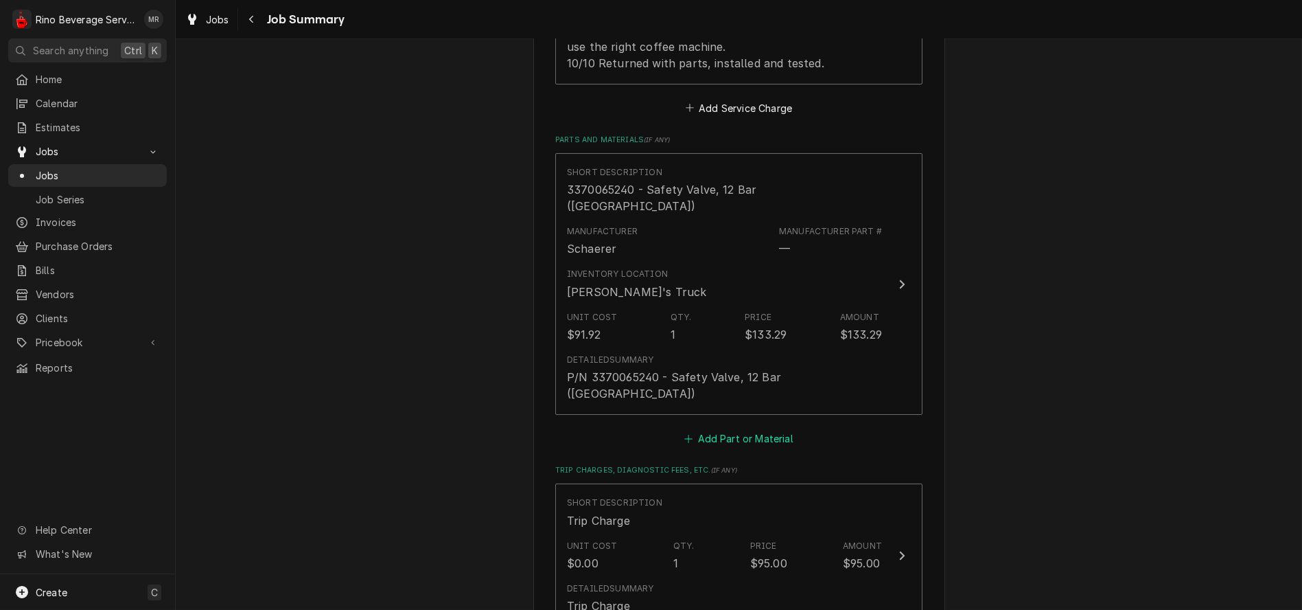
click at [757, 428] on button "Add Part or Material" at bounding box center [738, 437] width 113 height 19
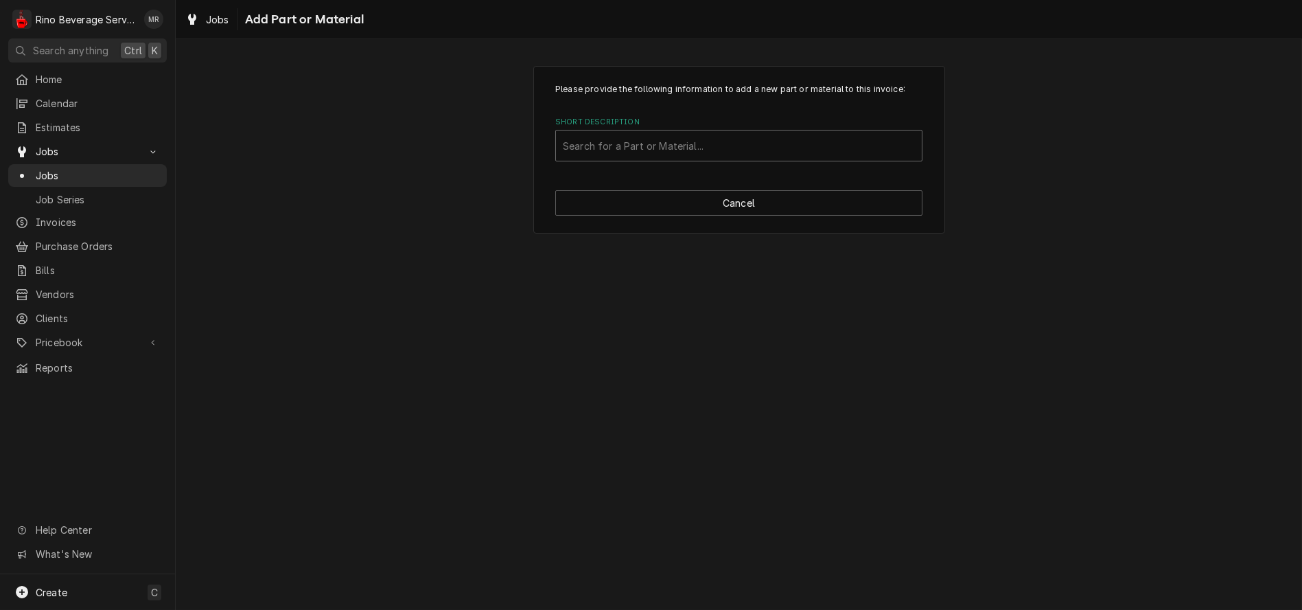
click at [662, 148] on div "Short Description" at bounding box center [739, 145] width 352 height 25
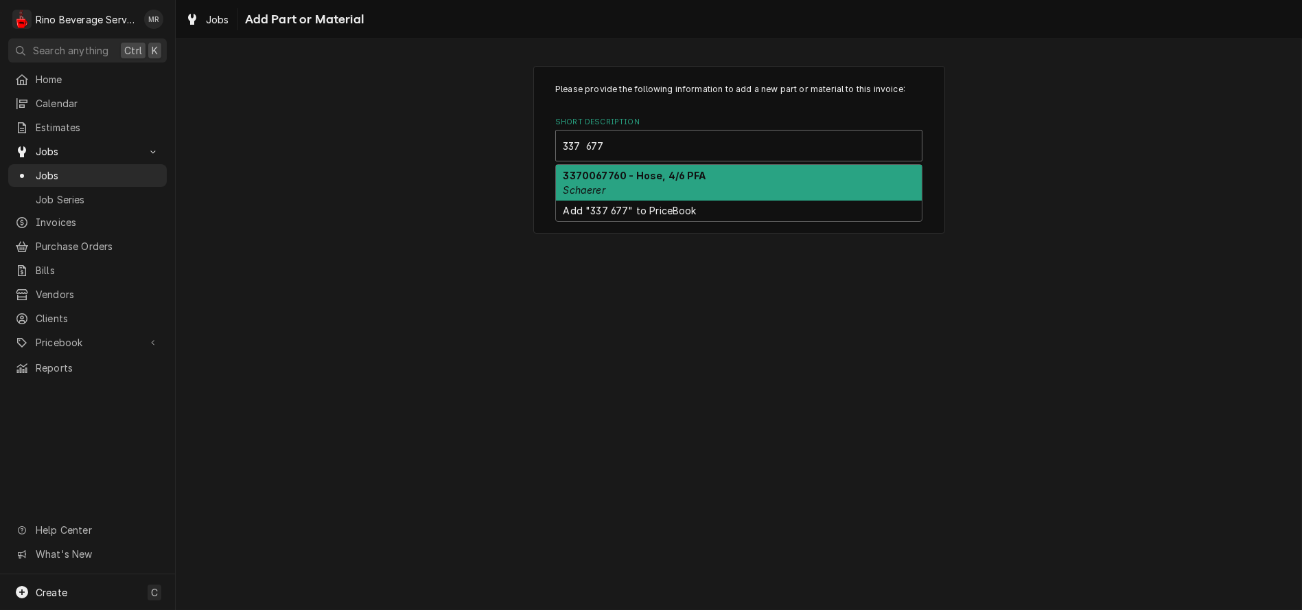
click at [662, 183] on div "3370067760 - Hose, 4/6 PFA Schaerer" at bounding box center [739, 183] width 366 height 36
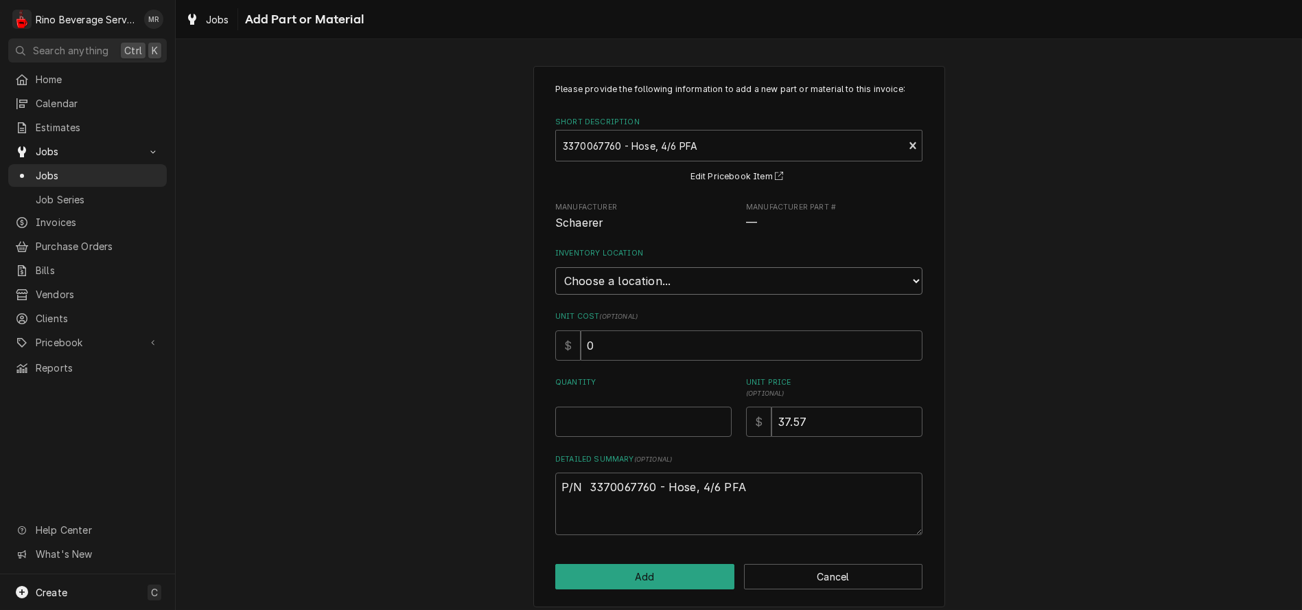
click at [656, 282] on select "Choose a location... Damon's Truck Dane's Truck Graham's Truck Main Warehouse" at bounding box center [738, 280] width 367 height 27
click at [555, 267] on select "Choose a location... Damon's Truck Dane's Truck Graham's Truck Main Warehouse" at bounding box center [738, 280] width 367 height 27
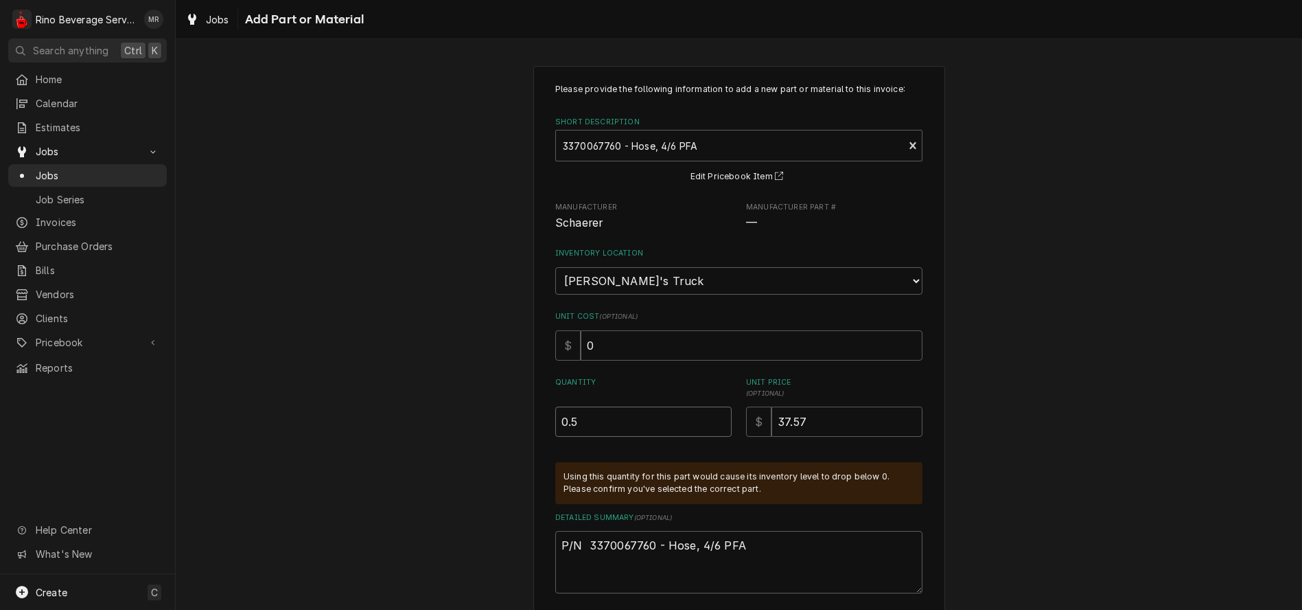
click at [716, 419] on input "0.5" at bounding box center [643, 421] width 176 height 30
click at [716, 419] on input "1" at bounding box center [643, 421] width 176 height 30
click at [715, 427] on input "0.5" at bounding box center [643, 421] width 176 height 30
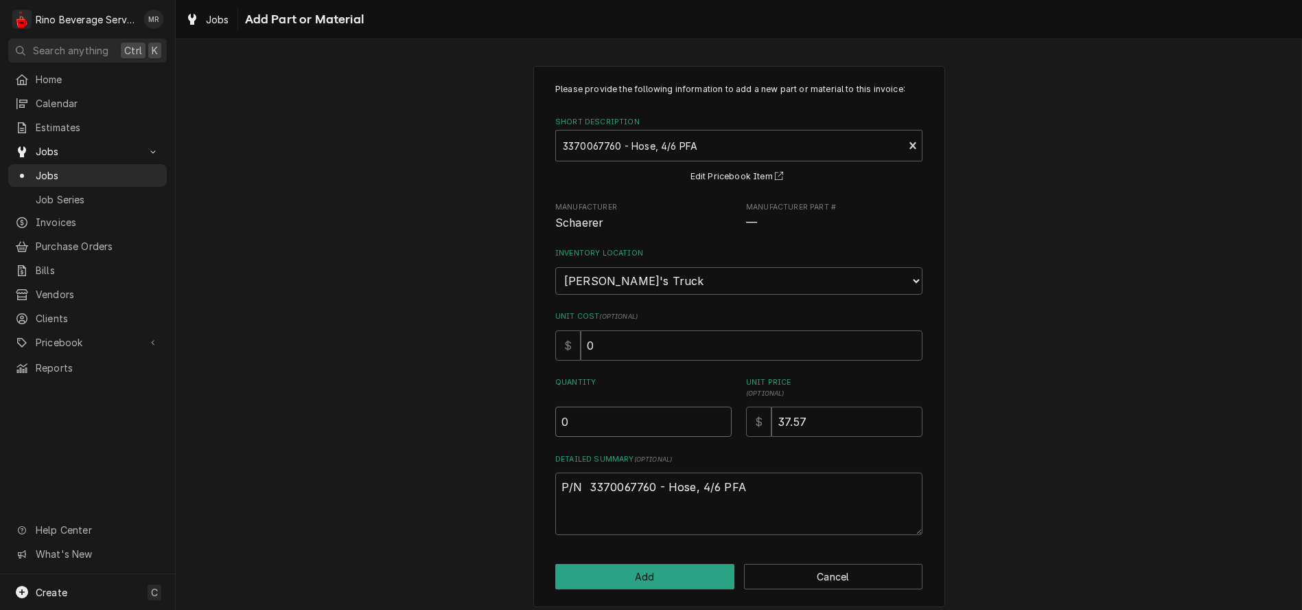
click at [715, 427] on input "0" at bounding box center [643, 421] width 176 height 30
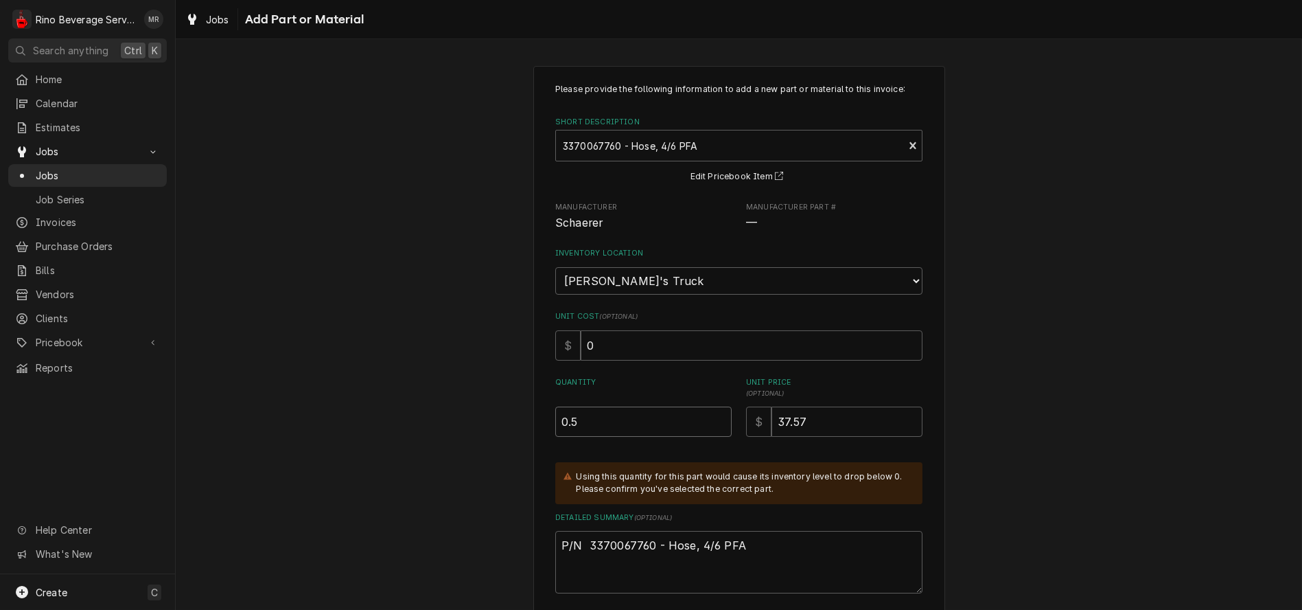
click at [714, 417] on input "0.5" at bounding box center [643, 421] width 176 height 30
click at [714, 424] on input "0" at bounding box center [643, 421] width 176 height 30
click at [717, 419] on input "0.5" at bounding box center [643, 421] width 176 height 30
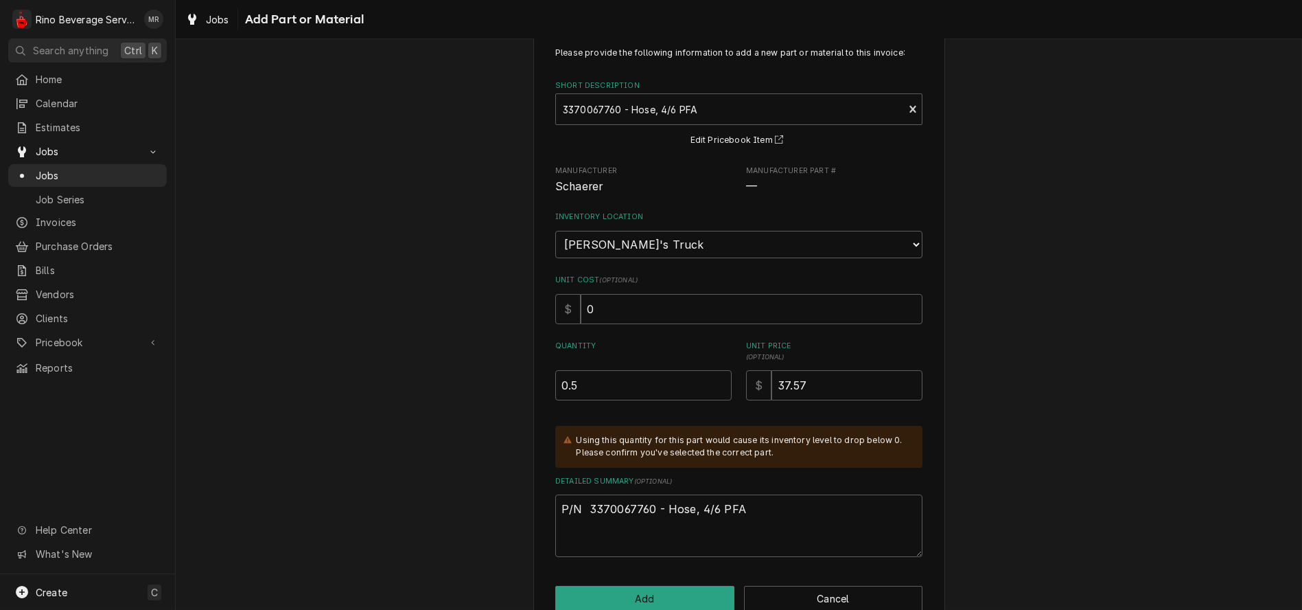
scroll to position [68, 0]
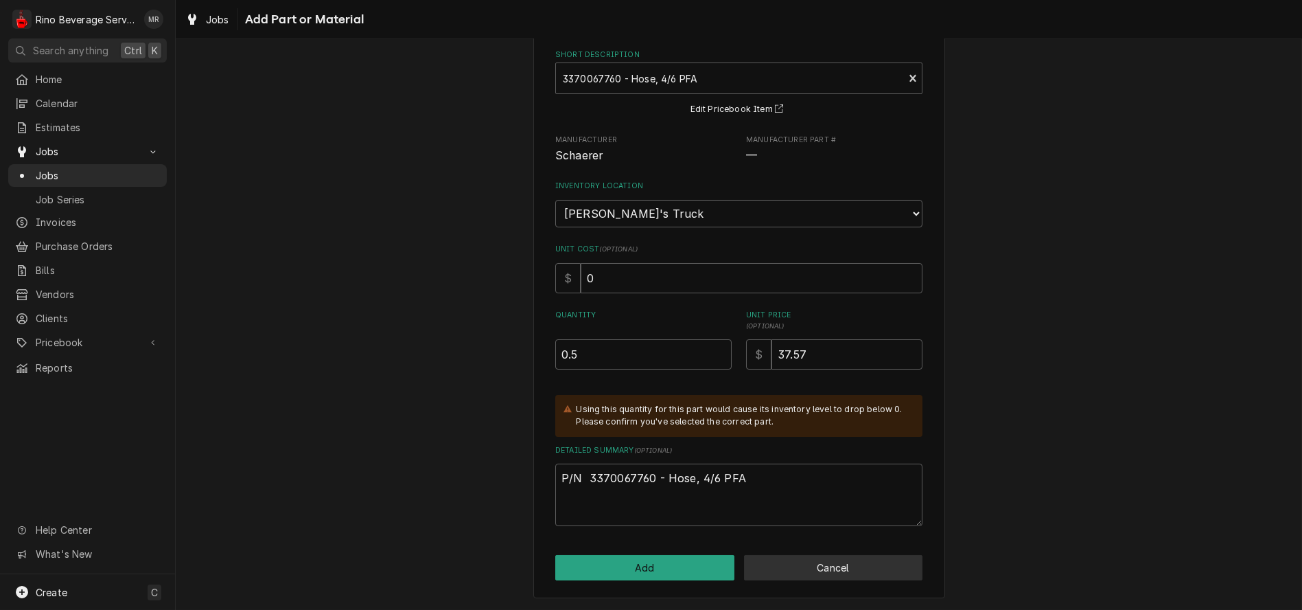
click at [770, 568] on button "Cancel" at bounding box center [833, 567] width 179 height 25
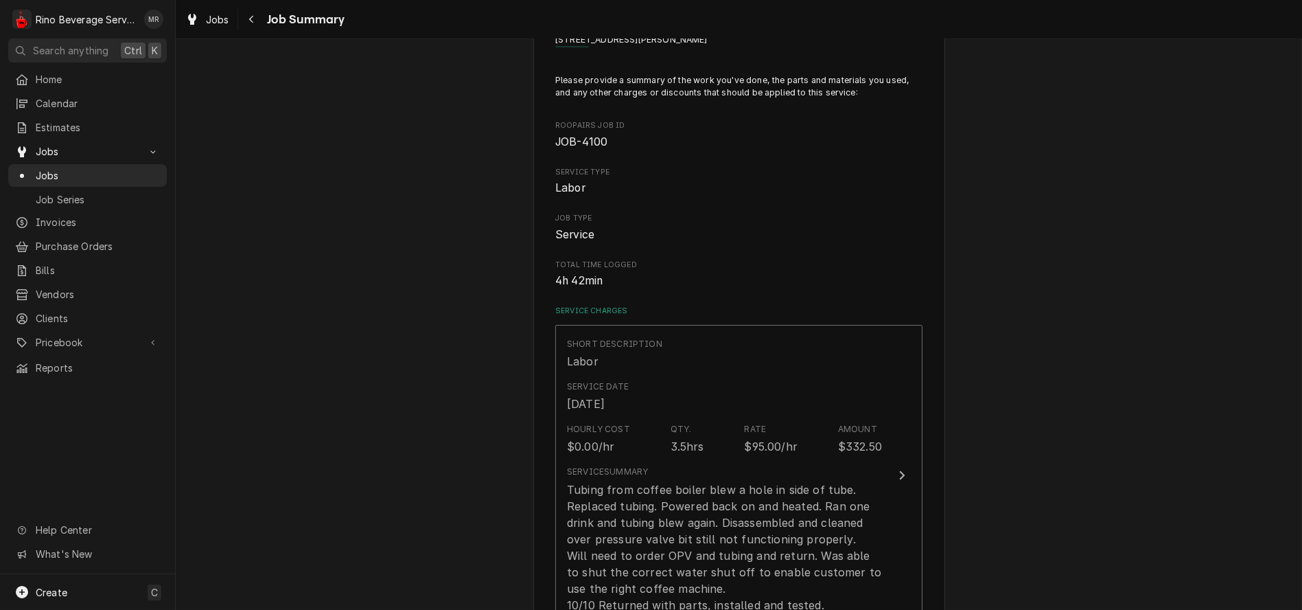
scroll to position [610, 0]
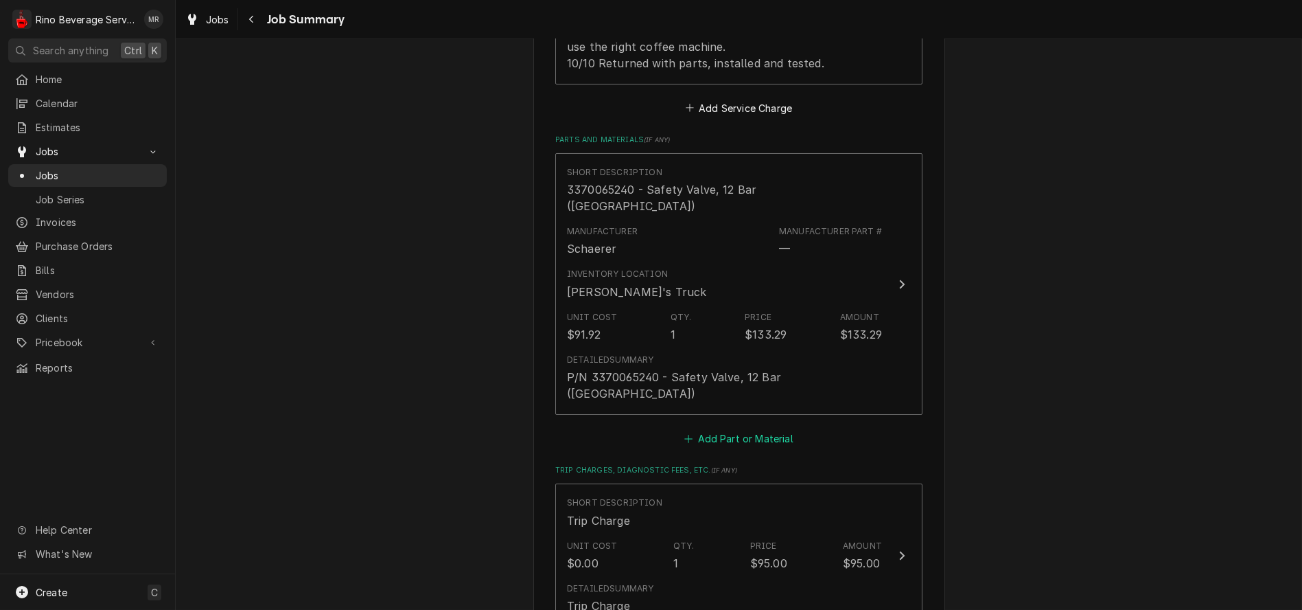
click at [742, 428] on button "Add Part or Material" at bounding box center [738, 437] width 113 height 19
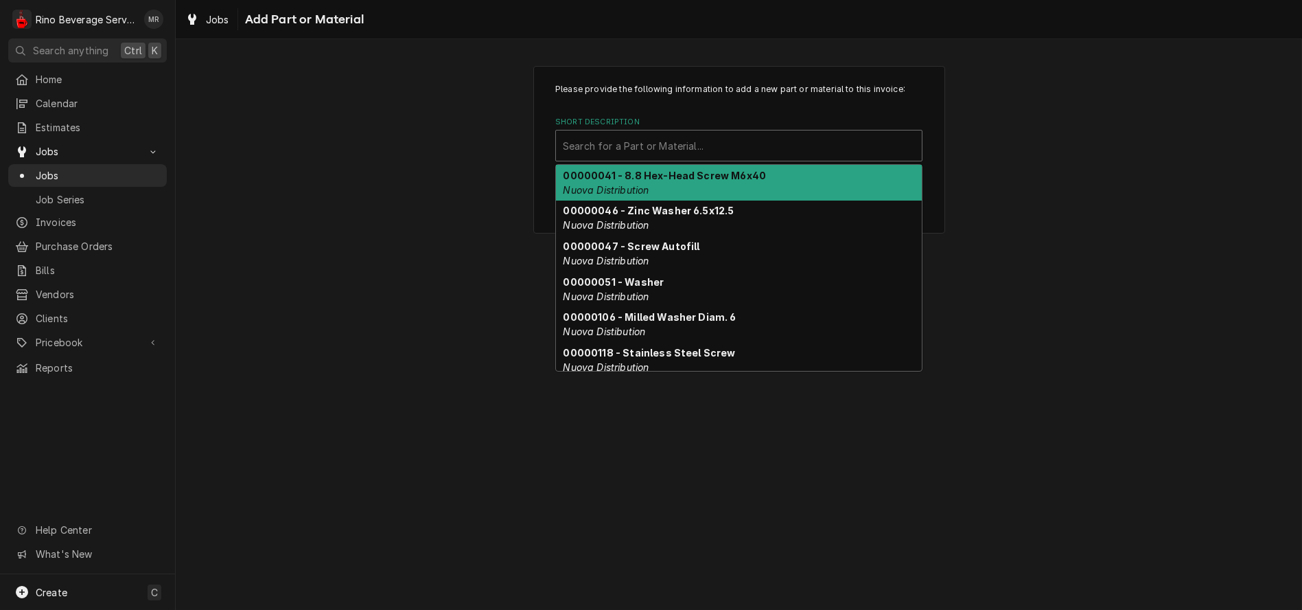
click at [689, 143] on div "Short Description" at bounding box center [739, 145] width 352 height 25
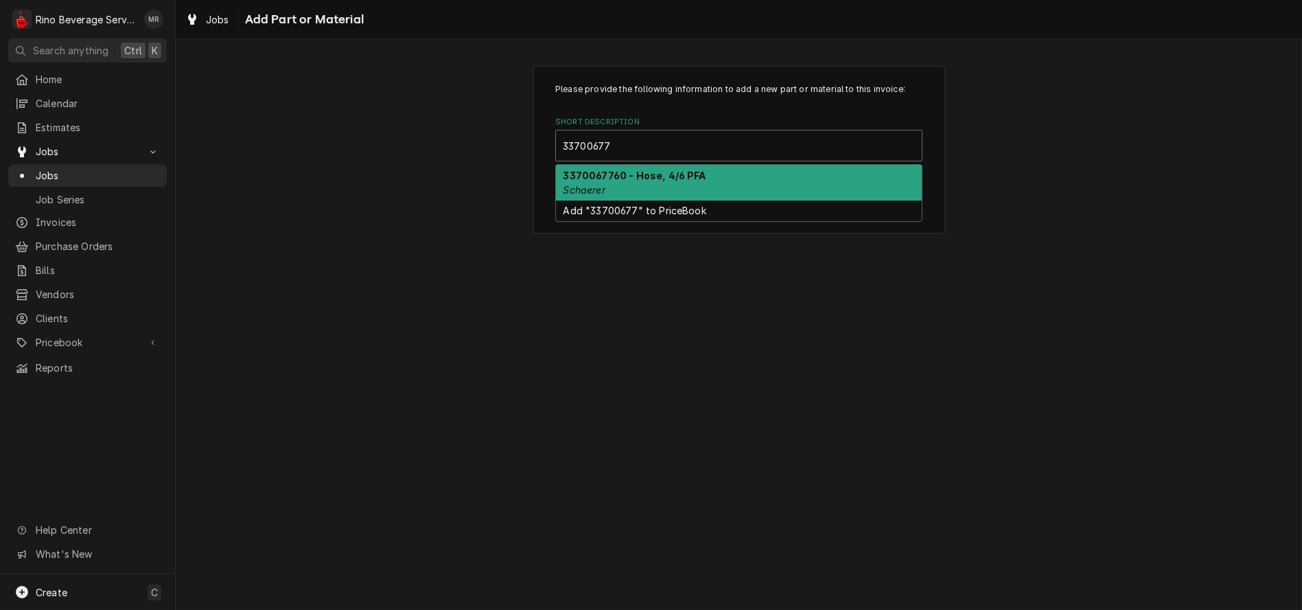
click at [704, 183] on div "3370067760 - Hose, 4/6 PFA Schaerer" at bounding box center [739, 183] width 366 height 36
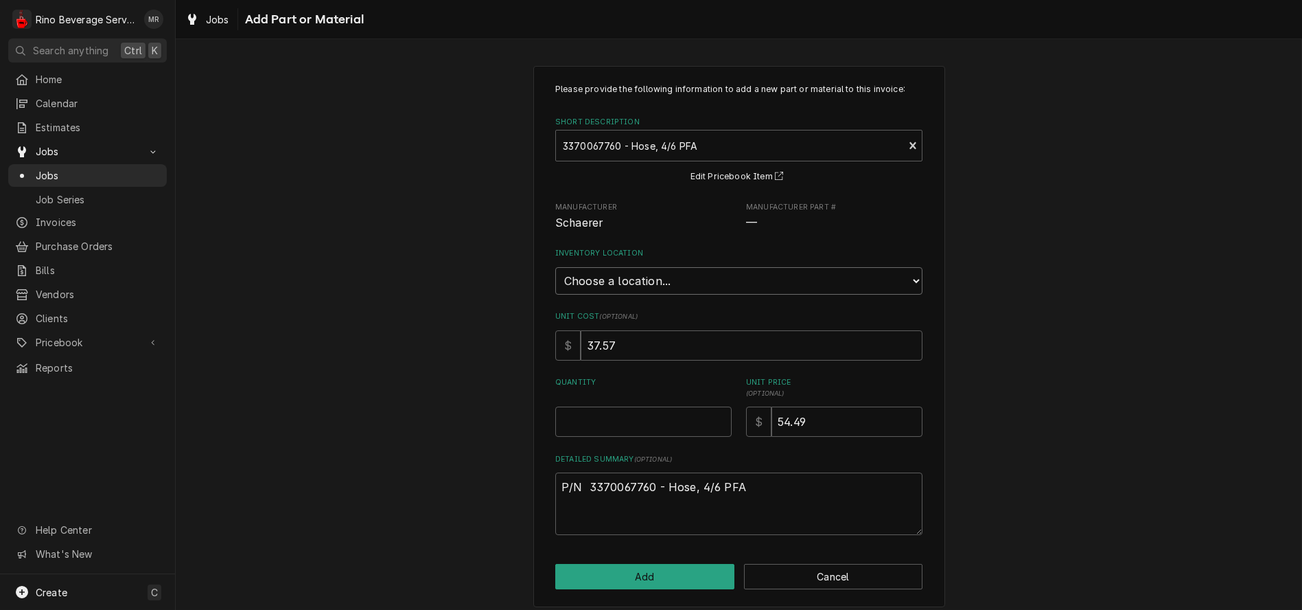
click at [687, 286] on select "Choose a location... Damon's Truck Dane's Truck Graham's Truck Main Warehouse" at bounding box center [738, 280] width 367 height 27
click at [555, 267] on select "Choose a location... Damon's Truck Dane's Truck Graham's Truck Main Warehouse" at bounding box center [738, 280] width 367 height 27
click at [713, 417] on input "0.5" at bounding box center [643, 421] width 176 height 30
click at [713, 417] on input "1" at bounding box center [643, 421] width 176 height 30
click at [676, 573] on button "Add" at bounding box center [644, 576] width 179 height 25
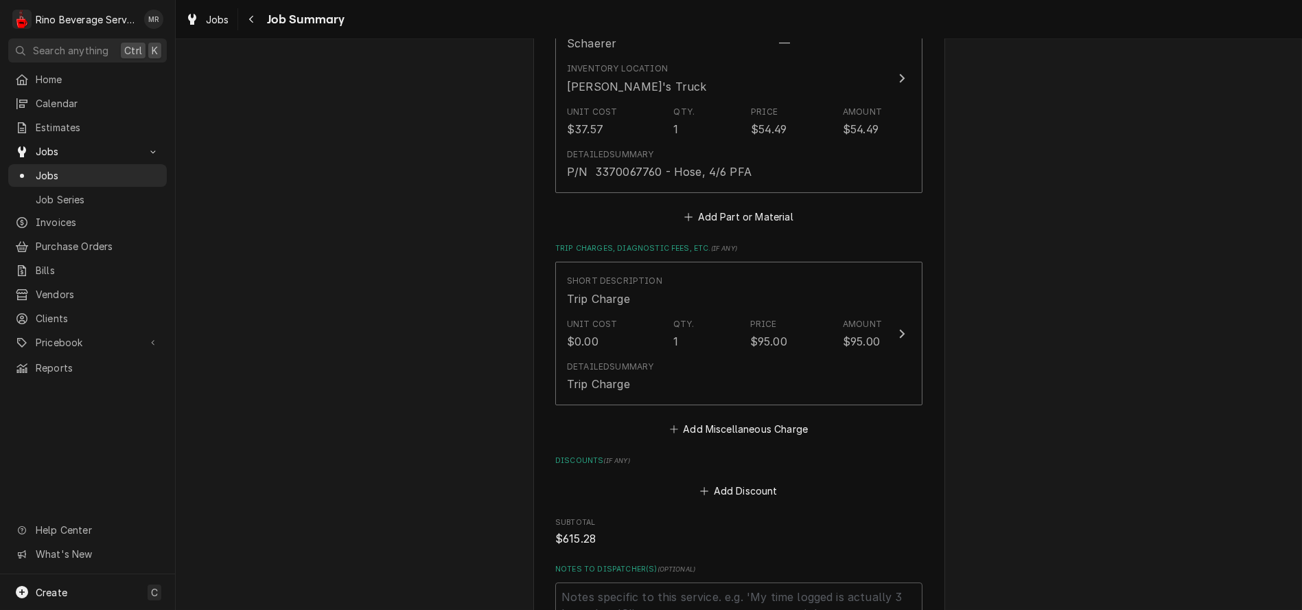
scroll to position [1068, 0]
click at [728, 206] on button "Add Part or Material" at bounding box center [738, 215] width 113 height 19
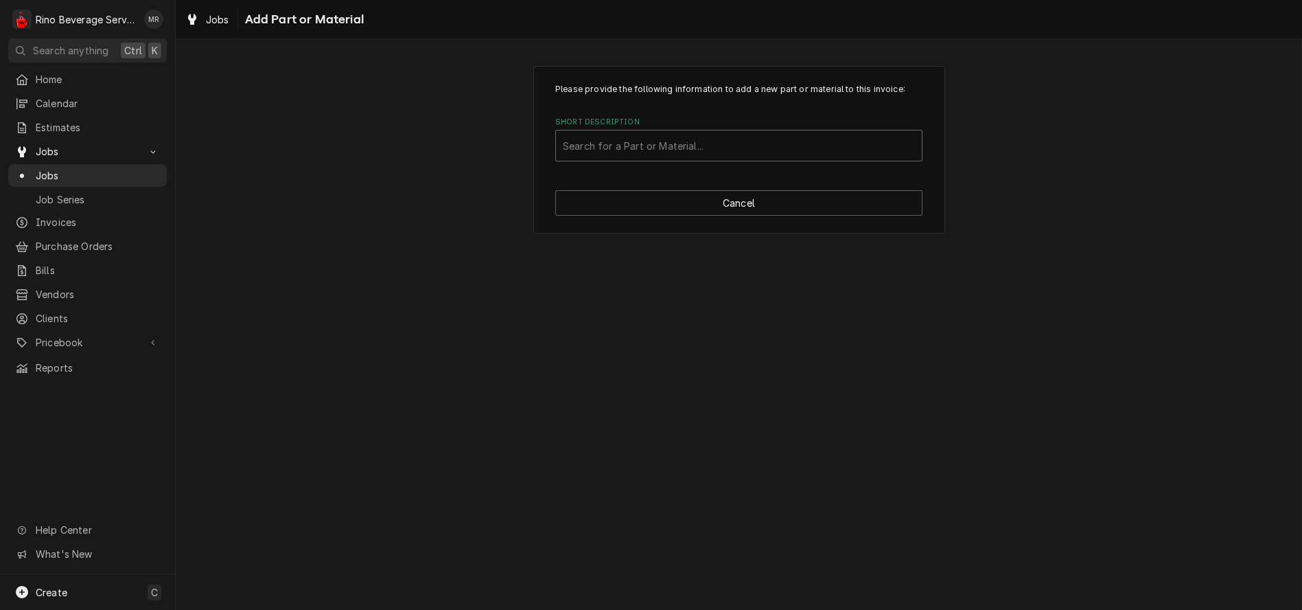
click at [755, 147] on div "Short Description" at bounding box center [739, 145] width 352 height 25
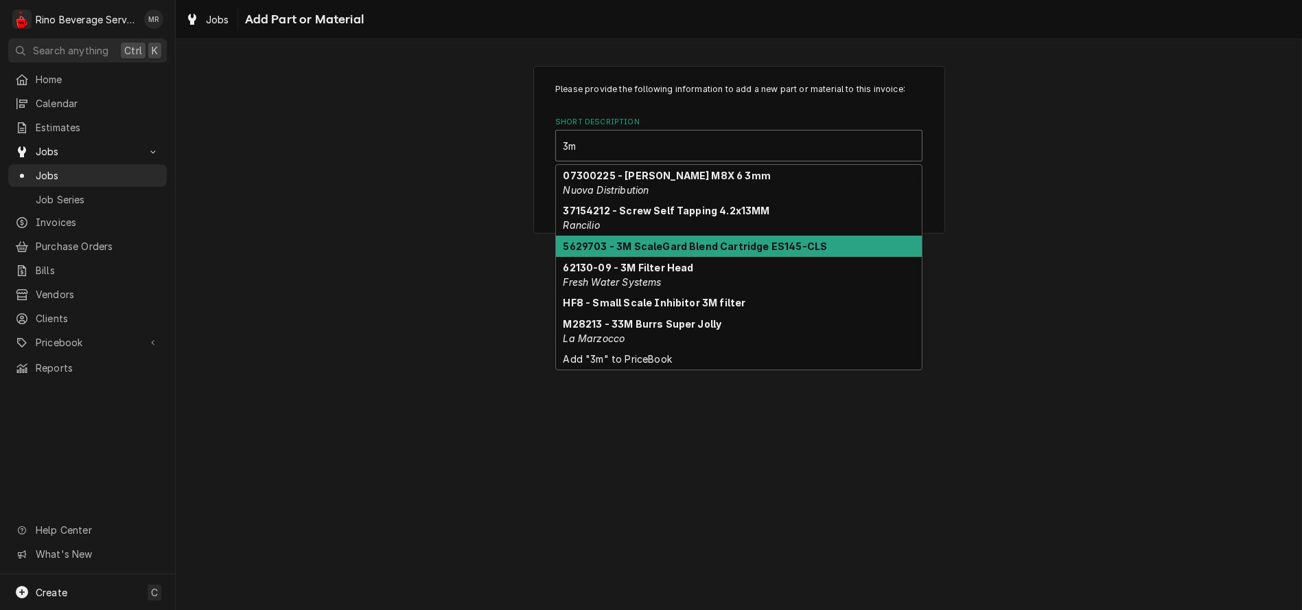
click at [745, 246] on strong "5629703 - 3M ScaleGard Blend Cartridge ES145-CLS" at bounding box center [696, 246] width 264 height 12
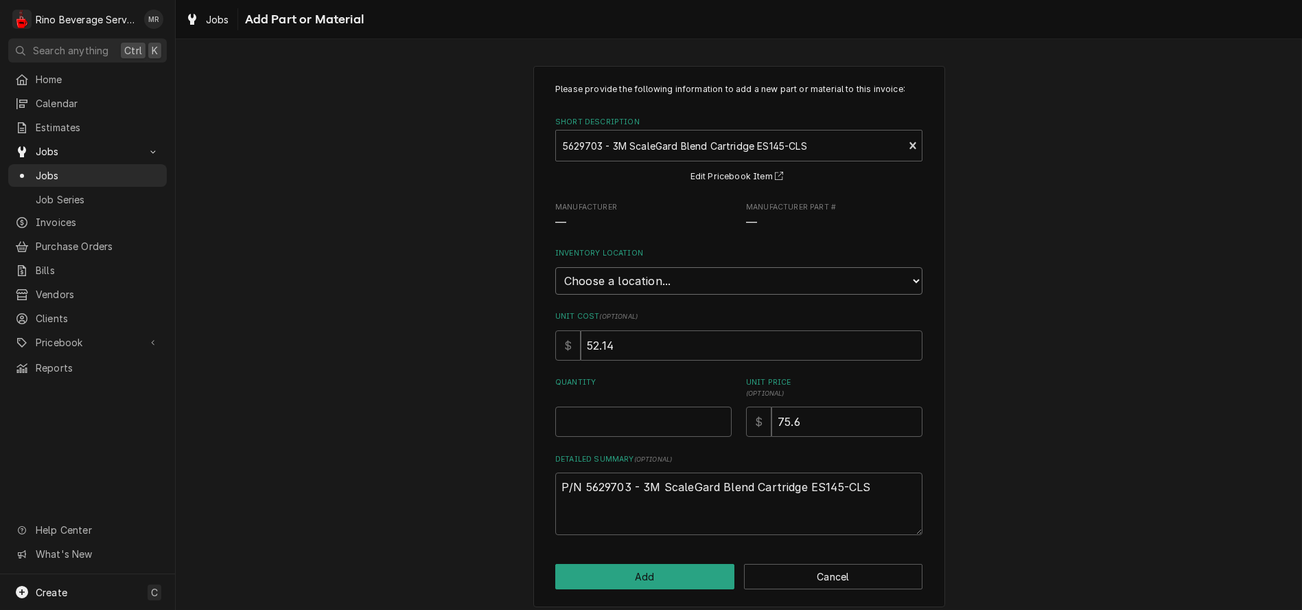
click at [700, 280] on select "Choose a location... Damon's Truck Dane's Truck Graham's Truck Main Warehouse" at bounding box center [738, 280] width 367 height 27
click at [555, 267] on select "Choose a location... Damon's Truck Dane's Truck Graham's Truck Main Warehouse" at bounding box center [738, 280] width 367 height 27
click at [851, 579] on button "Cancel" at bounding box center [833, 576] width 179 height 25
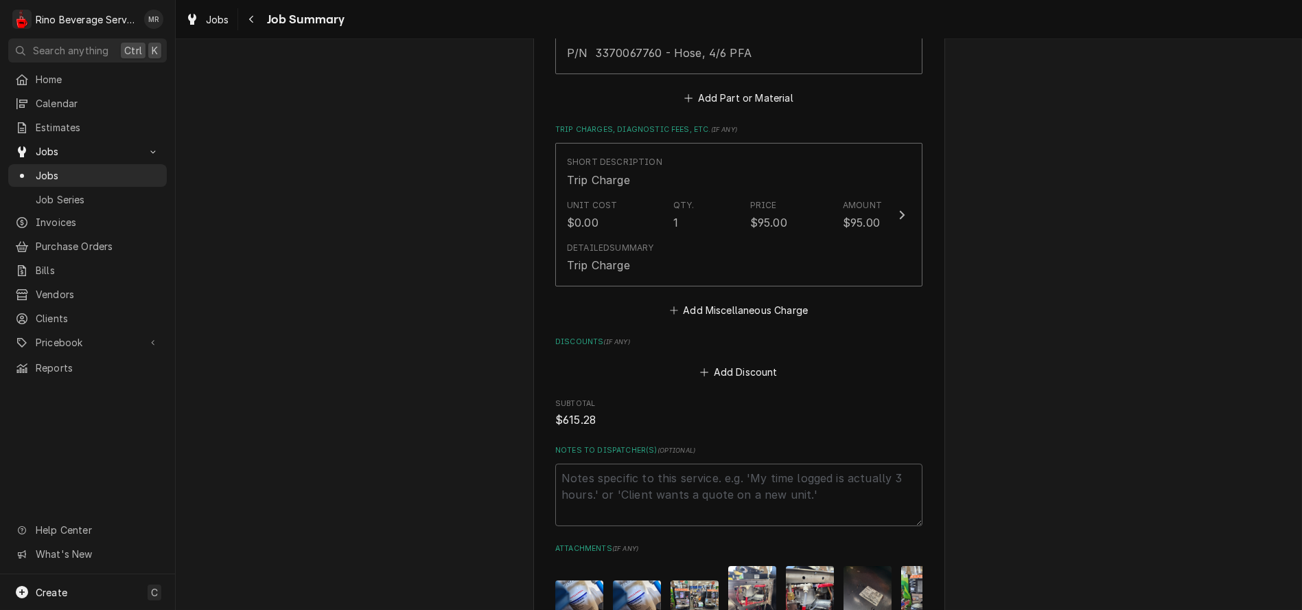
scroll to position [1324, 0]
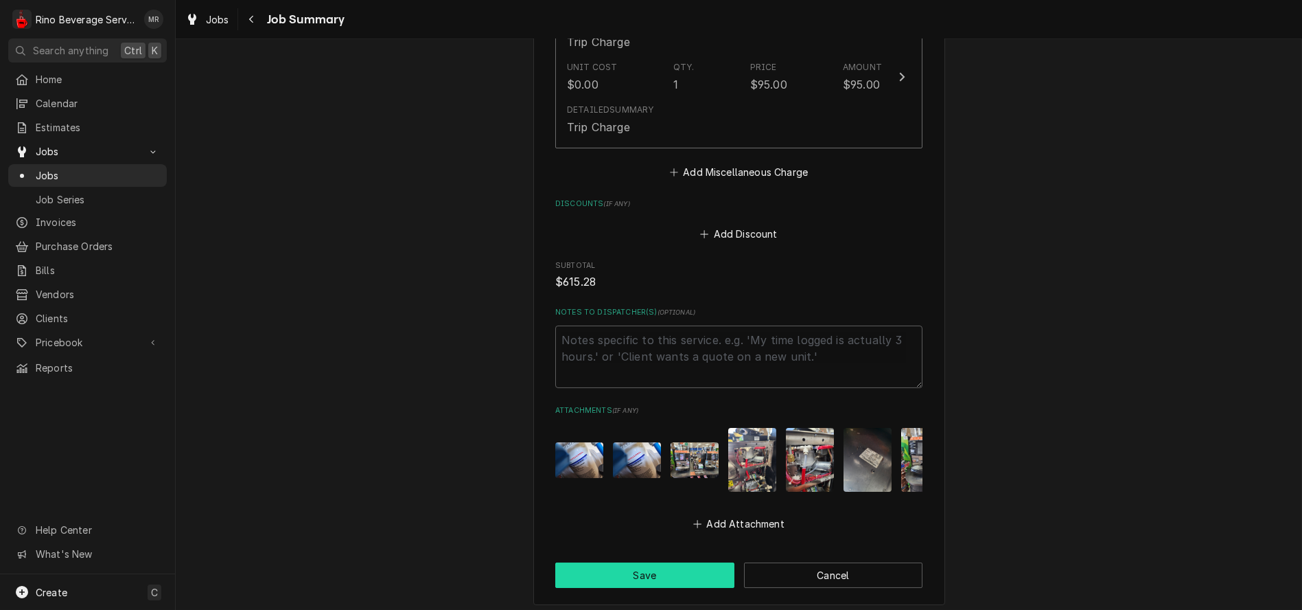
click at [689, 562] on button "Save" at bounding box center [644, 574] width 179 height 25
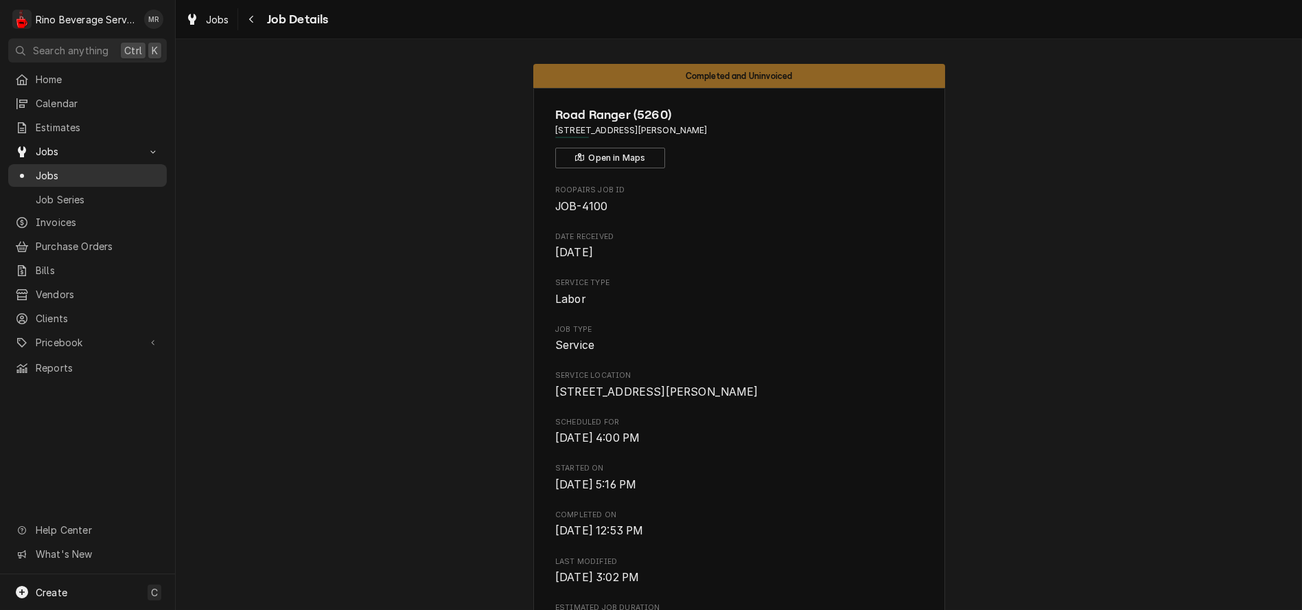
click at [91, 169] on span "Jobs" at bounding box center [98, 175] width 124 height 14
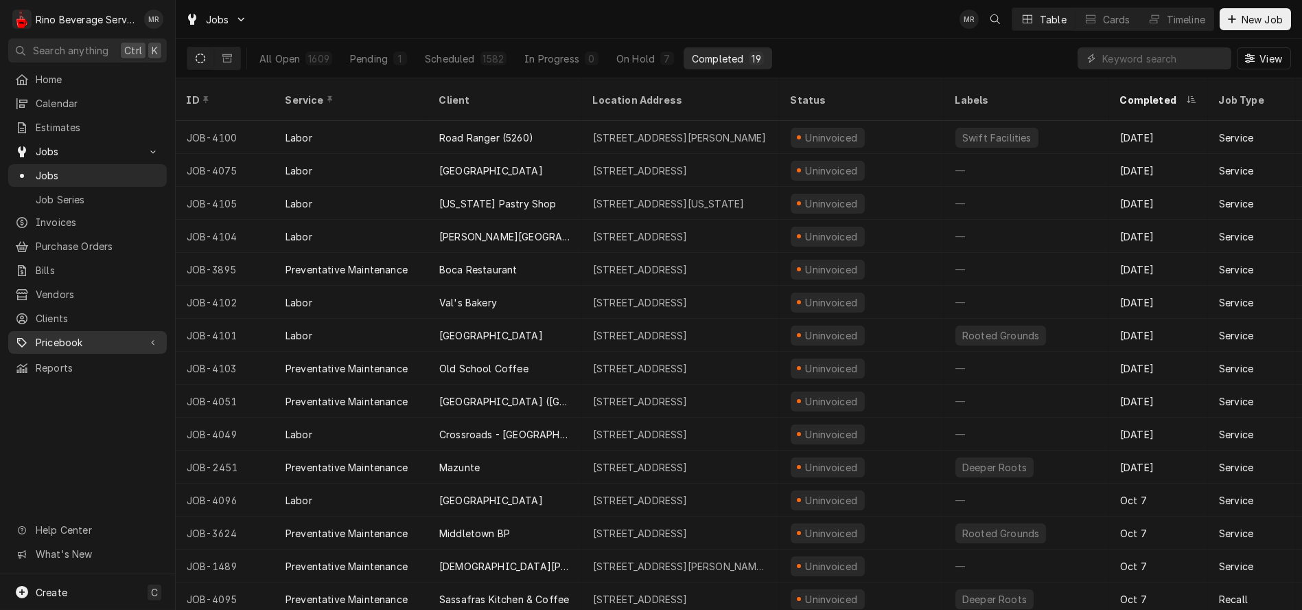
click at [68, 335] on span "Pricebook" at bounding box center [88, 342] width 104 height 14
click at [78, 383] on span "Parts & Materials" at bounding box center [98, 390] width 124 height 14
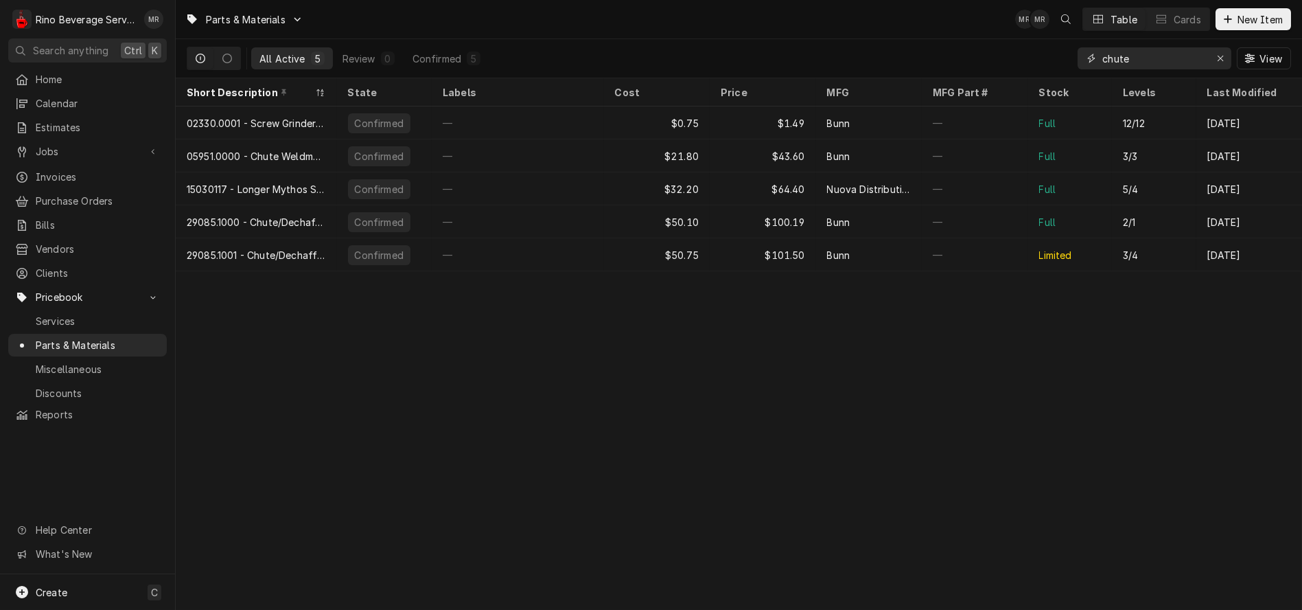
click at [1218, 58] on icon "Erase input" at bounding box center [1221, 59] width 8 height 10
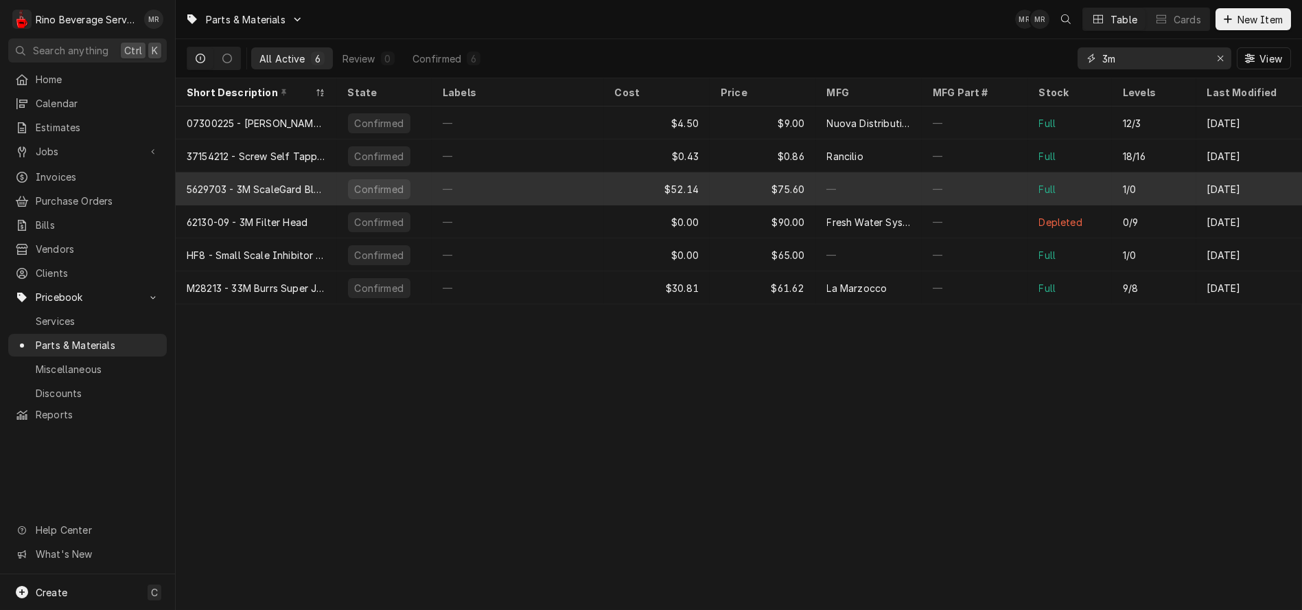
type input "3m"
click at [338, 182] on div "Confirmed" at bounding box center [384, 188] width 95 height 33
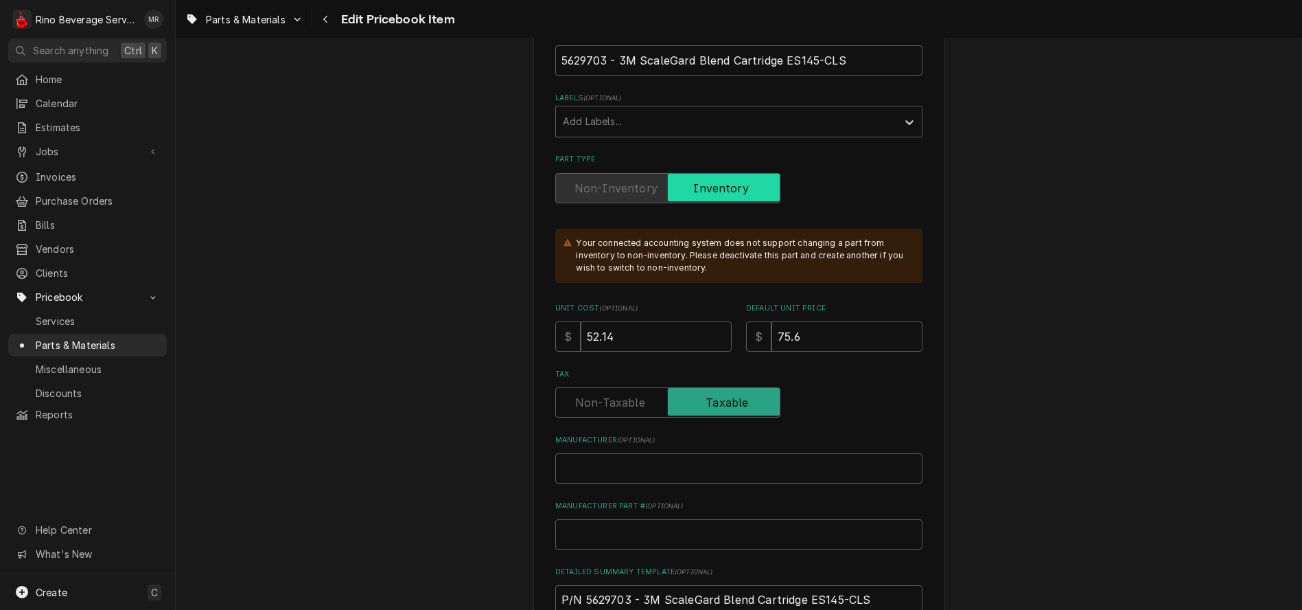
scroll to position [229, 0]
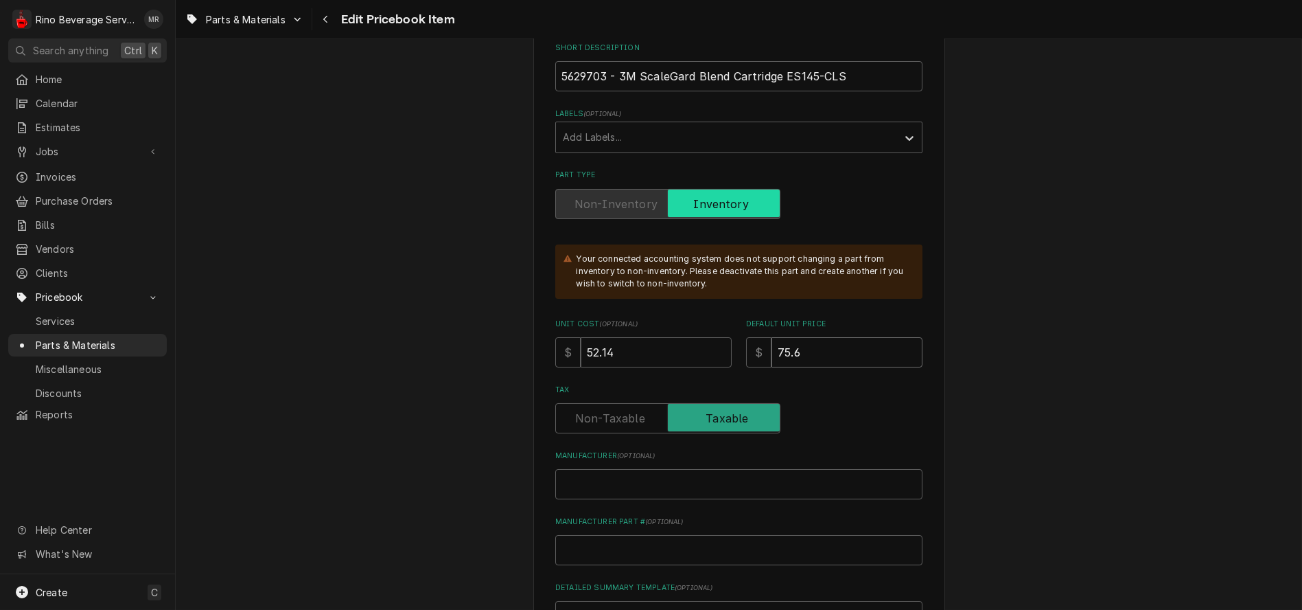
click at [809, 350] on input "75.6" at bounding box center [847, 352] width 151 height 30
type textarea "x"
type input "75"
type textarea "x"
type input "7"
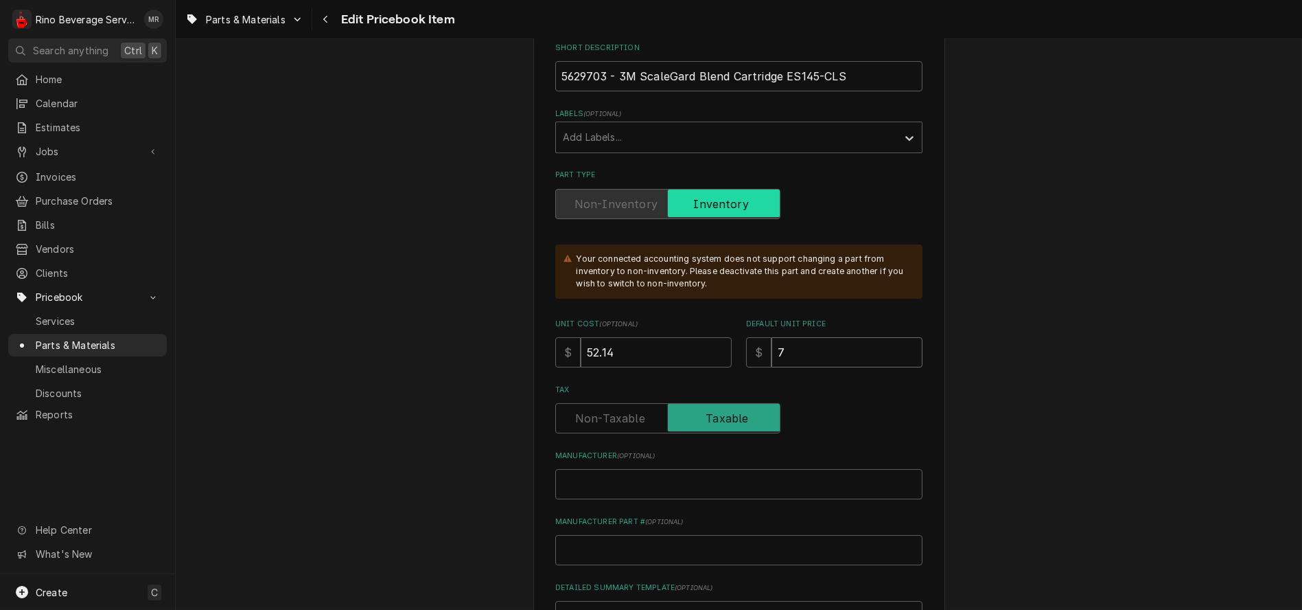
type textarea "x"
type input "9"
type textarea "x"
type input "93"
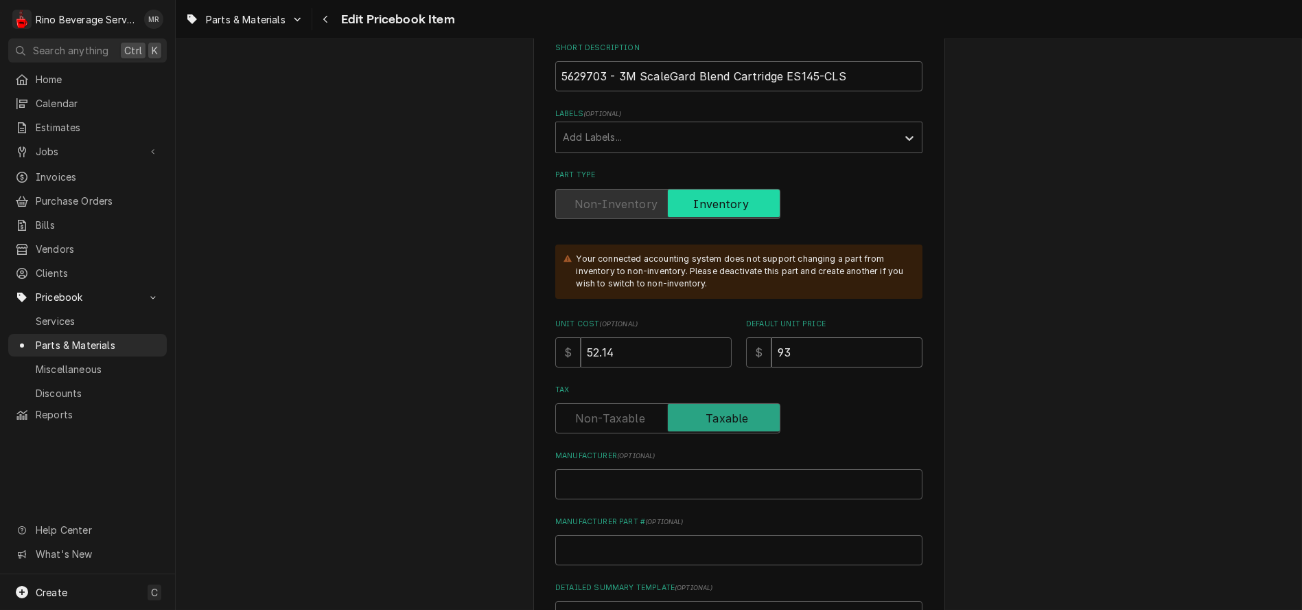
type textarea "x"
type input "93.8"
type textarea "x"
type input "93.85"
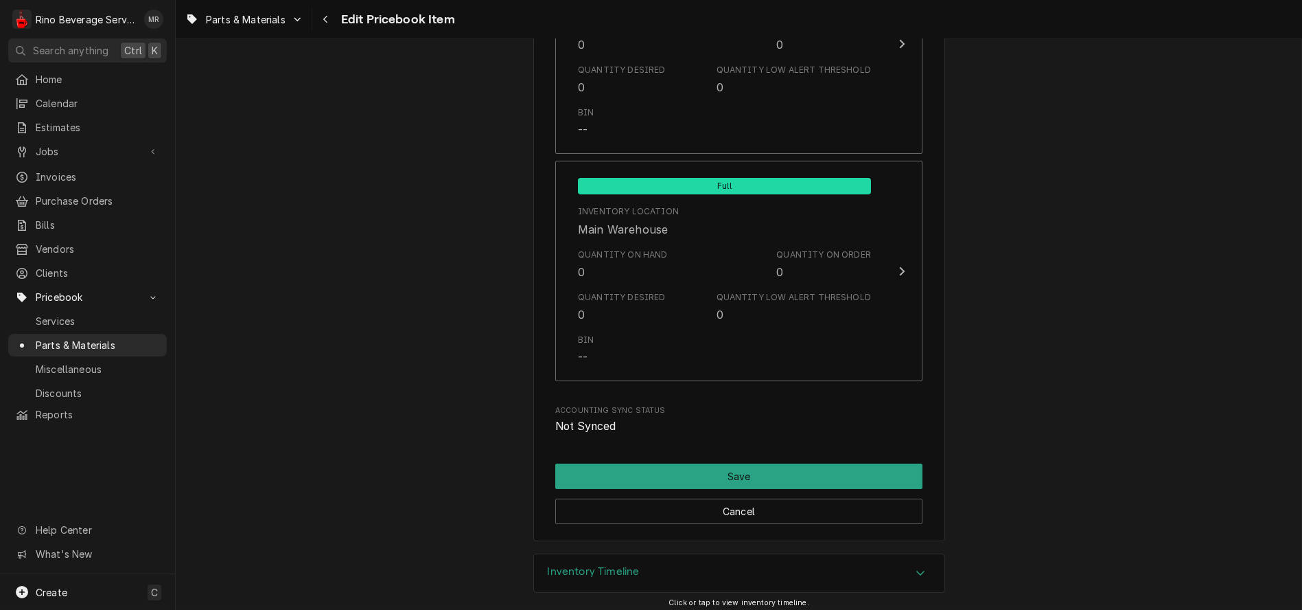
scroll to position [1683, 0]
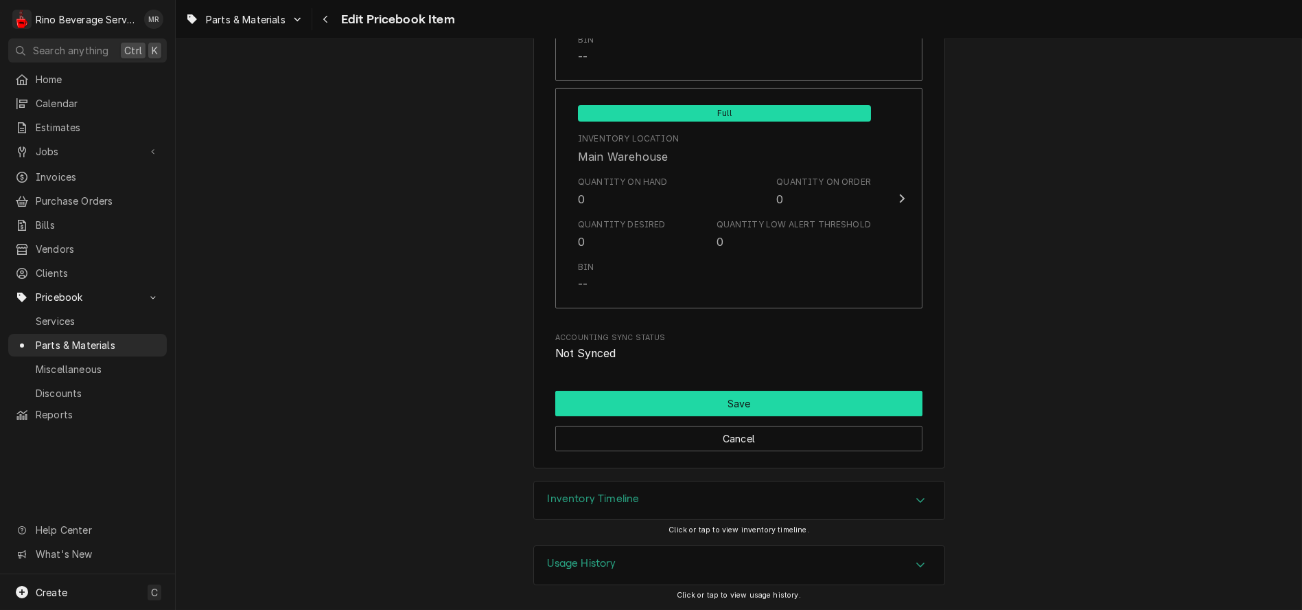
click at [728, 398] on button "Save" at bounding box center [738, 403] width 367 height 25
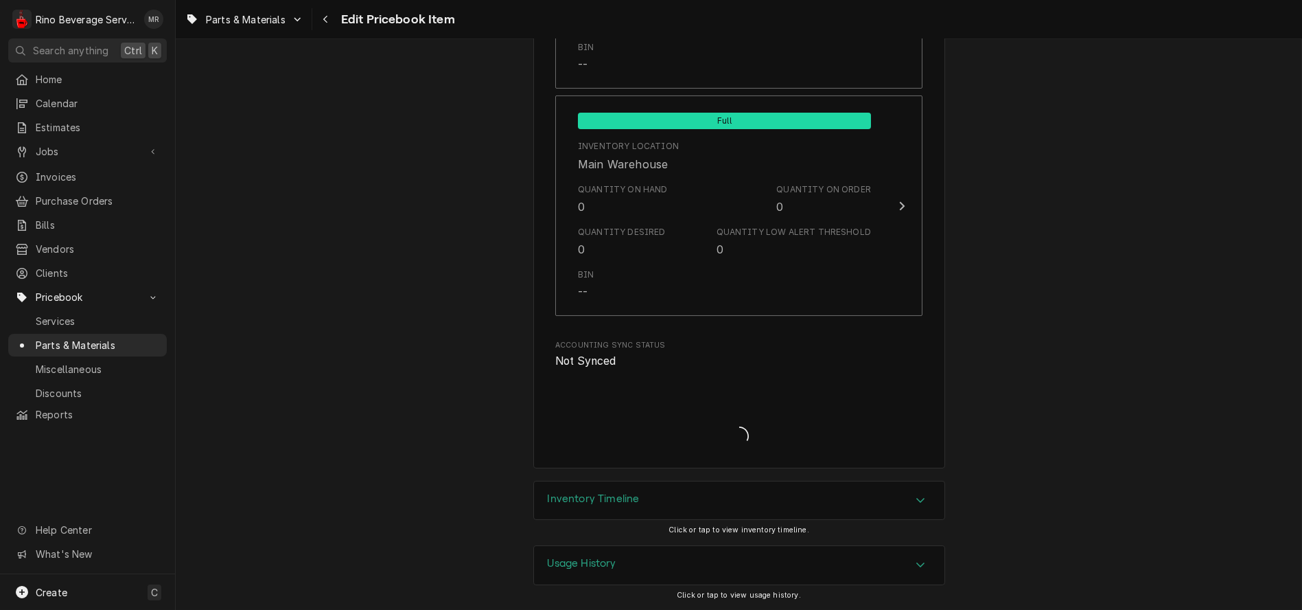
scroll to position [1674, 0]
type textarea "x"
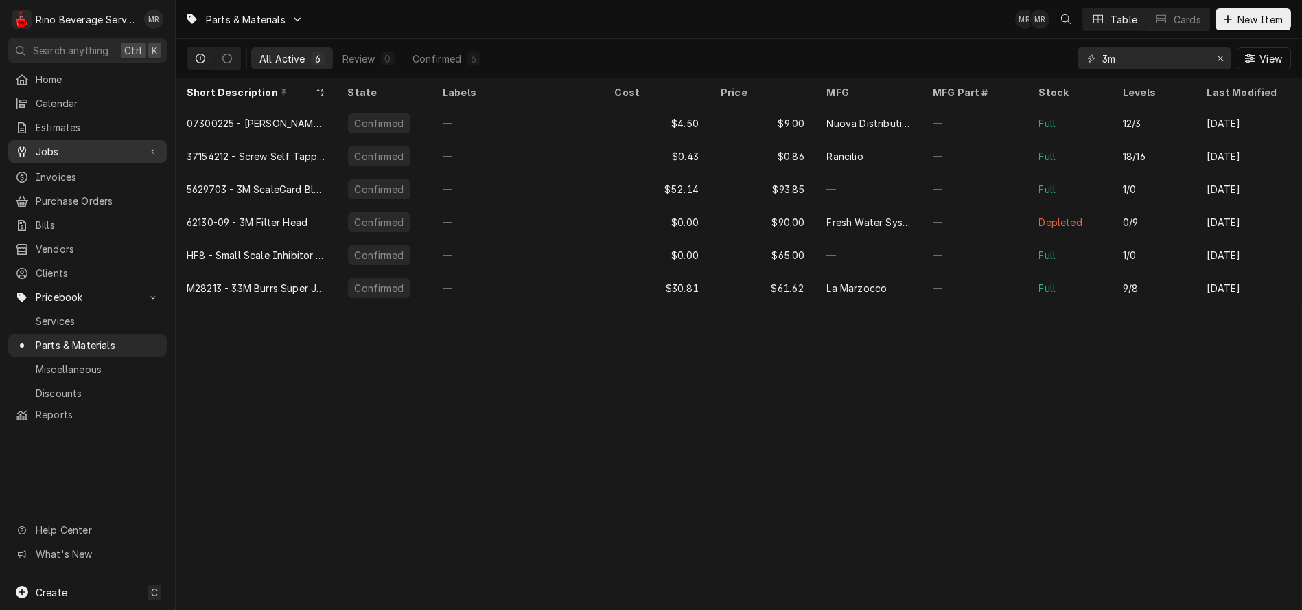
click at [94, 146] on span "Jobs" at bounding box center [88, 151] width 104 height 14
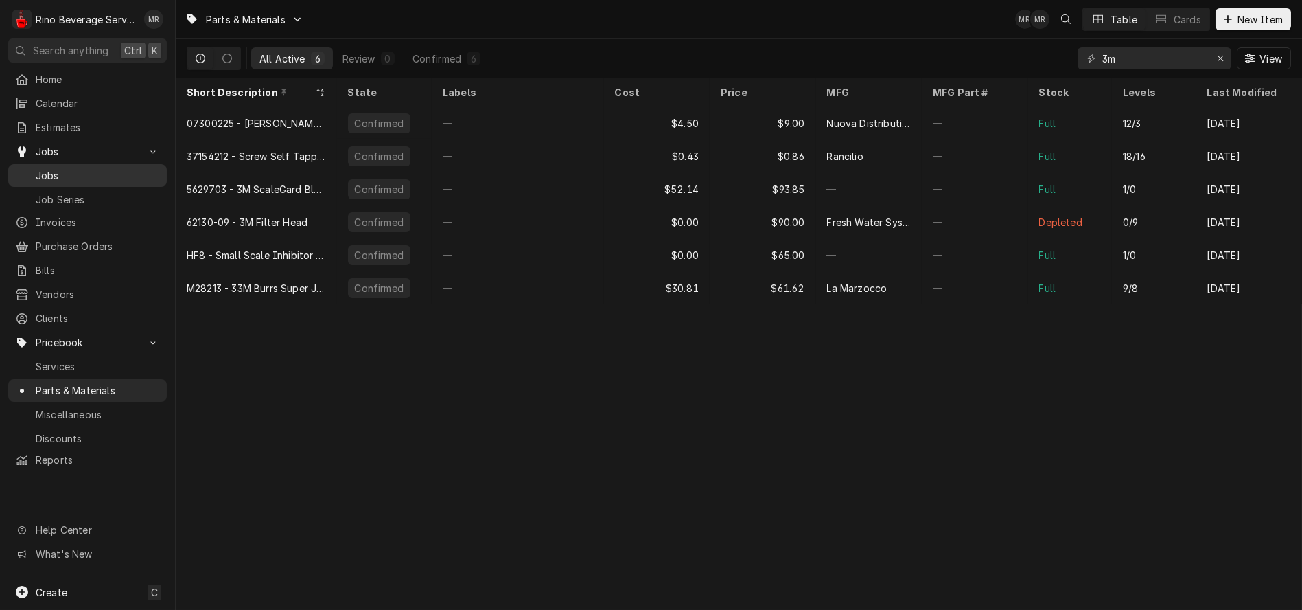
click at [90, 168] on span "Jobs" at bounding box center [98, 175] width 124 height 14
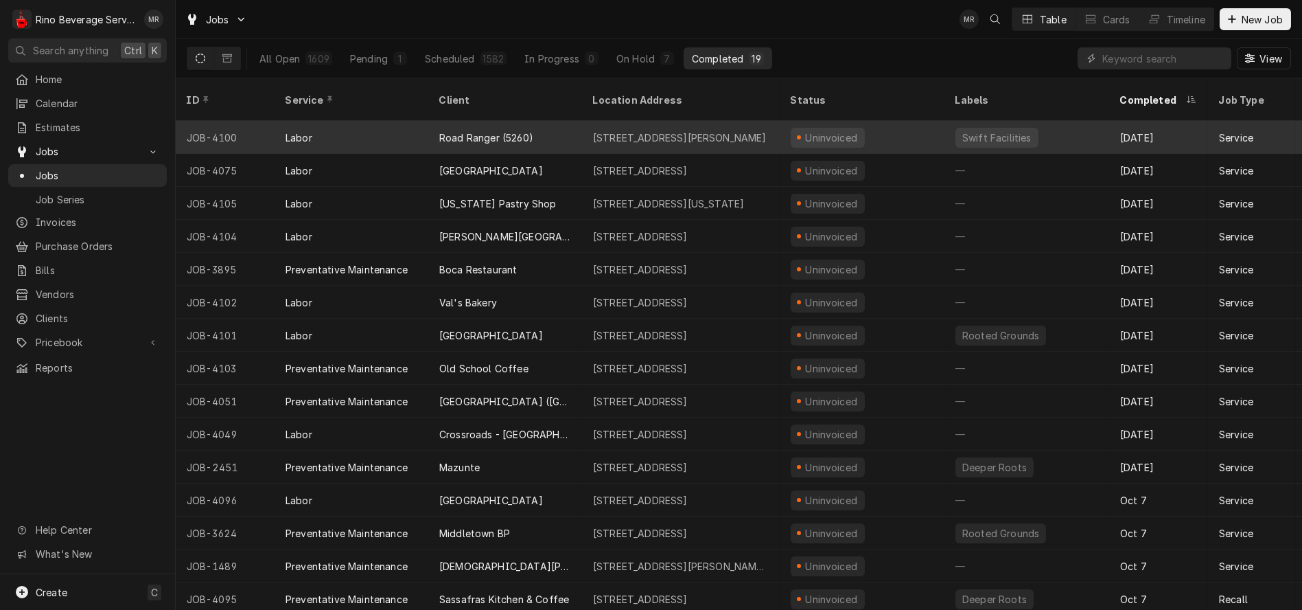
click at [392, 122] on div "Labor" at bounding box center [352, 137] width 154 height 33
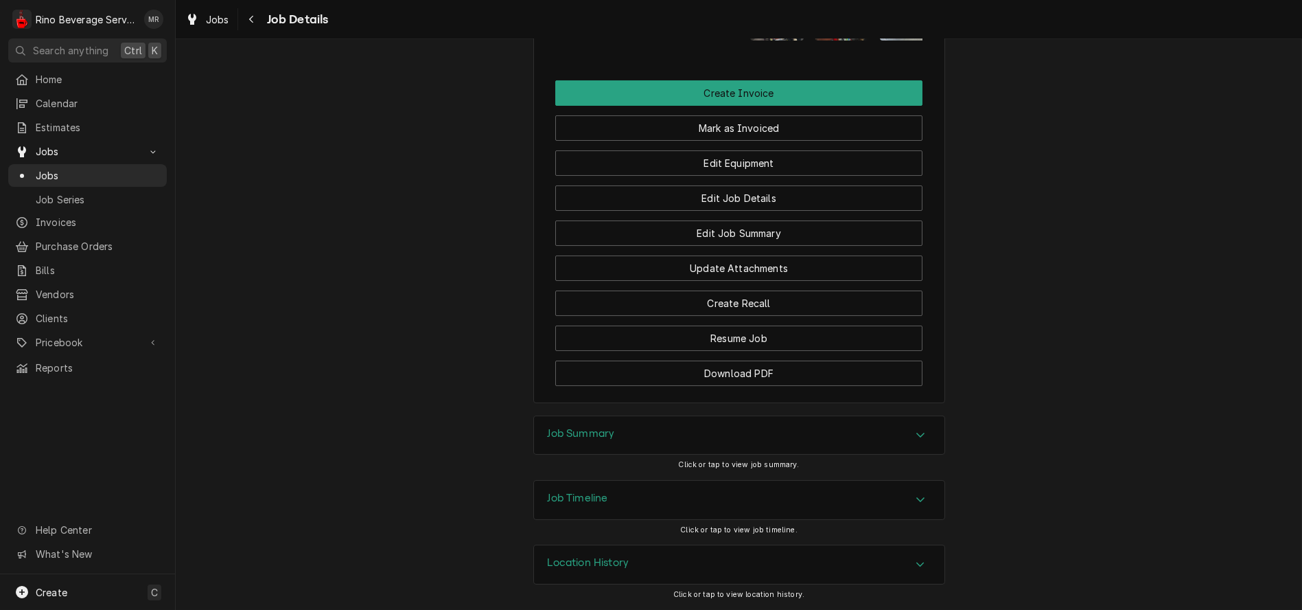
scroll to position [1221, 0]
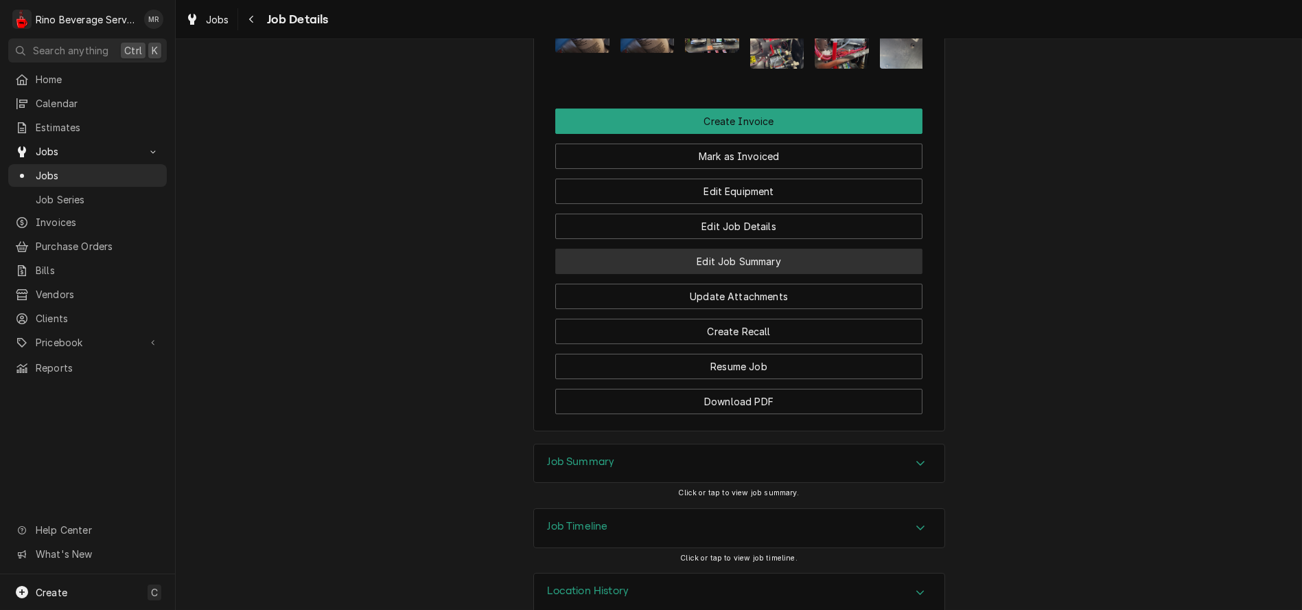
click at [671, 274] on button "Edit Job Summary" at bounding box center [738, 261] width 367 height 25
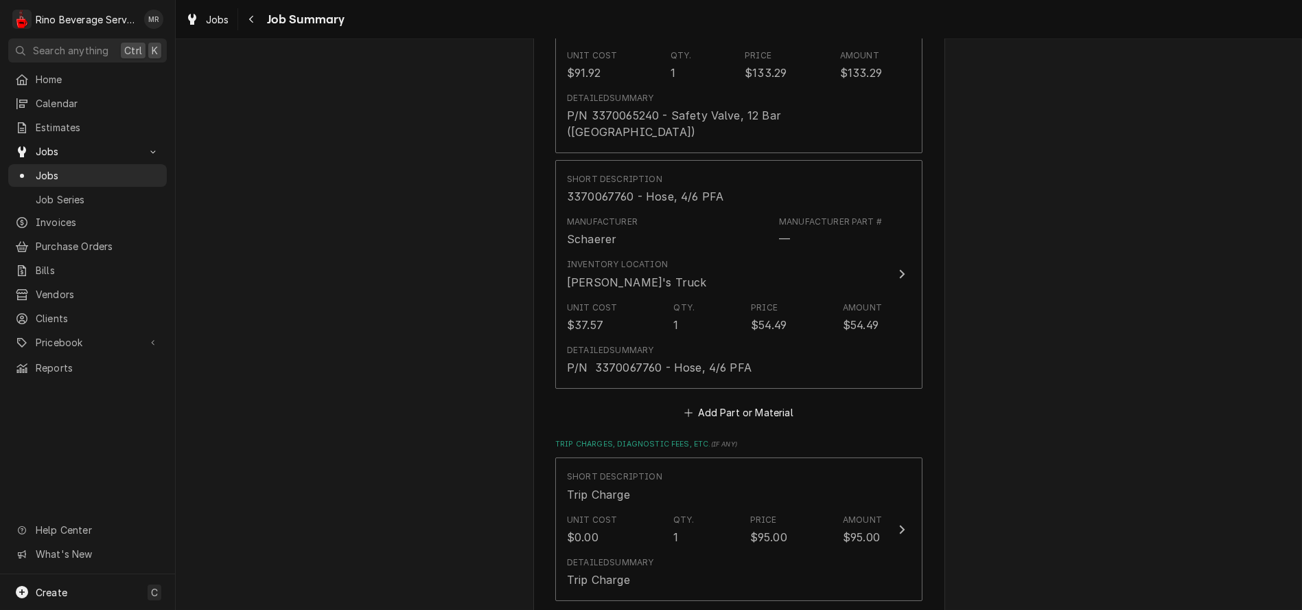
scroll to position [915, 0]
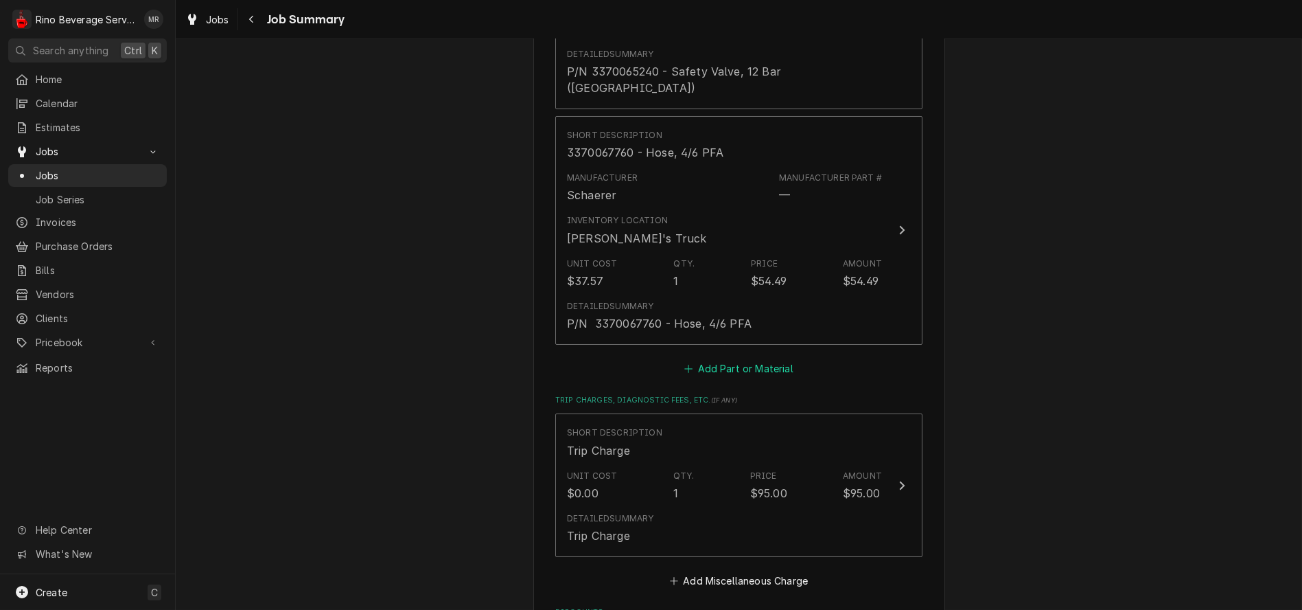
click at [724, 358] on button "Add Part or Material" at bounding box center [738, 367] width 113 height 19
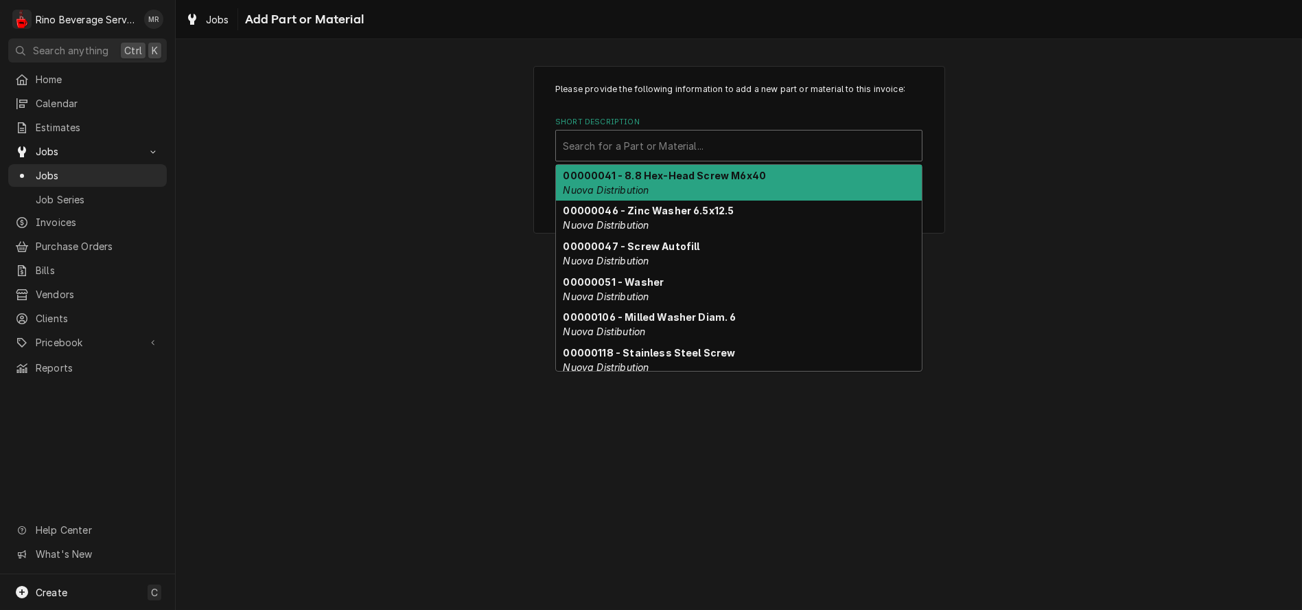
click at [676, 154] on div "Short Description" at bounding box center [739, 145] width 352 height 25
type input "3m"
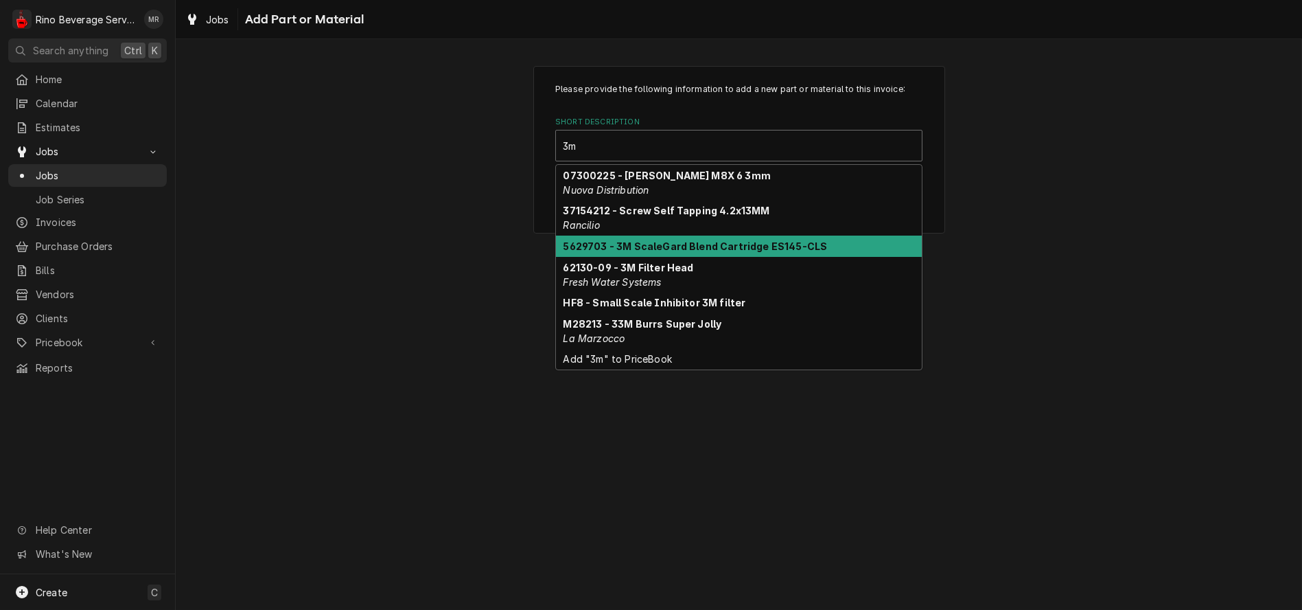
click at [723, 248] on strong "5629703 - 3M ScaleGard Blend Cartridge ES145-CLS" at bounding box center [696, 246] width 264 height 12
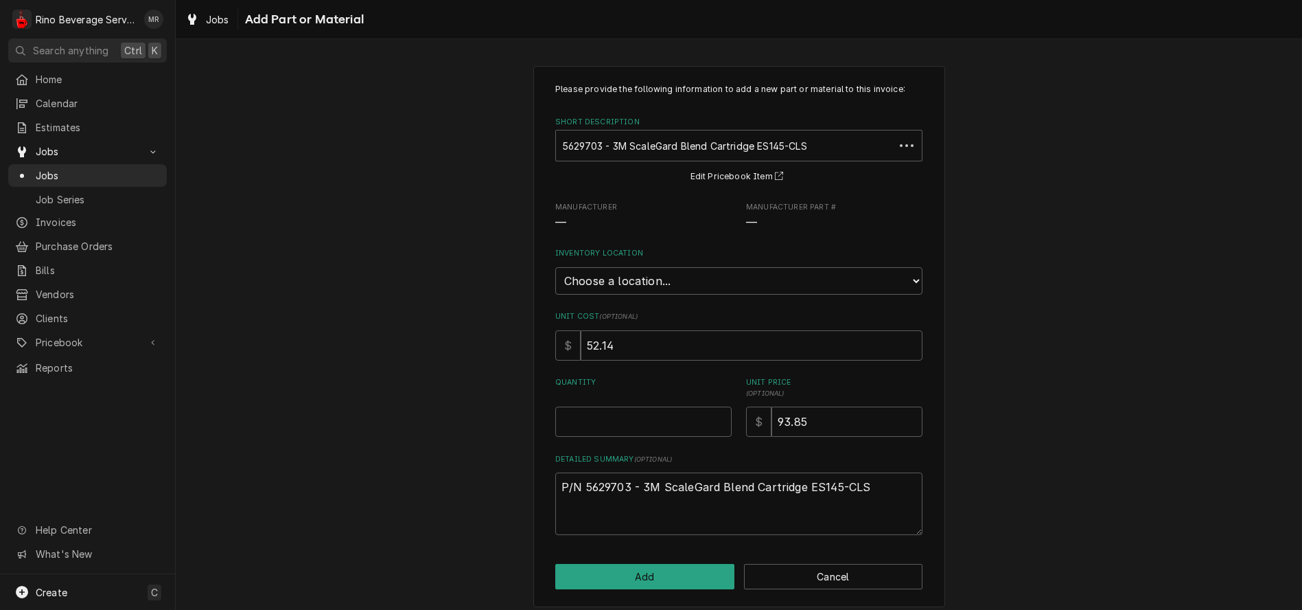
type textarea "x"
click at [705, 277] on select "Choose a location... [PERSON_NAME]'s Truck [PERSON_NAME]'s Truck [PERSON_NAME] …" at bounding box center [738, 280] width 367 height 27
select select "157"
click at [555, 267] on select "Choose a location... Damon's Truck Dane's Truck Graham's Truck Main Warehouse" at bounding box center [738, 280] width 367 height 27
type textarea "x"
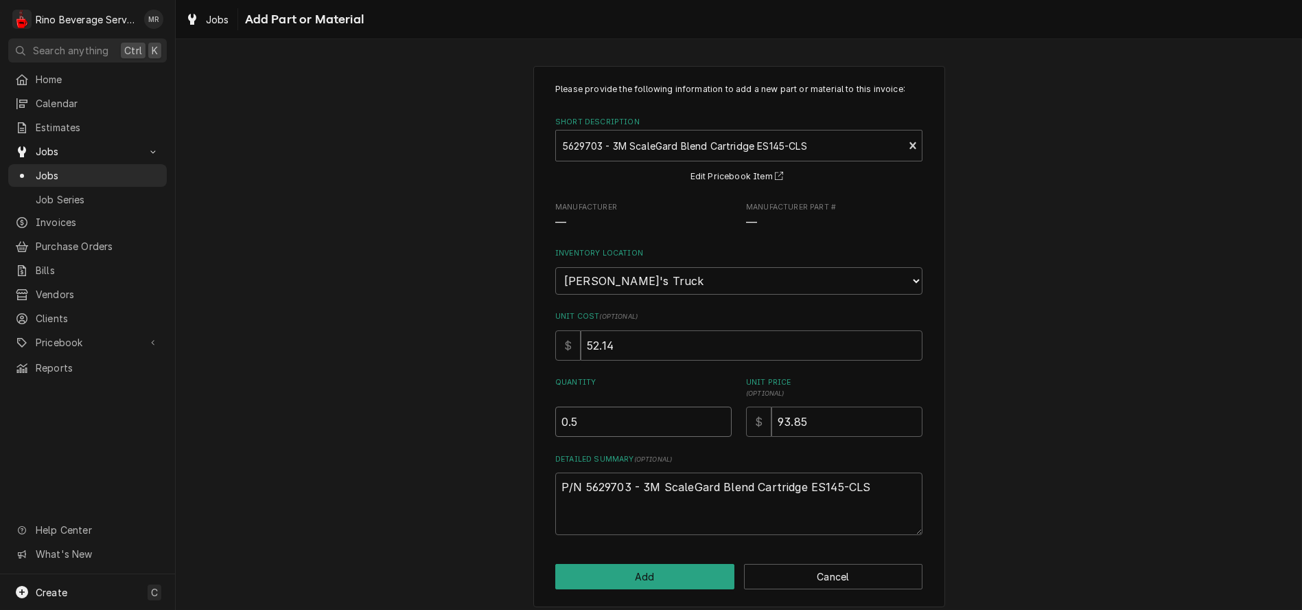
type input "0.5"
click at [715, 418] on input "0.5" at bounding box center [643, 421] width 176 height 30
type textarea "x"
type input "1"
click at [715, 418] on input "1" at bounding box center [643, 421] width 176 height 30
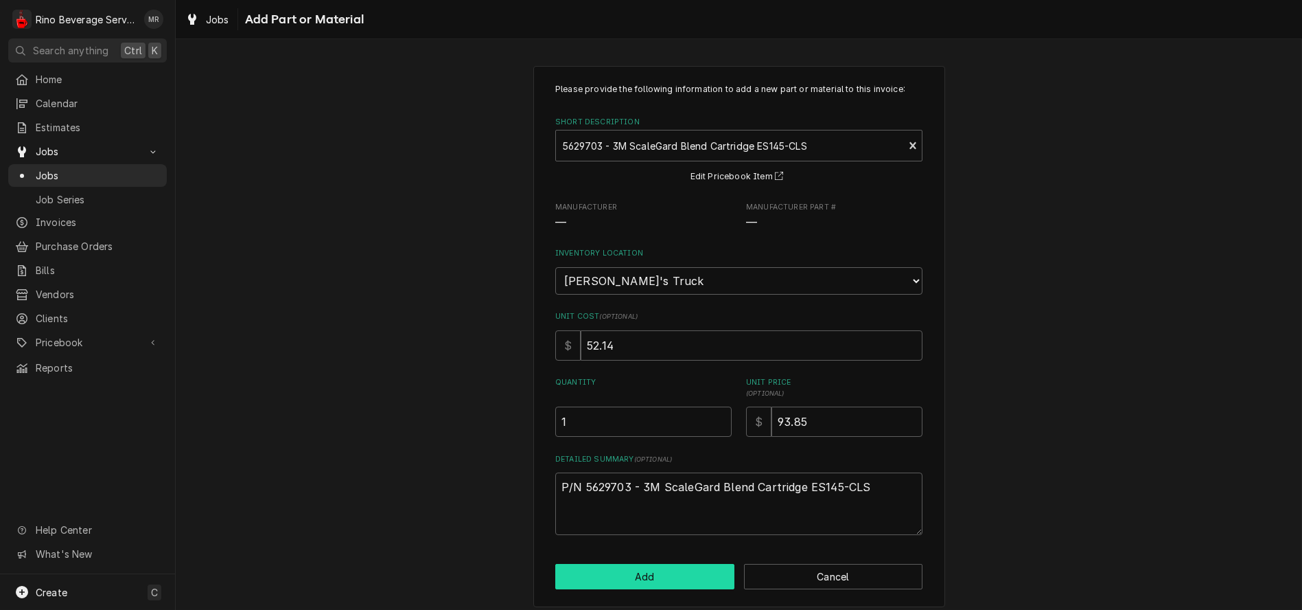
click at [625, 575] on button "Add" at bounding box center [644, 576] width 179 height 25
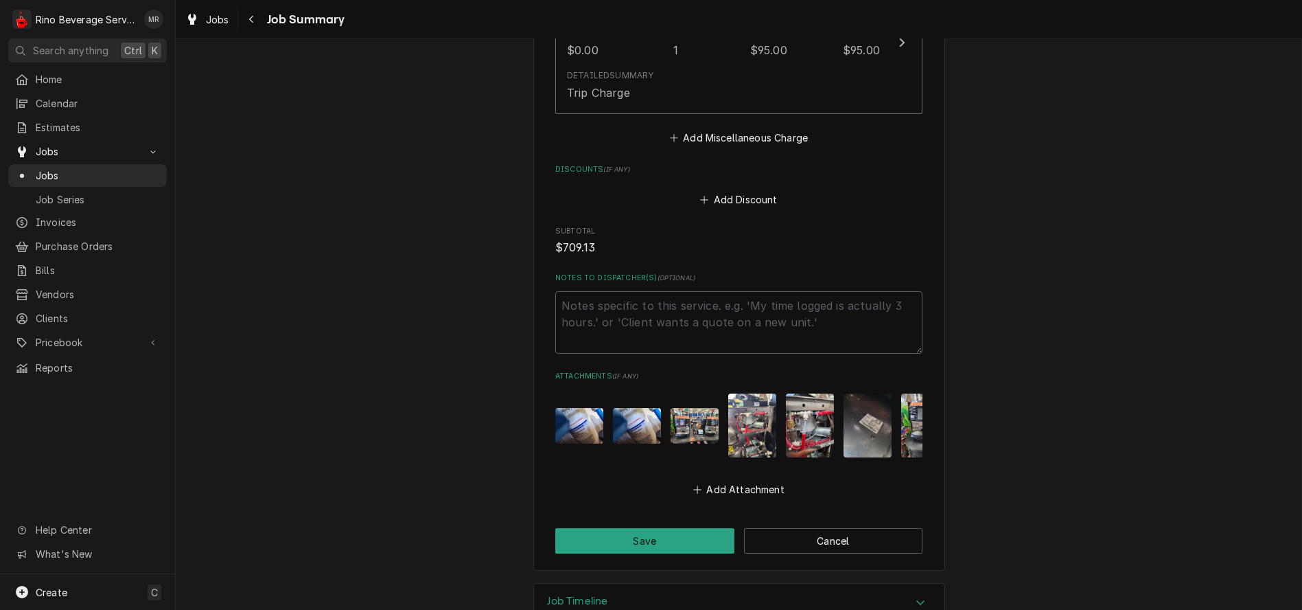
scroll to position [1537, 0]
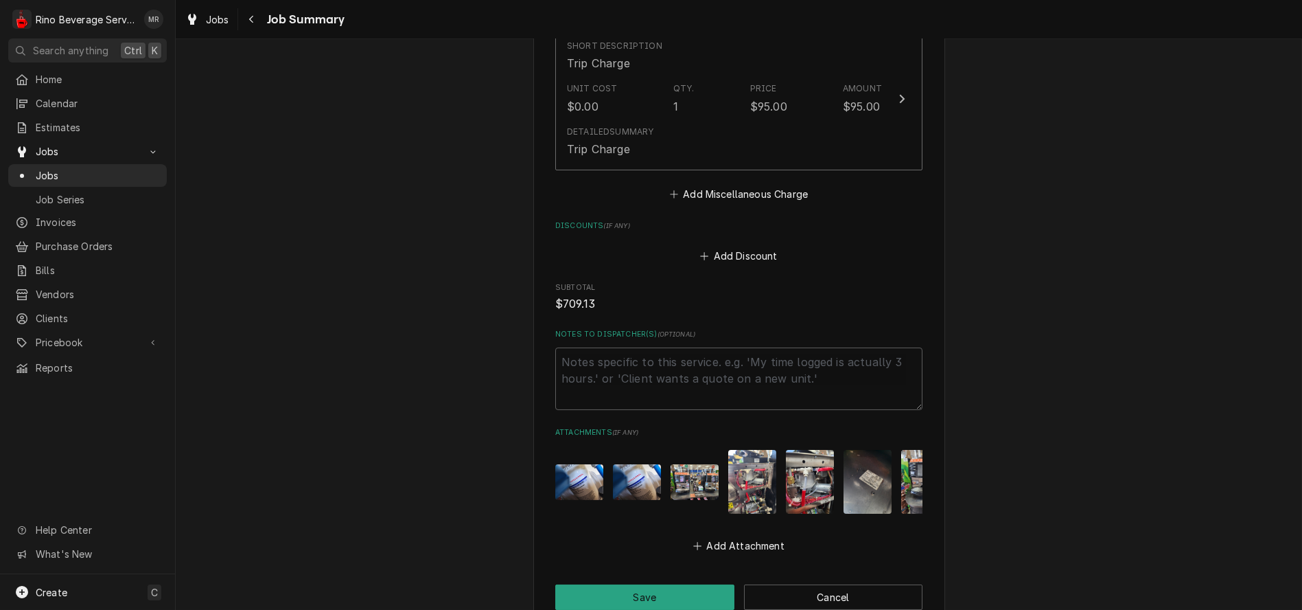
drag, startPoint x: 578, startPoint y: 459, endPoint x: 459, endPoint y: 398, distance: 133.9
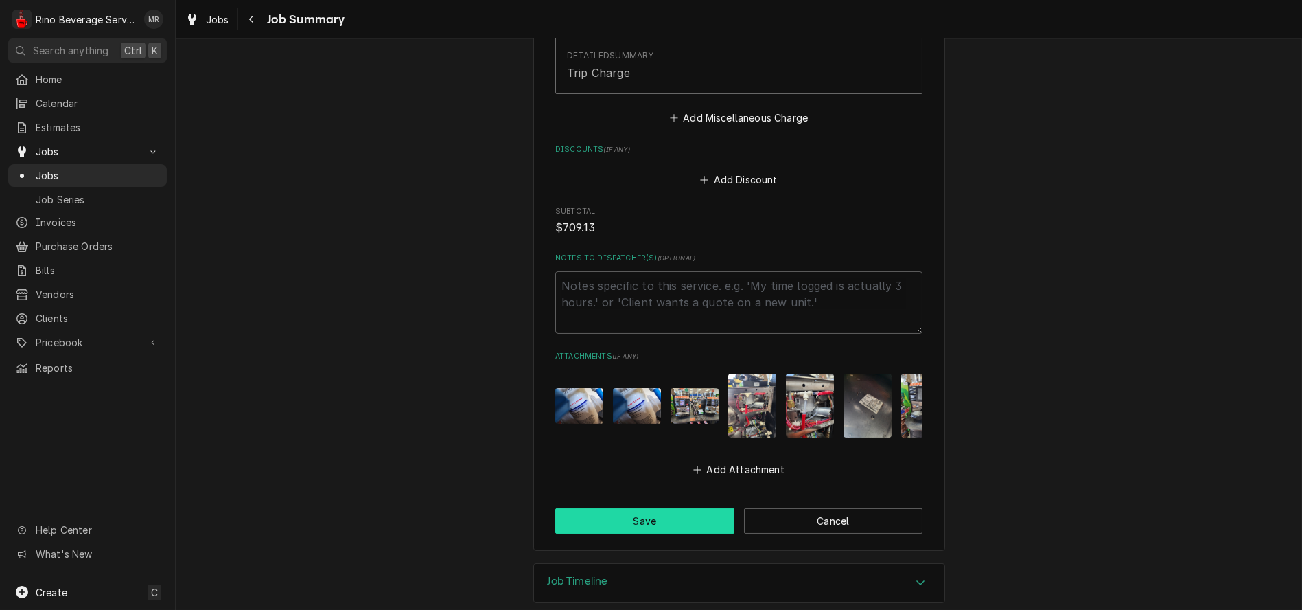
click at [671, 508] on button "Save" at bounding box center [644, 520] width 179 height 25
type textarea "x"
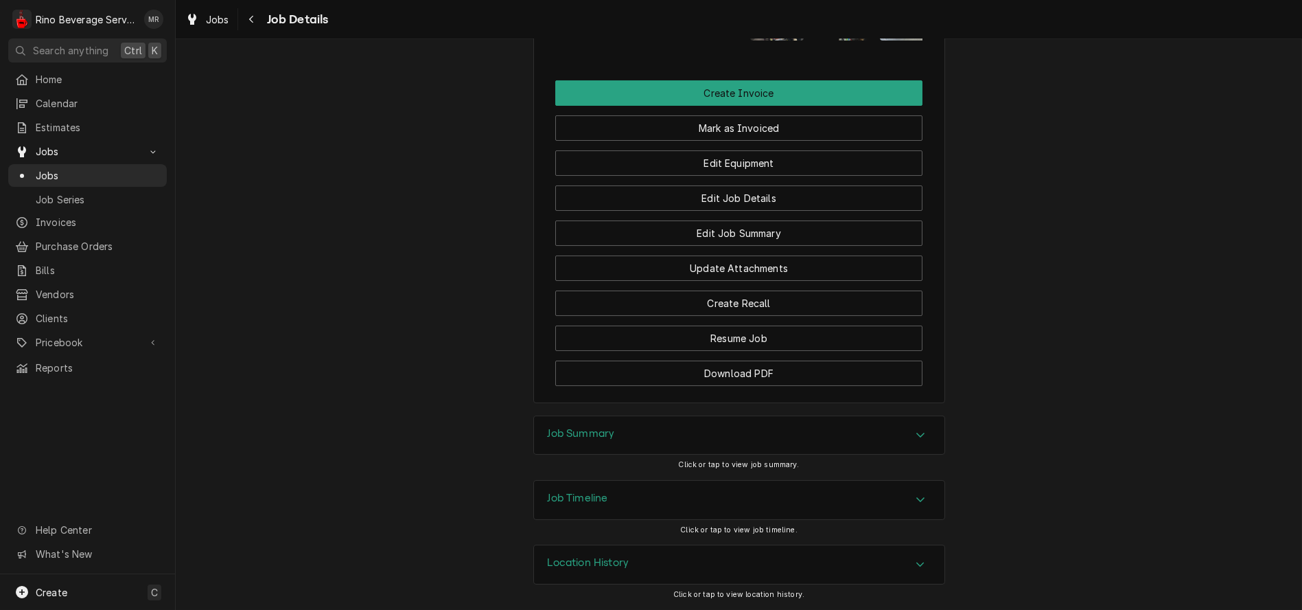
scroll to position [1297, 0]
click at [662, 235] on button "Edit Job Summary" at bounding box center [738, 232] width 367 height 25
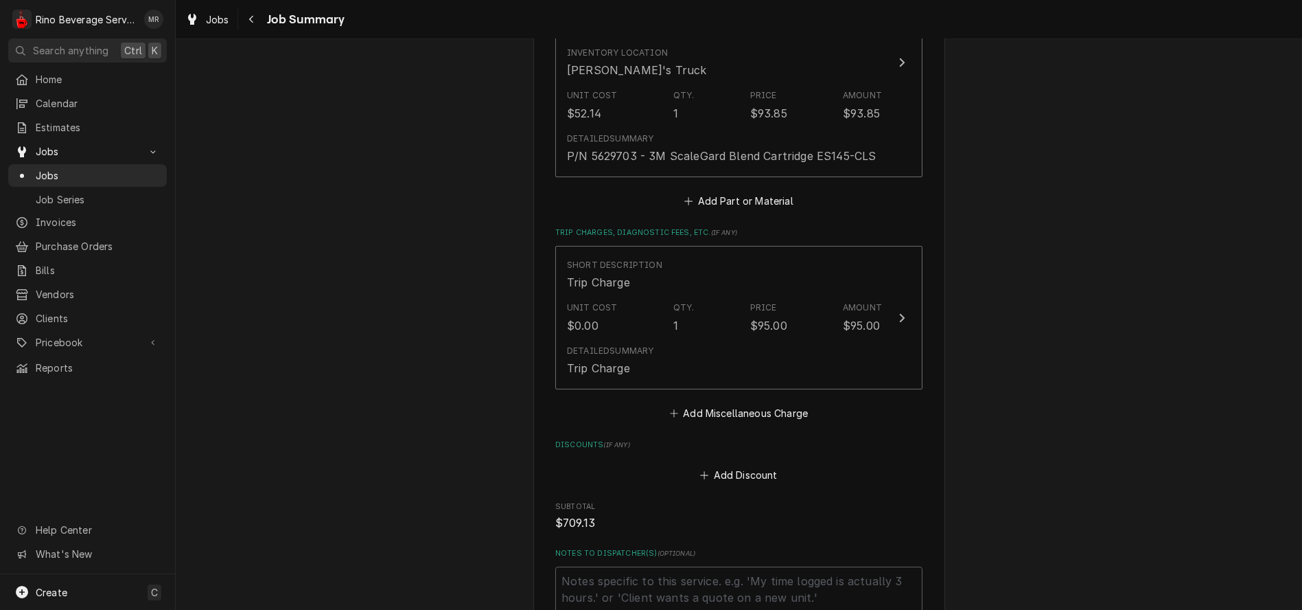
scroll to position [1373, 0]
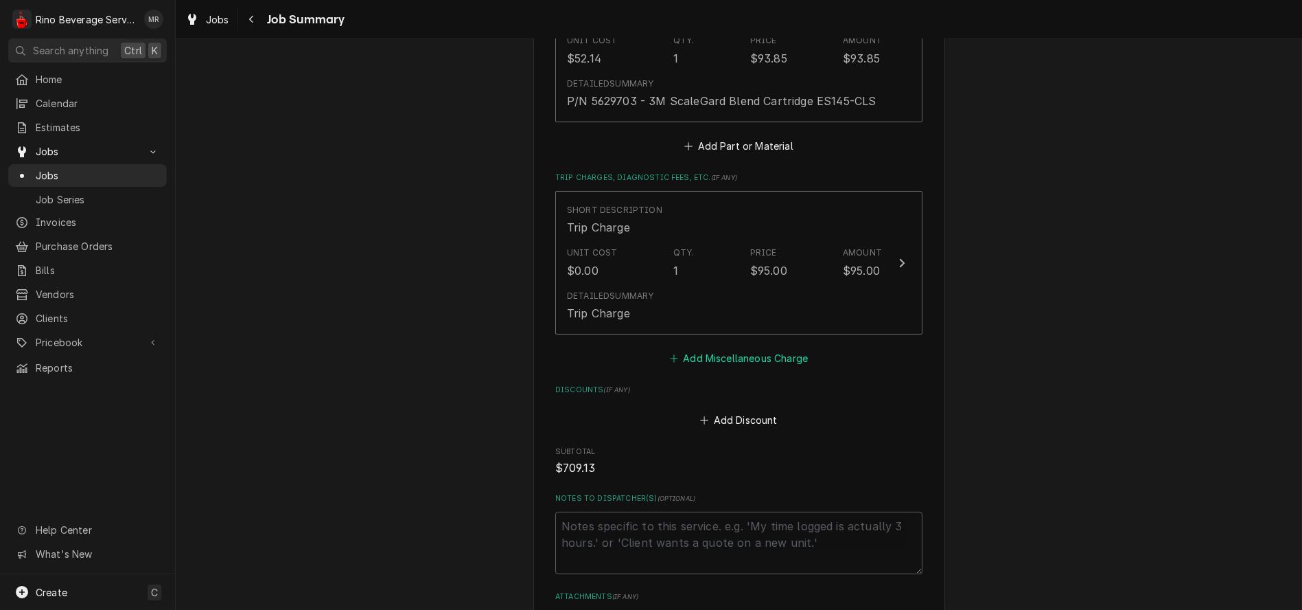
click at [744, 348] on button "Add Miscellaneous Charge" at bounding box center [738, 357] width 143 height 19
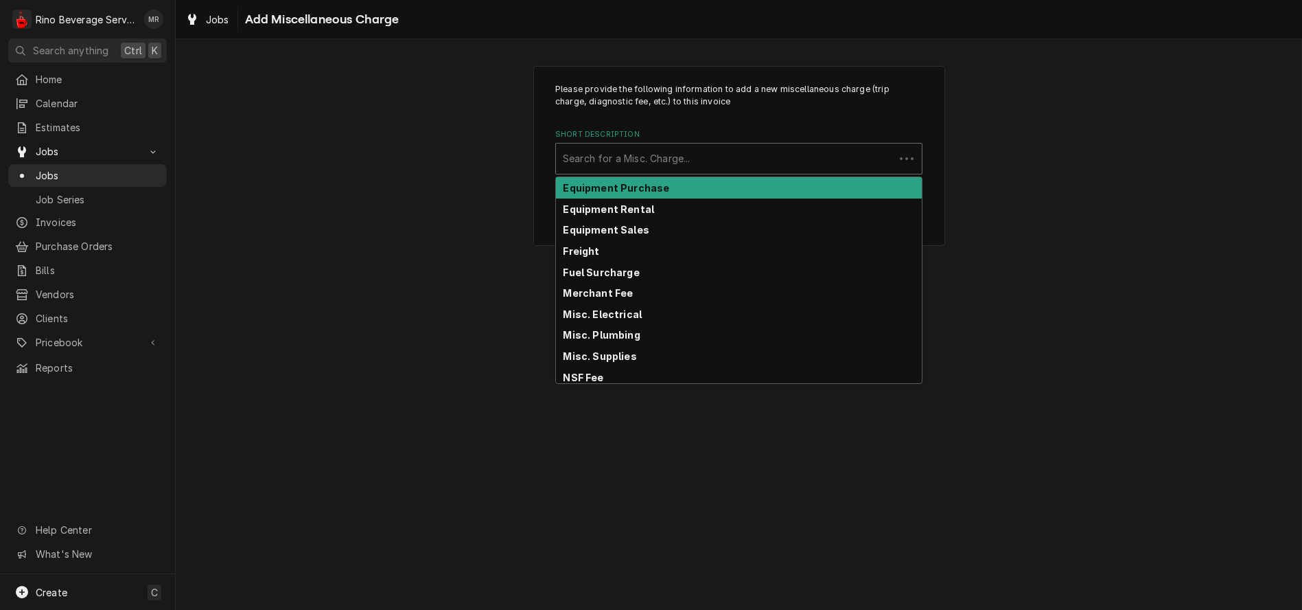
click at [727, 162] on div "Short Description" at bounding box center [725, 158] width 325 height 25
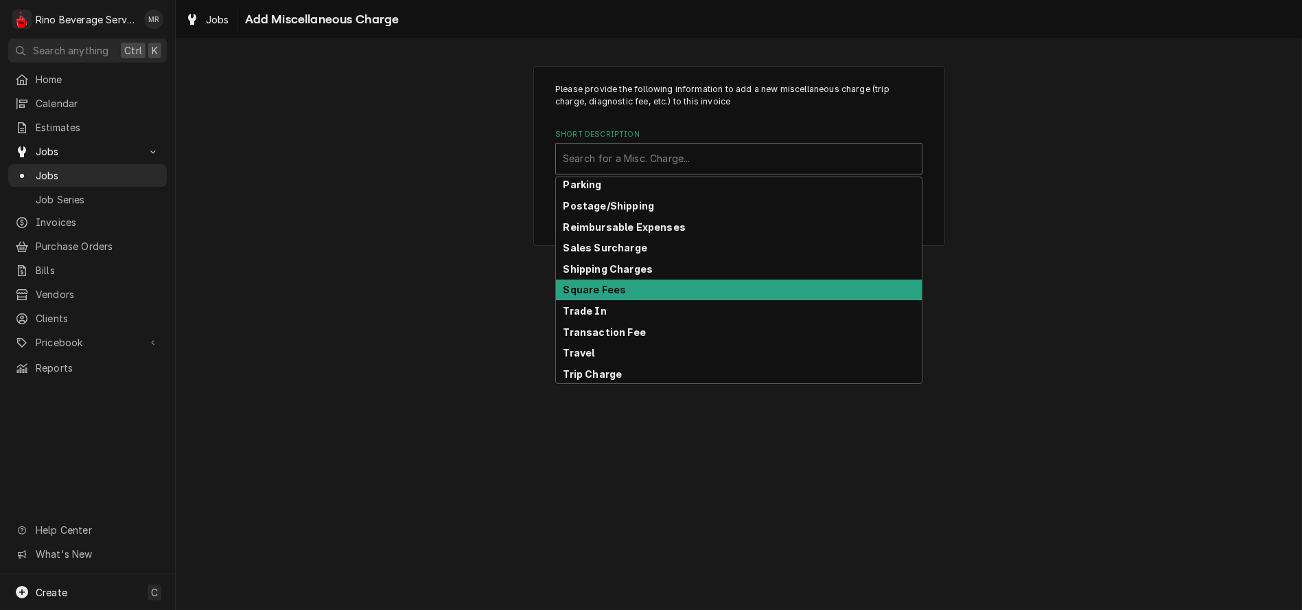
scroll to position [214, 0]
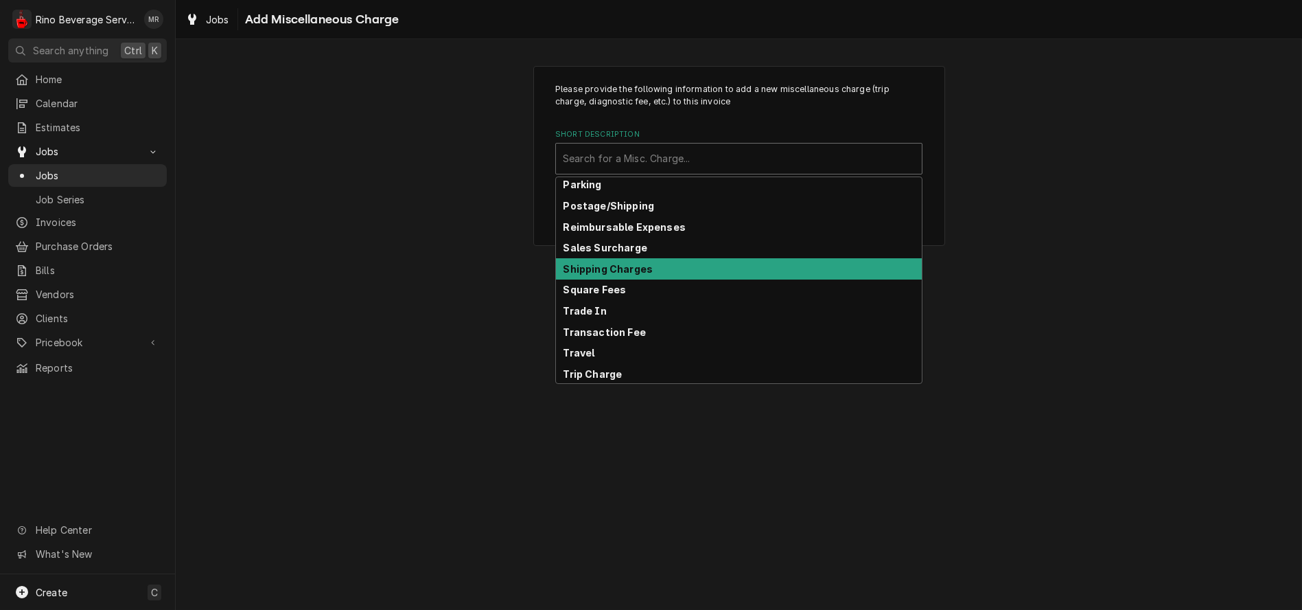
click at [664, 273] on div "Shipping Charges" at bounding box center [739, 268] width 366 height 21
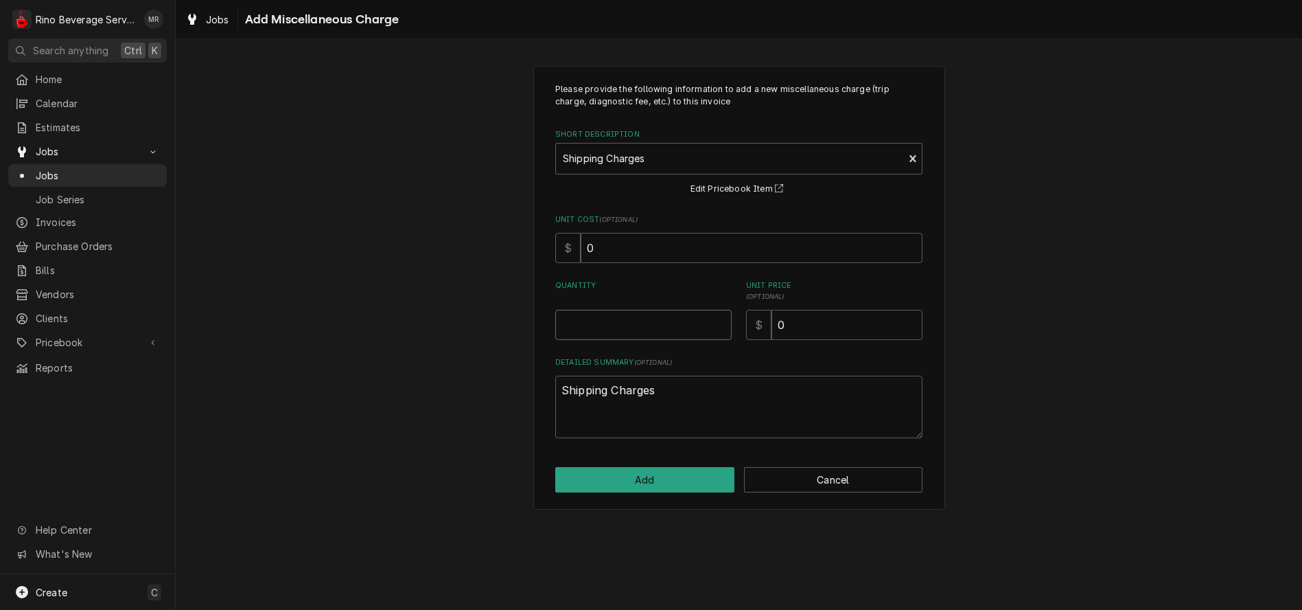
type textarea "x"
type input "0.5"
click at [722, 320] on input "0.5" at bounding box center [643, 325] width 176 height 30
type textarea "x"
type input "1"
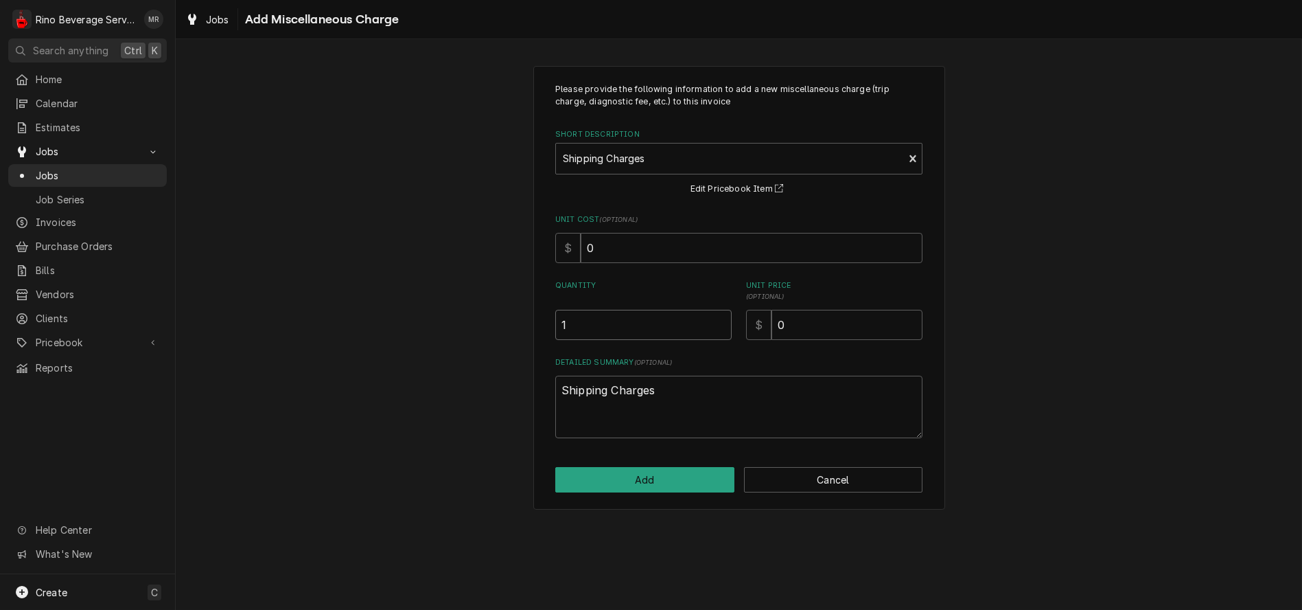
click at [722, 320] on input "1" at bounding box center [643, 325] width 176 height 30
click at [796, 326] on input "0" at bounding box center [847, 325] width 151 height 30
type textarea "x"
type input "2"
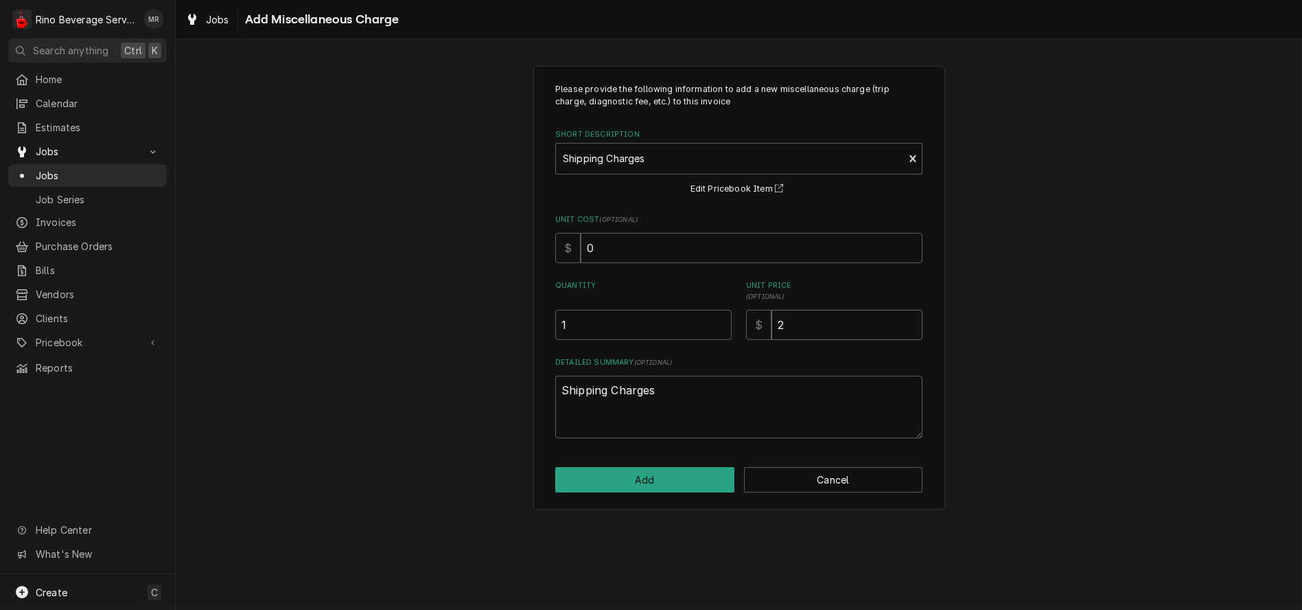
type textarea "x"
type input "25"
click at [657, 479] on button "Add" at bounding box center [644, 479] width 179 height 25
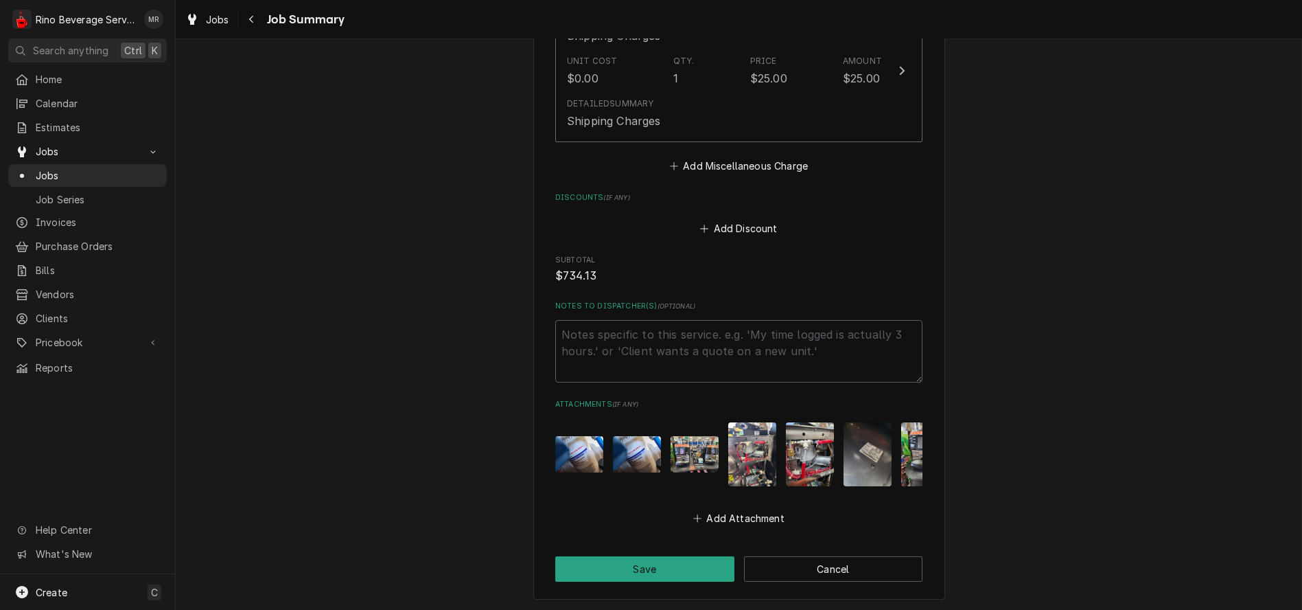
scroll to position [1764, 0]
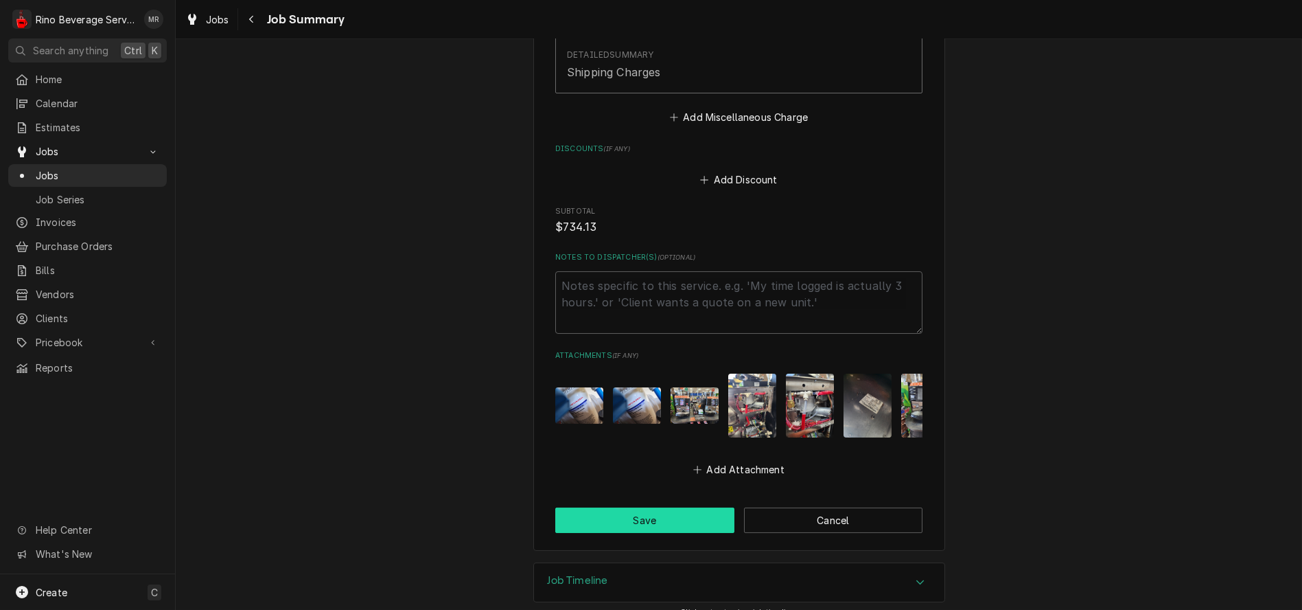
click at [628, 507] on button "Save" at bounding box center [644, 519] width 179 height 25
type textarea "x"
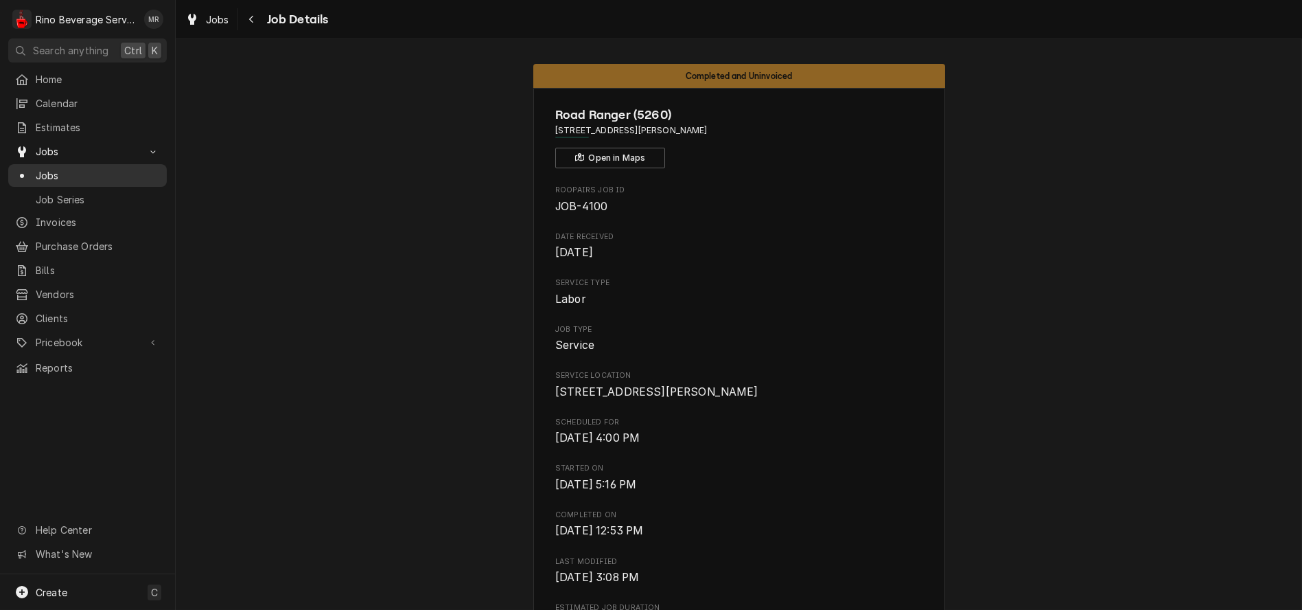
click at [68, 172] on span "Jobs" at bounding box center [98, 175] width 124 height 14
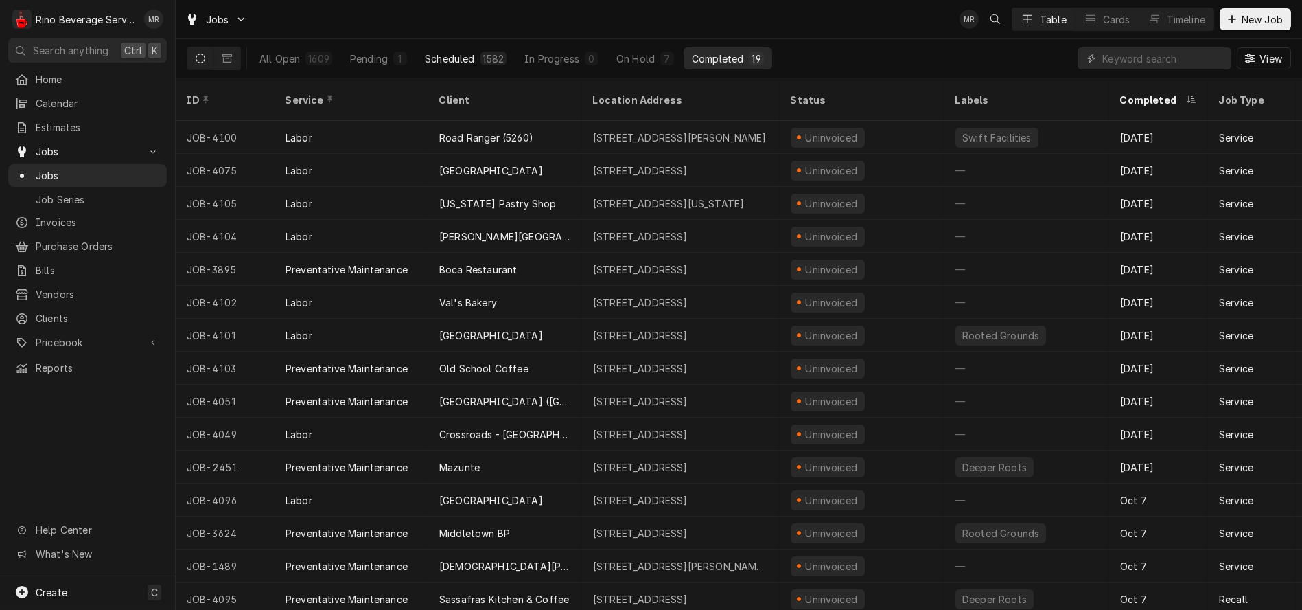
click at [449, 58] on div "Scheduled" at bounding box center [449, 58] width 49 height 14
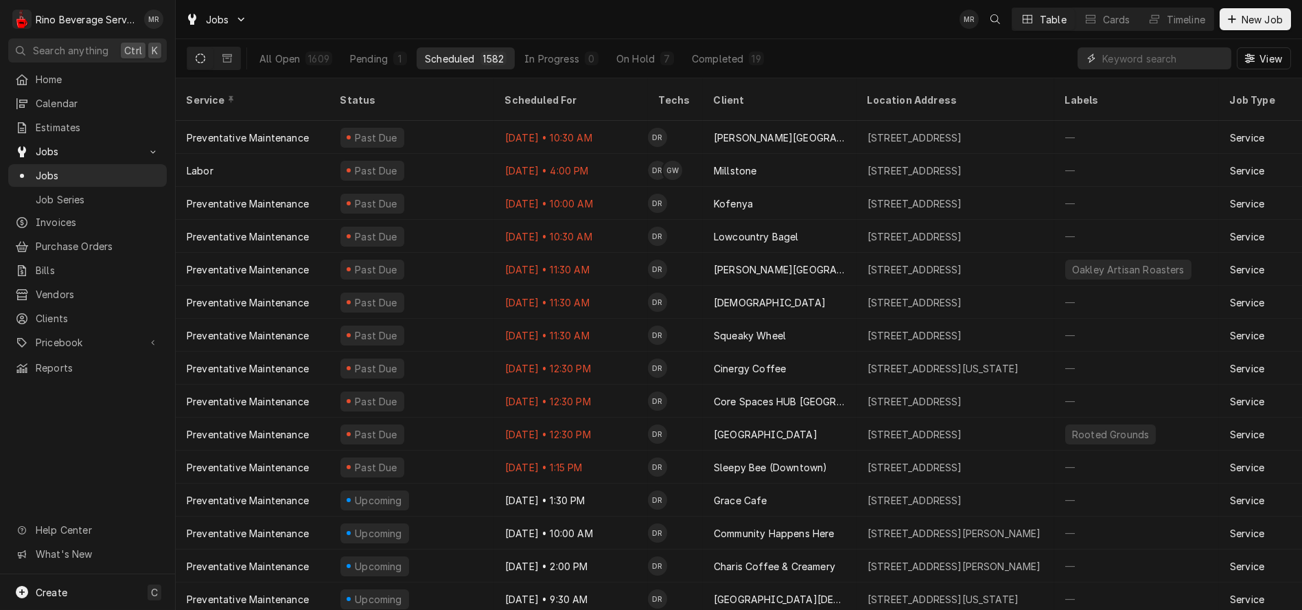
click at [1169, 57] on input "Dynamic Content Wrapper" at bounding box center [1164, 58] width 122 height 22
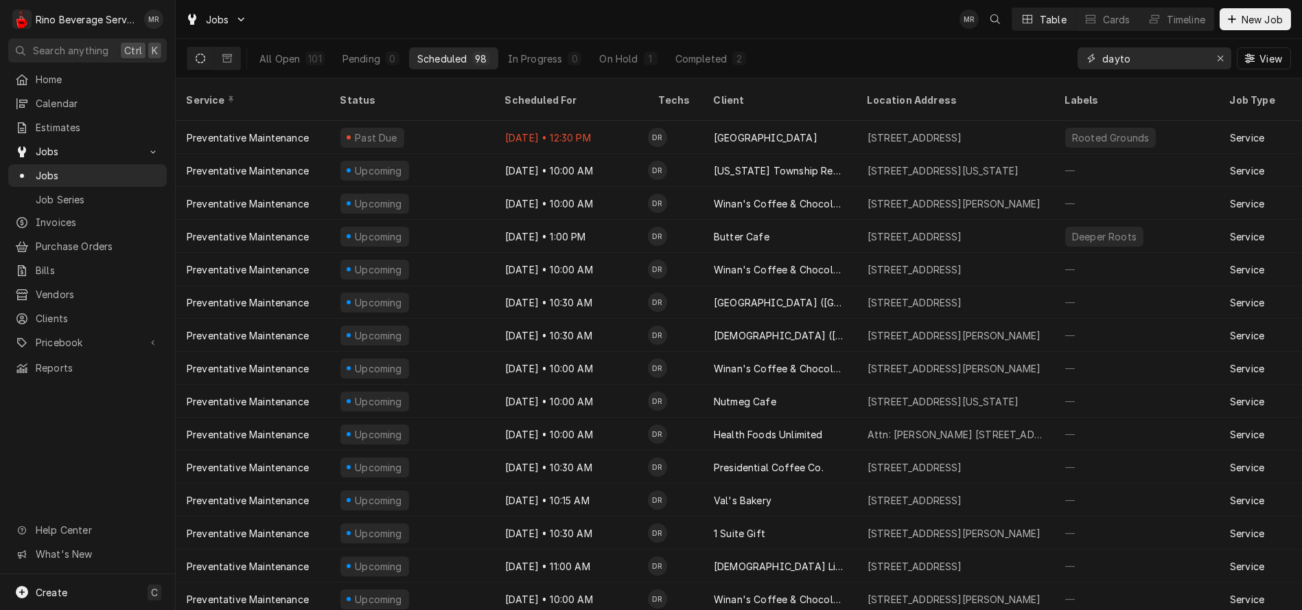
type input "dayto"
